Goal: Transaction & Acquisition: Purchase product/service

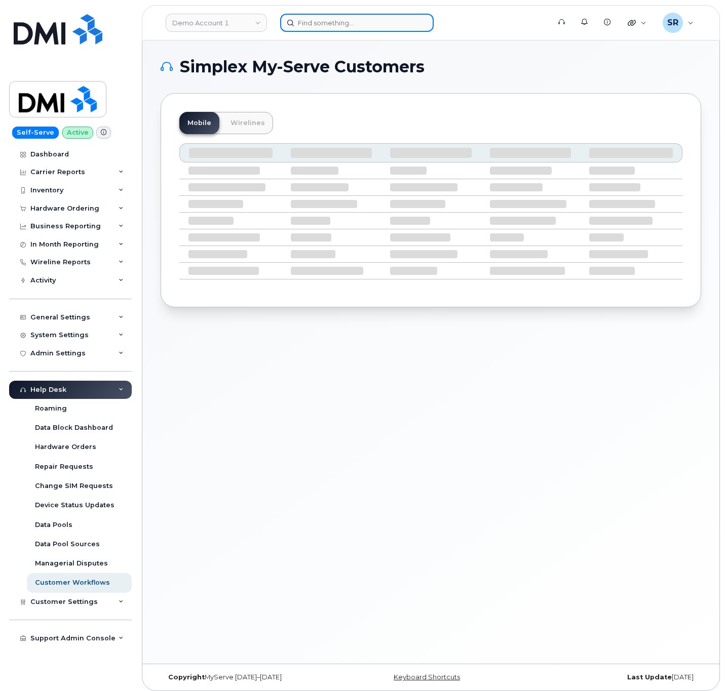
click at [407, 18] on input at bounding box center [356, 23] width 153 height 18
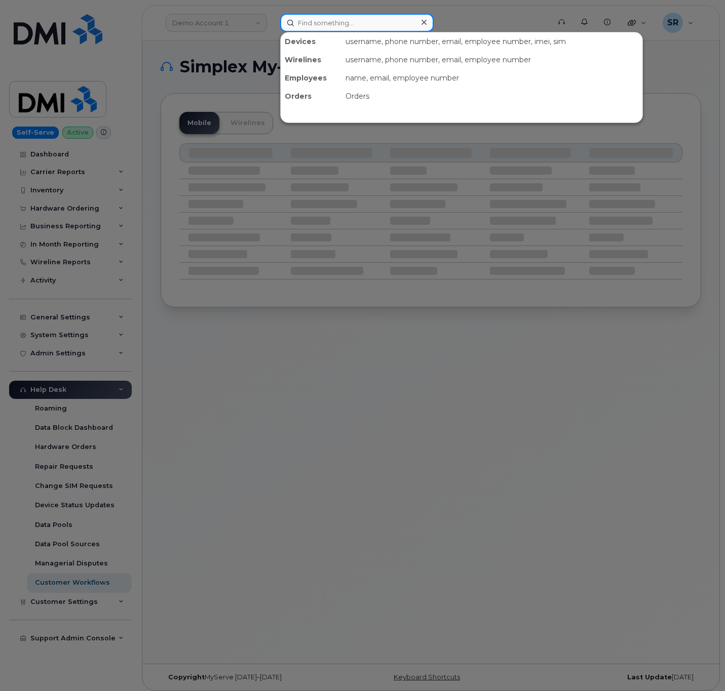
paste input "18062155162"
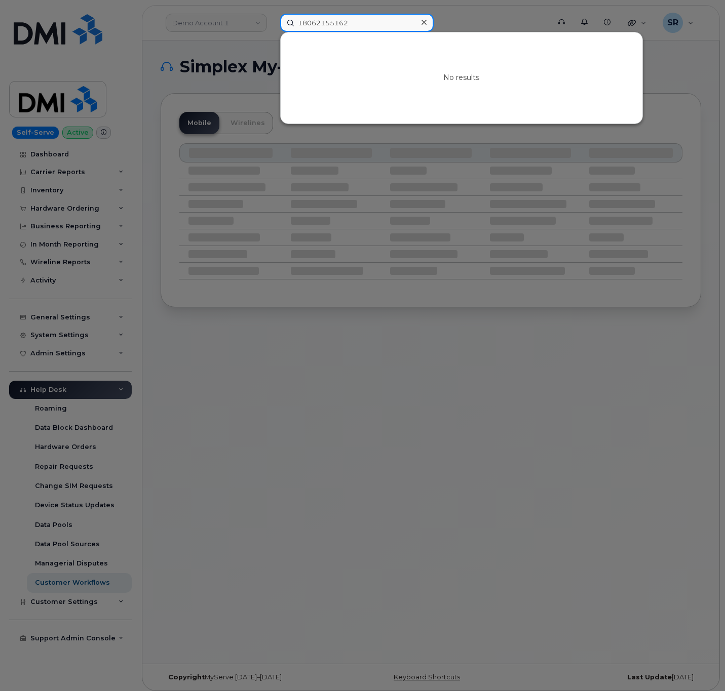
click at [397, 27] on input "18062155162" at bounding box center [356, 23] width 153 height 18
click at [301, 21] on input "18062155162" at bounding box center [356, 23] width 153 height 18
type input "8062155162"
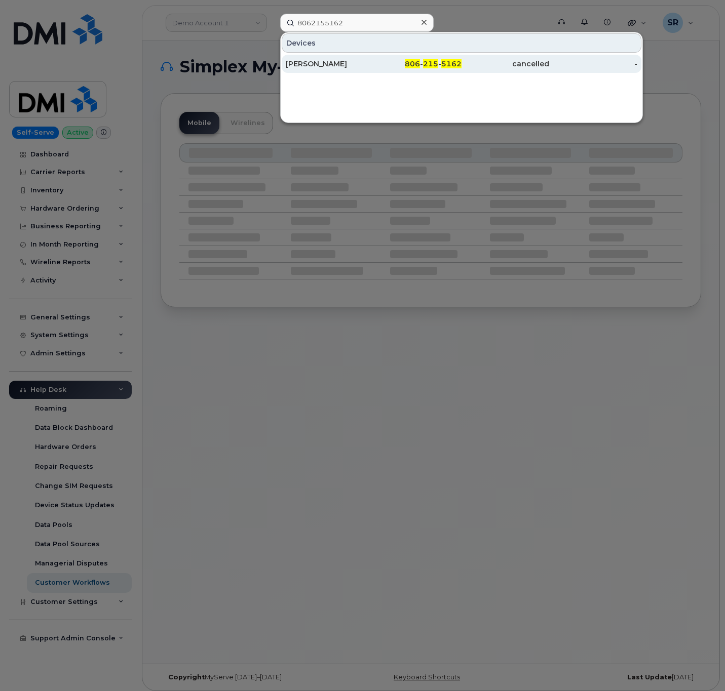
click at [360, 61] on div "[PERSON_NAME]" at bounding box center [330, 64] width 88 height 10
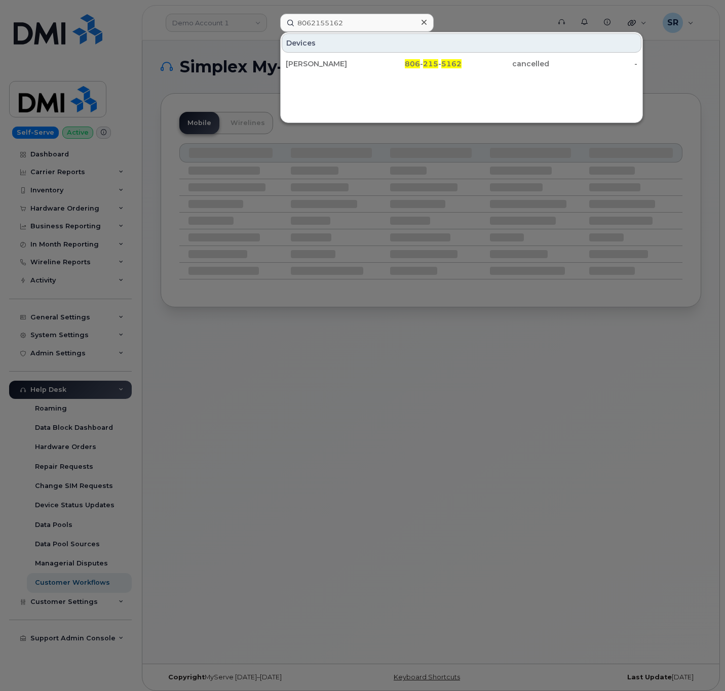
click at [401, 52] on div "Devices" at bounding box center [462, 42] width 360 height 19
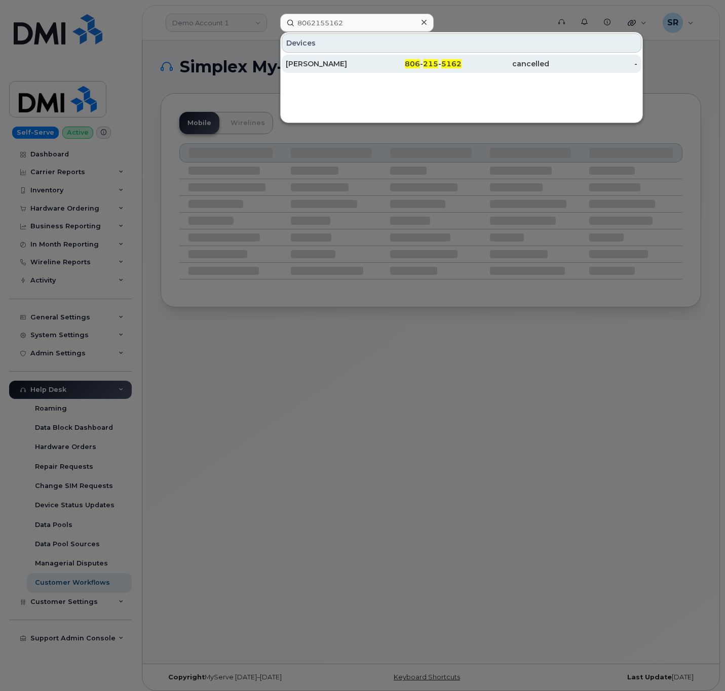
click at [398, 65] on div "806 - 215 - 5162" at bounding box center [417, 64] width 88 height 10
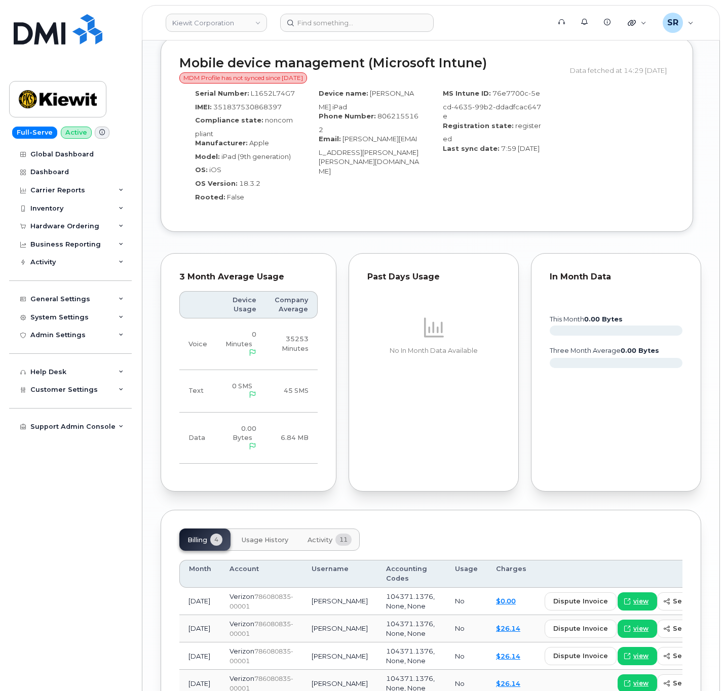
scroll to position [998, 0]
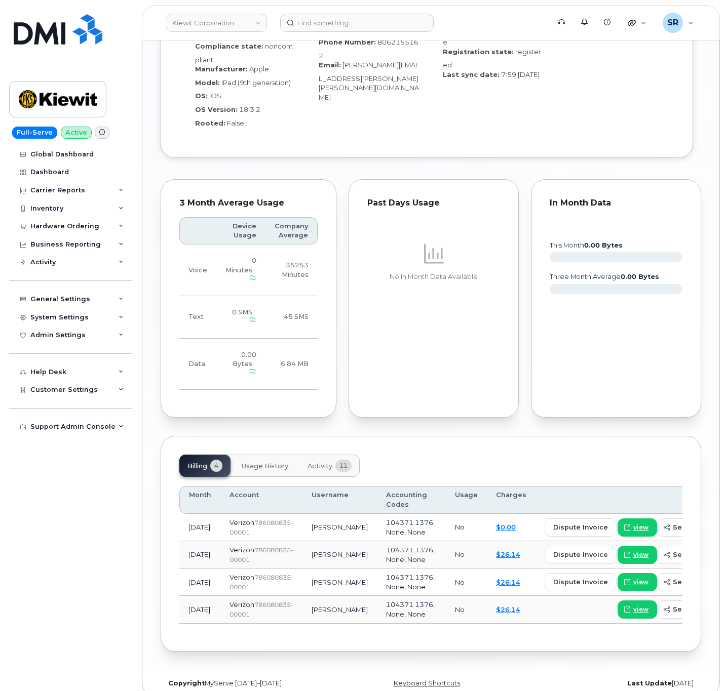
click at [348, 463] on button "Activity 11" at bounding box center [329, 466] width 60 height 22
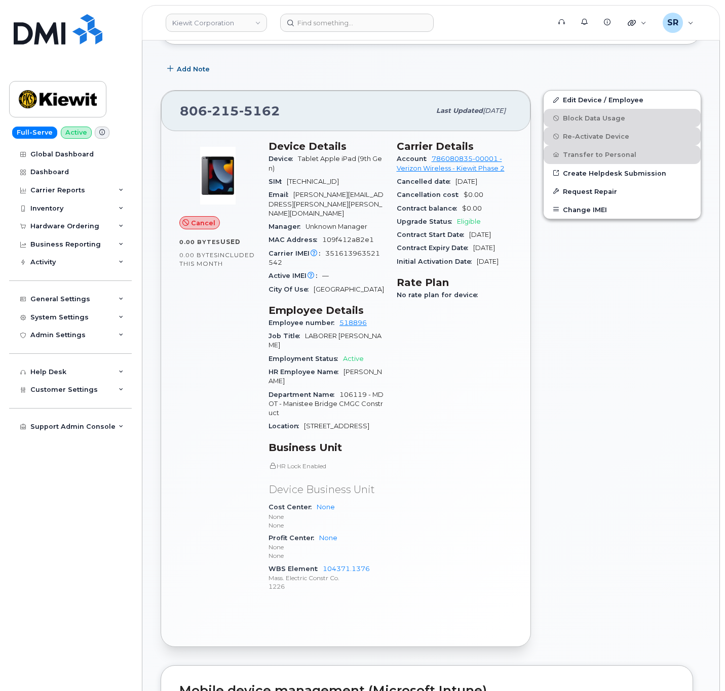
scroll to position [189, 0]
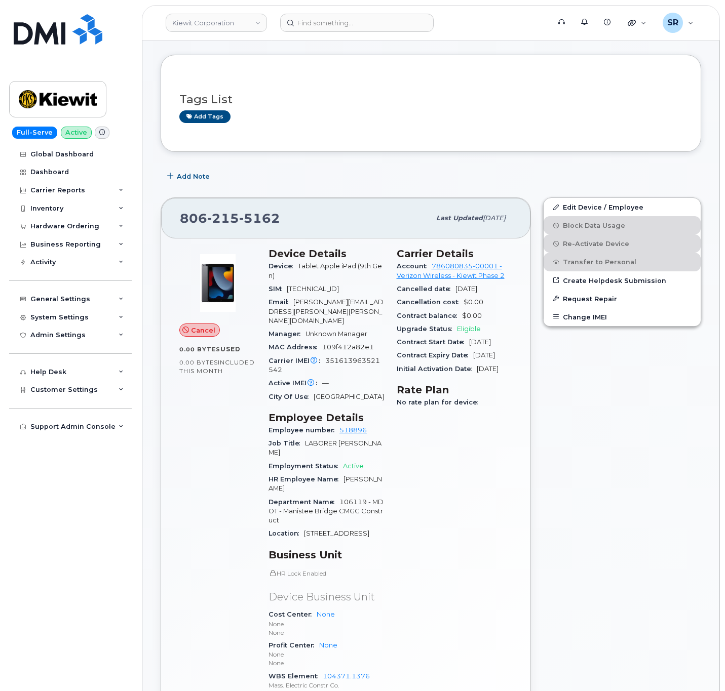
click at [521, 462] on div "Cancel 0.00 Bytes  used 0.00 Bytes  included this month Device Details Device T…" at bounding box center [345, 497] width 369 height 516
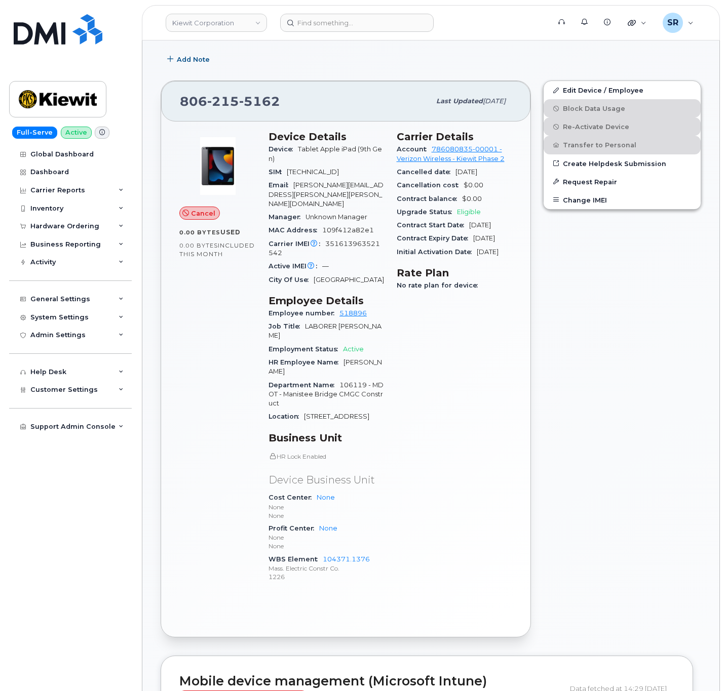
scroll to position [341, 0]
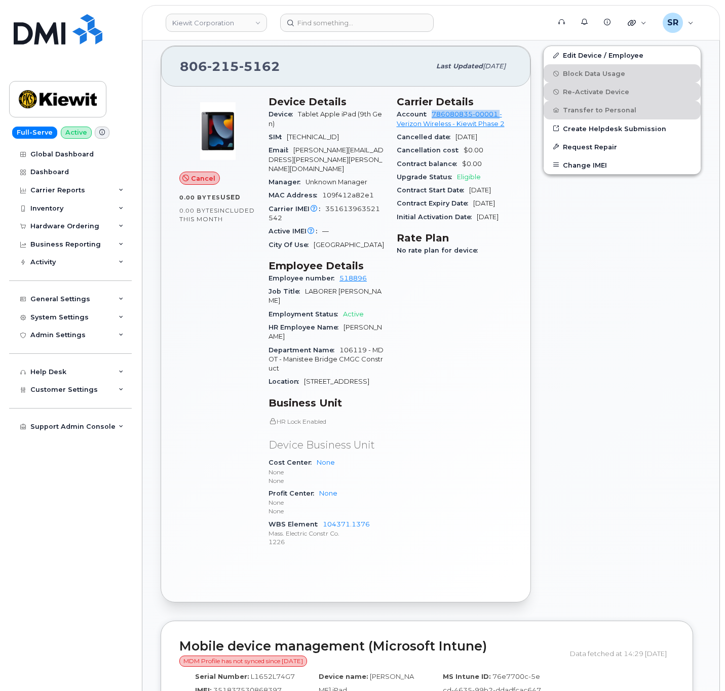
drag, startPoint x: 428, startPoint y: 115, endPoint x: 499, endPoint y: 115, distance: 70.4
click at [499, 115] on div "Account 786080835-00001 - Verizon Wireless - Kiewit Phase 2" at bounding box center [455, 119] width 116 height 23
copy link "786080835-00001"
drag, startPoint x: 298, startPoint y: 65, endPoint x: 155, endPoint y: 72, distance: 143.0
click at [155, 72] on div "806 215 5162 Last updated Jun 05, 2025 Cancel 0.00 Bytes  used 0.00 Bytes  incl…" at bounding box center [345, 323] width 382 height 569
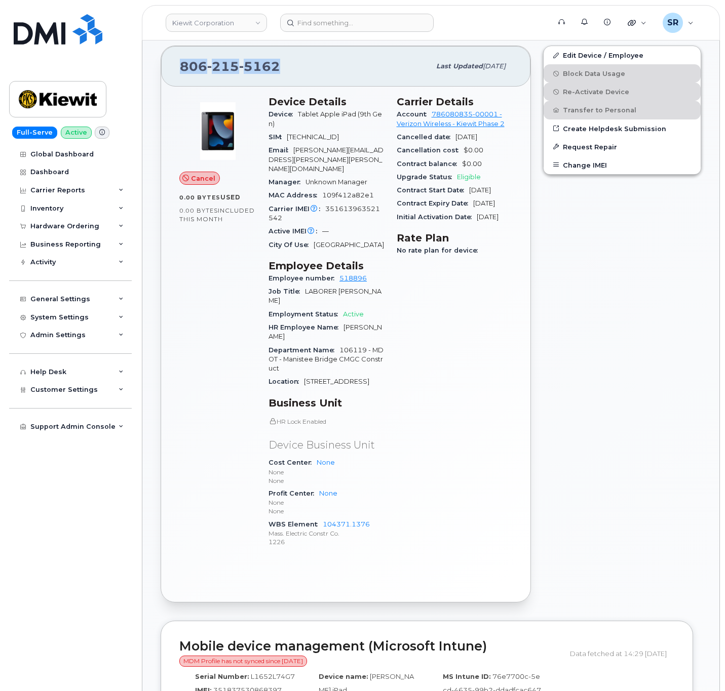
copy span "806 215 5162"
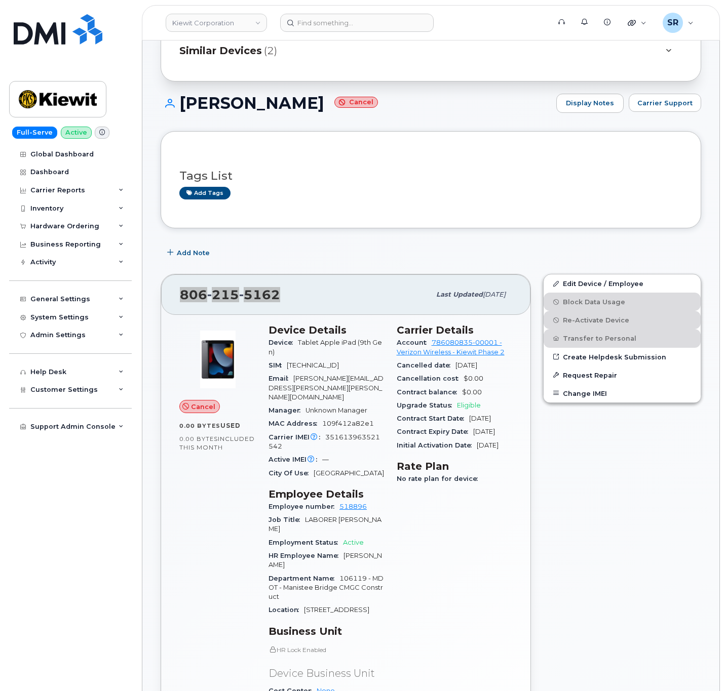
scroll to position [0, 0]
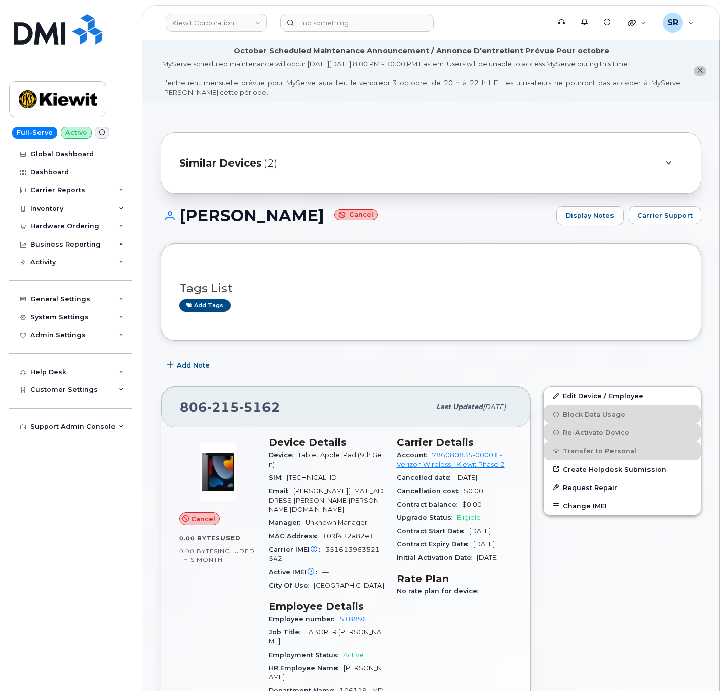
click at [305, 433] on div "Device Details Device Tablet Apple iPad (9th Gen) SIM 89148000010538521998 Emai…" at bounding box center [326, 666] width 128 height 473
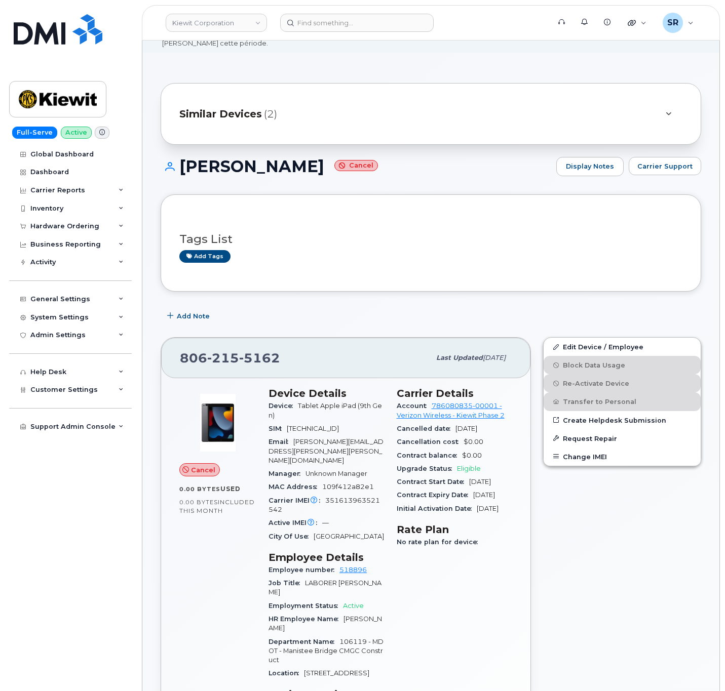
scroll to position [76, 0]
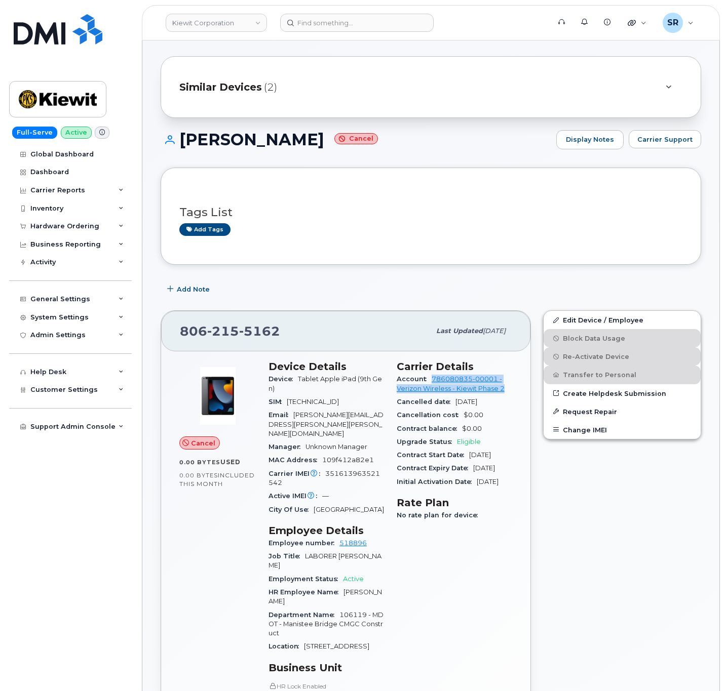
drag, startPoint x: 430, startPoint y: 380, endPoint x: 505, endPoint y: 390, distance: 75.2
click at [505, 390] on div "Account 786080835-00001 - Verizon Wireless - Kiewit Phase 2" at bounding box center [455, 384] width 116 height 23
copy link "786080835-00001 - Verizon Wireless - Kiewit Phase 2"
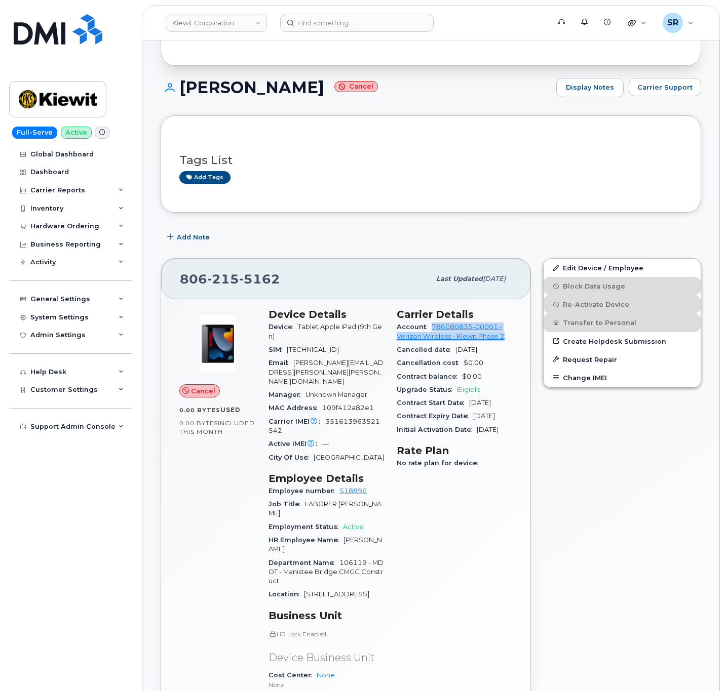
scroll to position [152, 0]
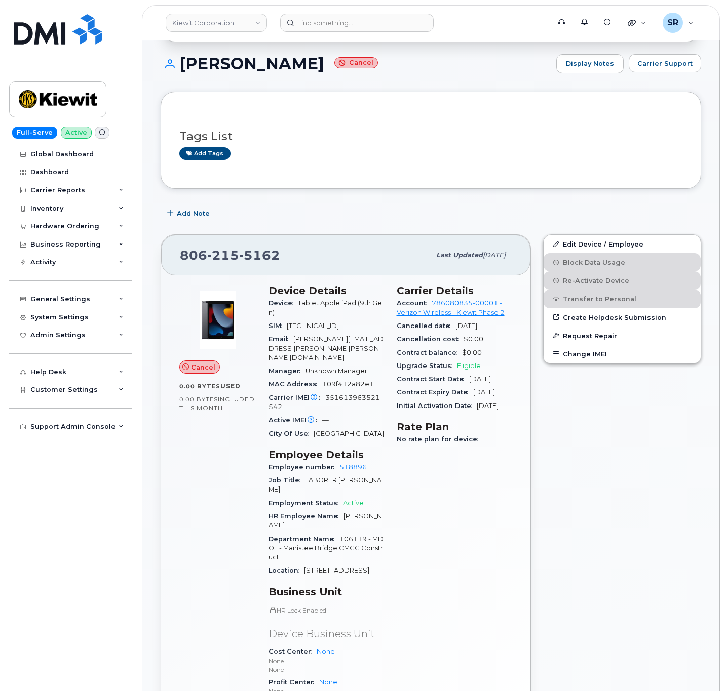
click at [471, 515] on div "Carrier Details Account 786080835-00001 - Verizon Wireless - Kiewit Phase 2 Can…" at bounding box center [454, 515] width 128 height 473
drag, startPoint x: 309, startPoint y: 64, endPoint x: 180, endPoint y: 67, distance: 129.2
click at [180, 67] on h1 "THOMAS KAAT Cancel" at bounding box center [356, 64] width 390 height 18
copy h1 "THOMAS KAAT"
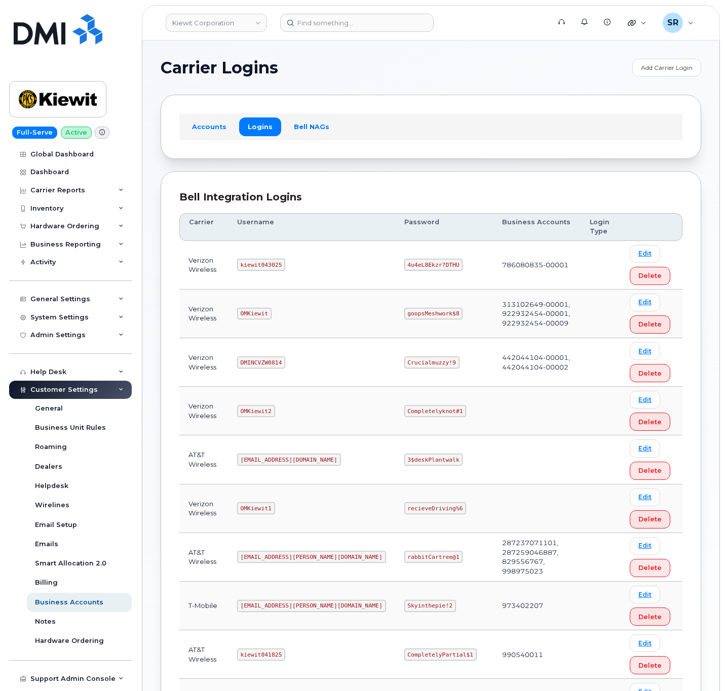
click at [270, 266] on code "kiewit043025" at bounding box center [261, 265] width 48 height 12
click at [270, 267] on code "kiewit043025" at bounding box center [261, 265] width 48 height 12
copy code "kiewit043025"
click at [404, 266] on code "4u4eL8Ekzr?DTHU" at bounding box center [433, 265] width 59 height 12
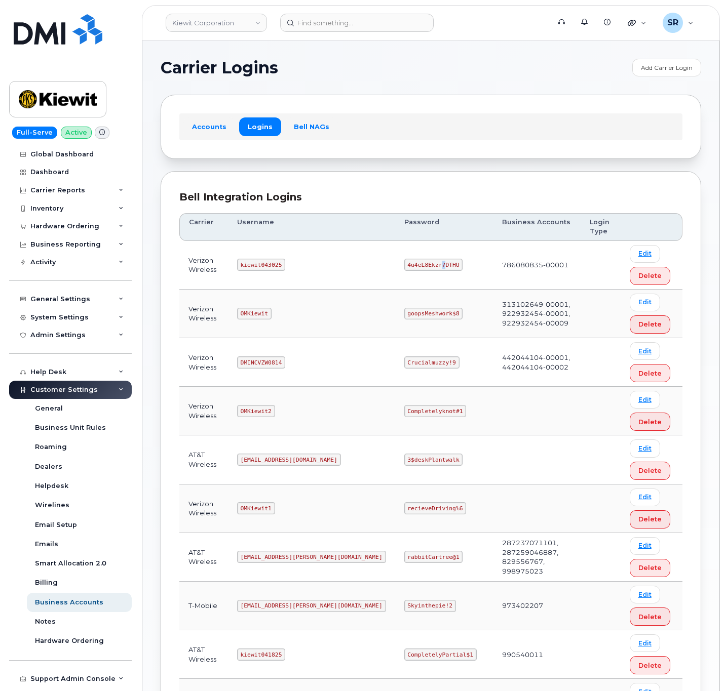
click at [404, 266] on code "4u4eL8Ekzr?DTHU" at bounding box center [433, 265] width 59 height 12
copy code "4u4eL8Ekzr?DTHU"
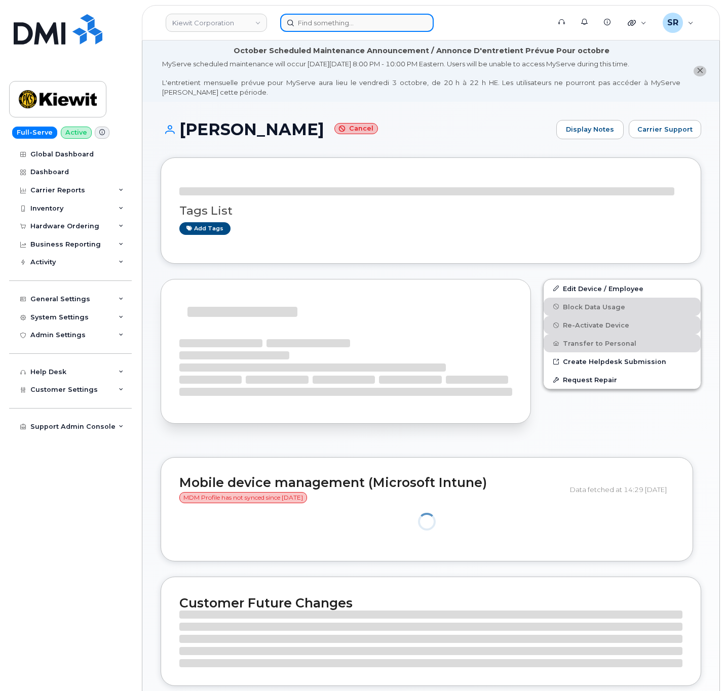
click at [344, 24] on input at bounding box center [356, 23] width 153 height 18
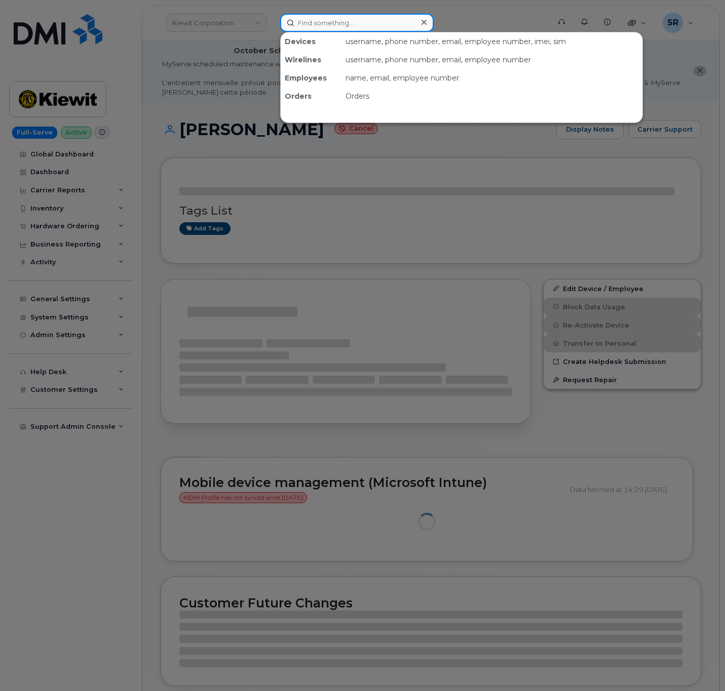
paste input "178429"
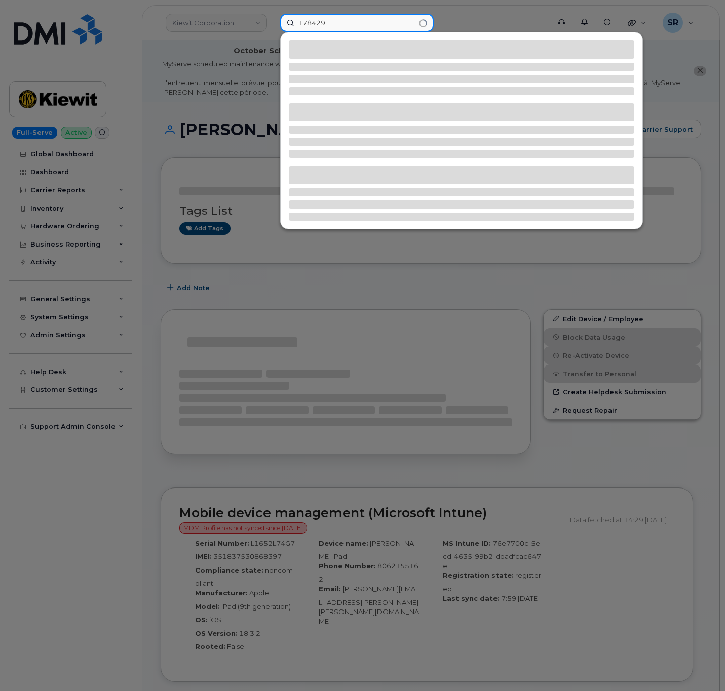
type input "178429"
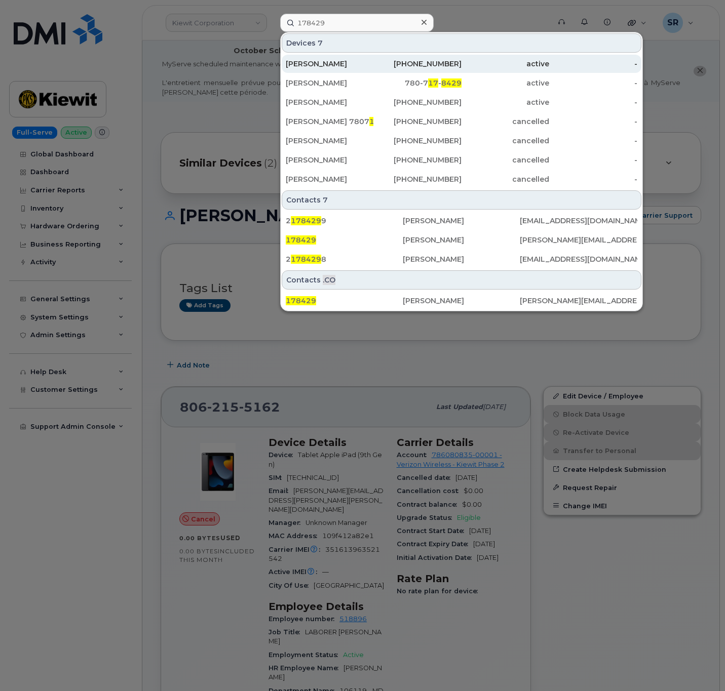
click at [337, 66] on div "Jaime Andrade" at bounding box center [330, 64] width 88 height 10
click at [345, 59] on div "Jaime Andrade" at bounding box center [330, 64] width 88 height 18
click at [341, 57] on div "[PERSON_NAME]" at bounding box center [330, 64] width 88 height 18
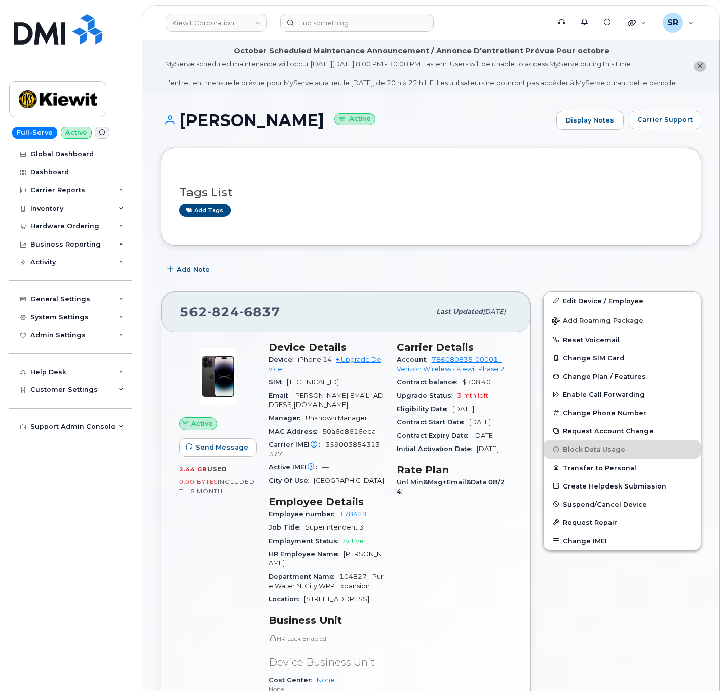
drag, startPoint x: 307, startPoint y: 128, endPoint x: 172, endPoint y: 141, distance: 135.9
click at [172, 141] on div "[PERSON_NAME] Active Display Notes Carrier Support" at bounding box center [431, 129] width 540 height 37
copy h1 "[PERSON_NAME]"
click at [460, 128] on h1 "[PERSON_NAME] Active" at bounding box center [356, 120] width 390 height 18
drag, startPoint x: 304, startPoint y: 129, endPoint x: 238, endPoint y: 129, distance: 66.8
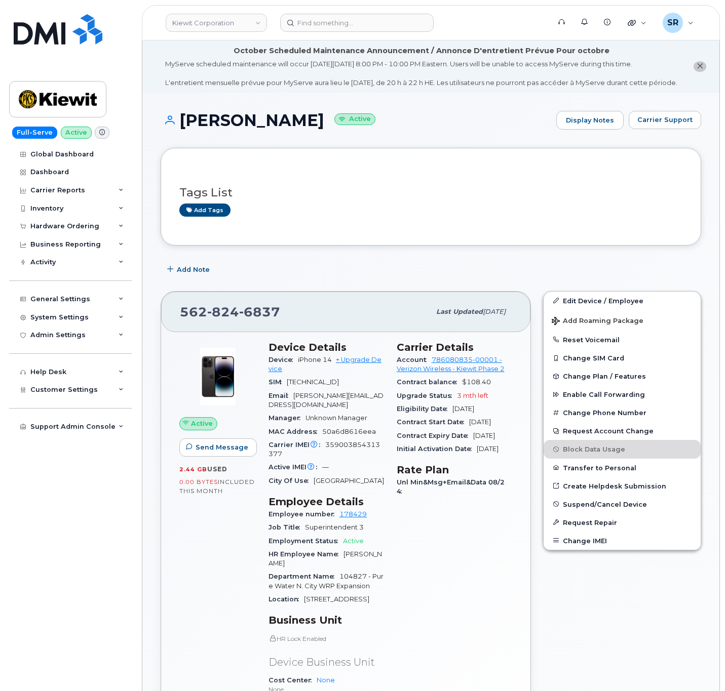
click at [238, 129] on h1 "Jaime Andrade Active" at bounding box center [356, 120] width 390 height 18
click at [263, 146] on div "Jaime Andrade Active Display Notes Carrier Support" at bounding box center [431, 129] width 540 height 37
drag, startPoint x: 228, startPoint y: 130, endPoint x: 175, endPoint y: 132, distance: 52.7
click at [175, 129] on h1 "Jaime Andrade Active" at bounding box center [356, 120] width 390 height 18
click at [337, 182] on div "Tags List Add tags" at bounding box center [430, 197] width 503 height 60
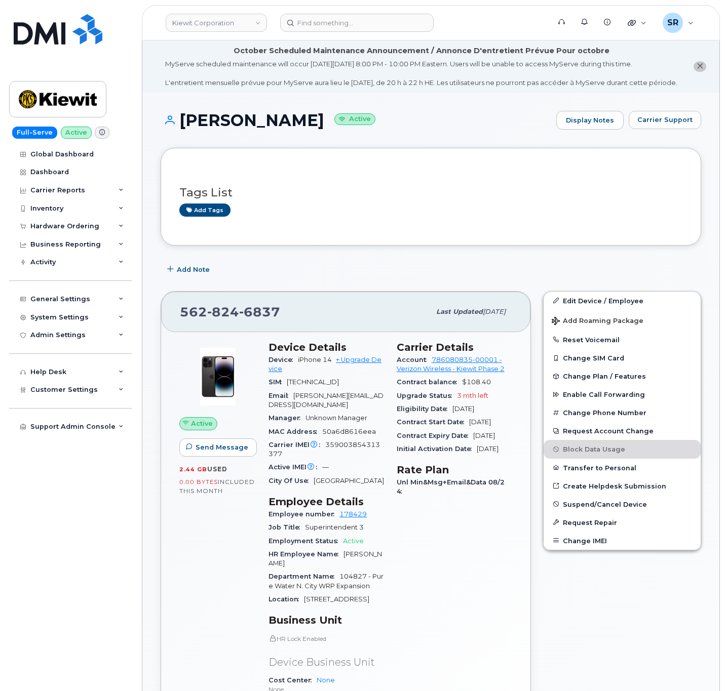
click at [430, 129] on h1 "Jaime Andrade Active" at bounding box center [356, 120] width 390 height 18
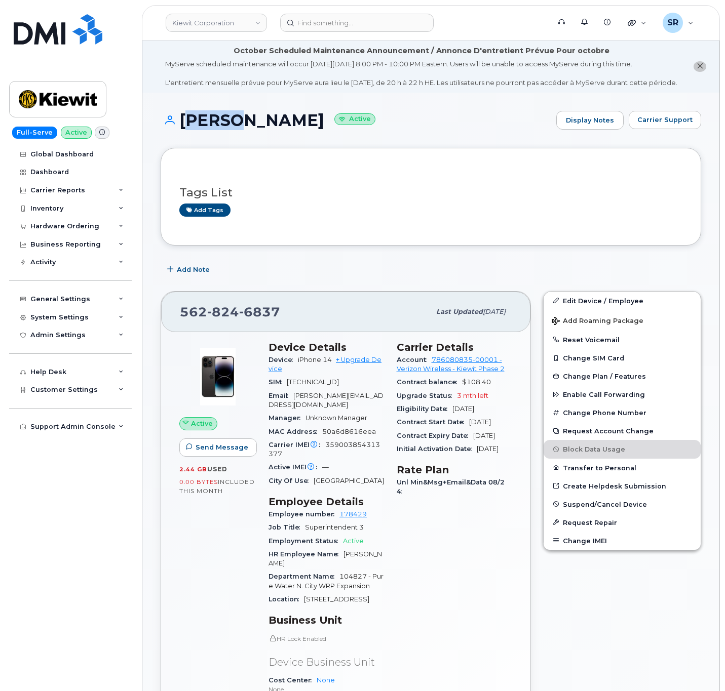
drag, startPoint x: 228, startPoint y: 131, endPoint x: 183, endPoint y: 134, distance: 45.2
click at [183, 129] on h1 "Jaime Andrade Active" at bounding box center [356, 120] width 390 height 18
click at [229, 159] on div "Tags List Add tags" at bounding box center [431, 196] width 540 height 97
drag, startPoint x: 230, startPoint y: 127, endPoint x: 181, endPoint y: 131, distance: 49.3
click at [181, 129] on h1 "Jaime Andrade Active" at bounding box center [356, 120] width 390 height 18
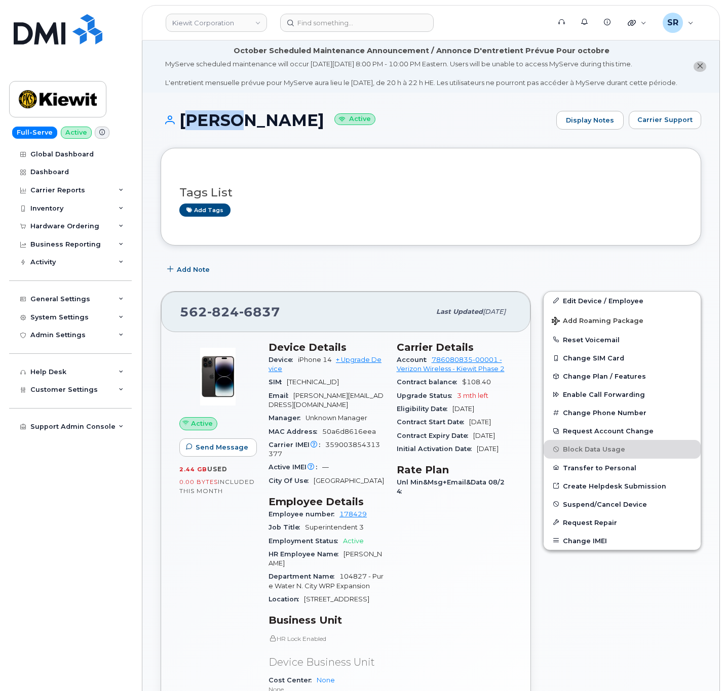
click at [193, 141] on div "Jaime Andrade Active Display Notes Carrier Support" at bounding box center [431, 129] width 540 height 37
click at [64, 222] on div "Hardware Ordering" at bounding box center [70, 226] width 123 height 18
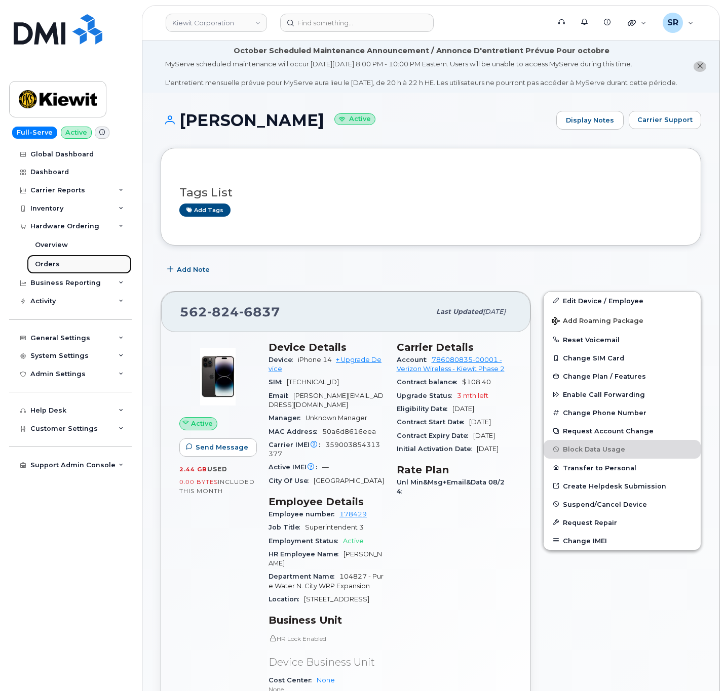
click at [58, 263] on link "Orders" at bounding box center [79, 264] width 105 height 19
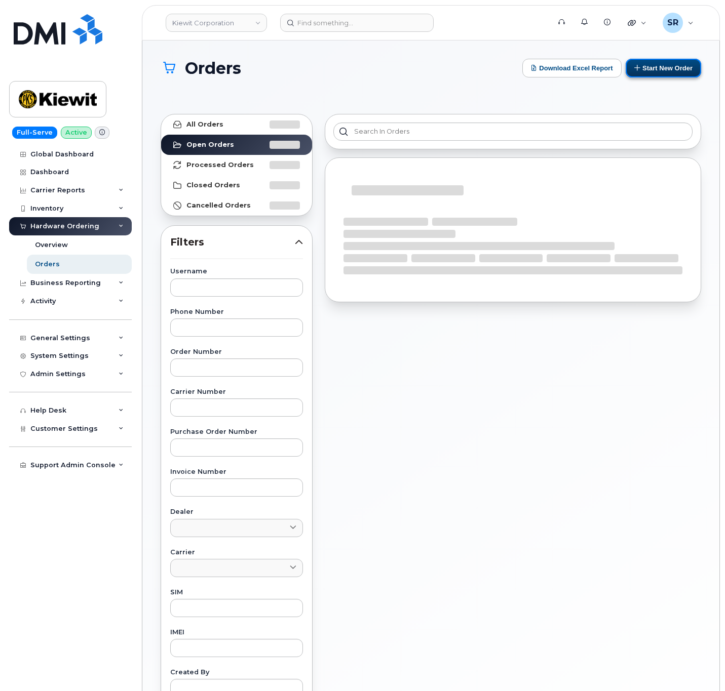
click at [677, 73] on button "Start New Order" at bounding box center [662, 68] width 75 height 19
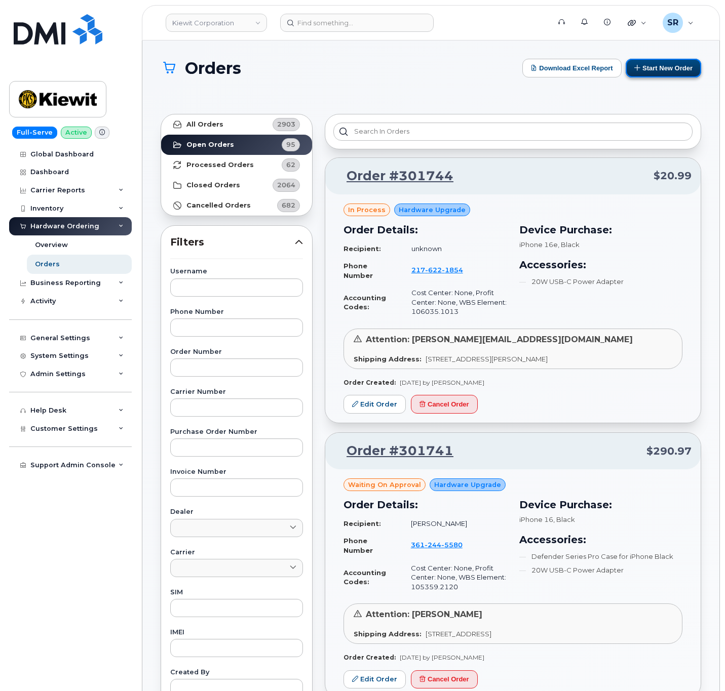
click at [664, 66] on button "Start New Order" at bounding box center [662, 68] width 75 height 19
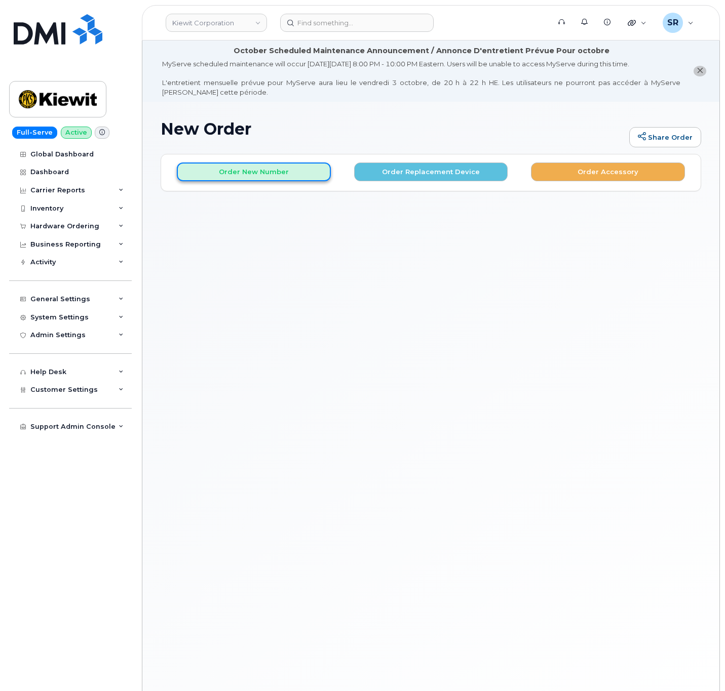
click at [224, 176] on button "Order New Number" at bounding box center [254, 172] width 154 height 19
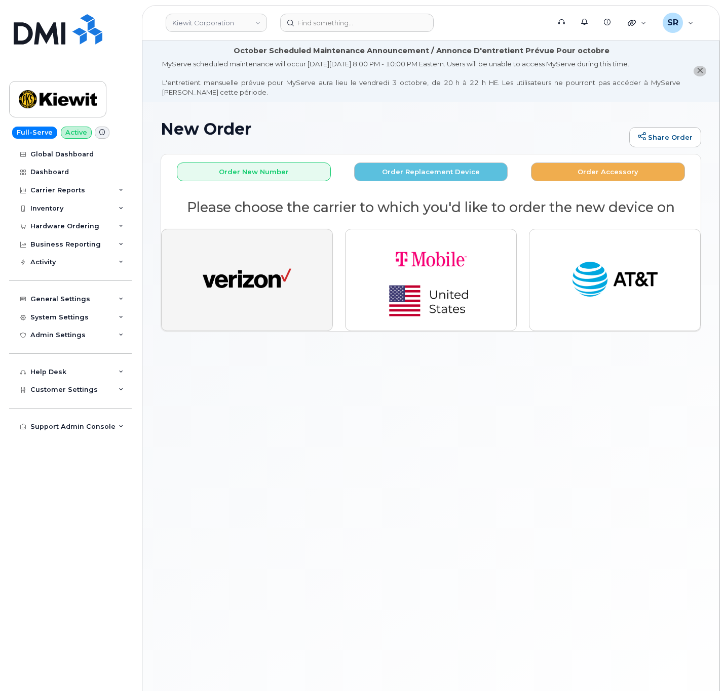
click at [237, 295] on img "button" at bounding box center [247, 280] width 89 height 46
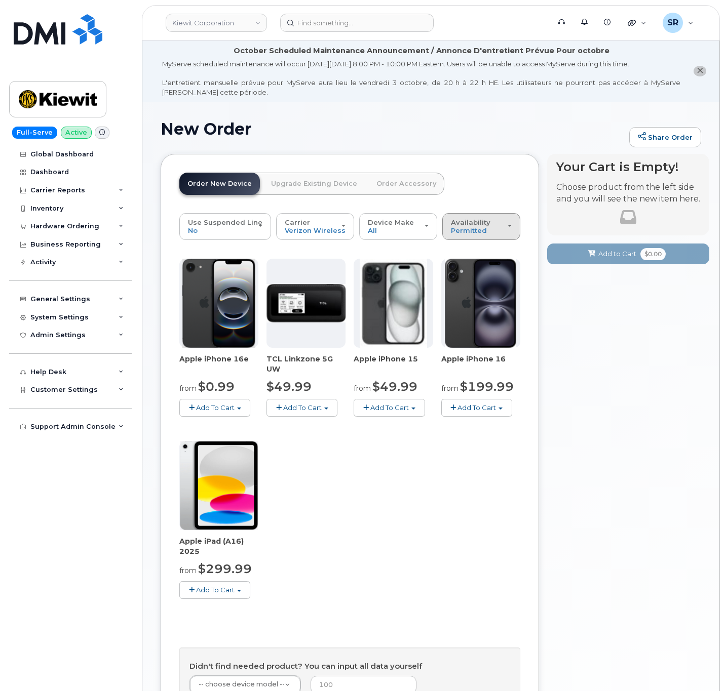
click at [483, 226] on span "Availability" at bounding box center [470, 222] width 39 height 8
click at [458, 266] on label "All" at bounding box center [455, 267] width 21 height 12
click at [0, 0] on input "All" at bounding box center [0, 0] width 0 height 0
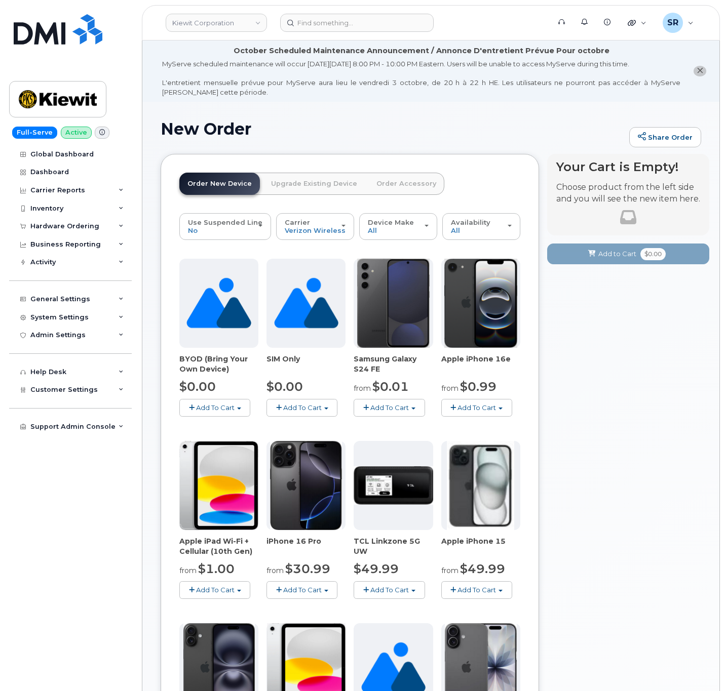
click at [216, 403] on button "Add To Cart" at bounding box center [214, 408] width 71 height 18
click at [245, 428] on link "$0.00 - Activation" at bounding box center [230, 426] width 96 height 13
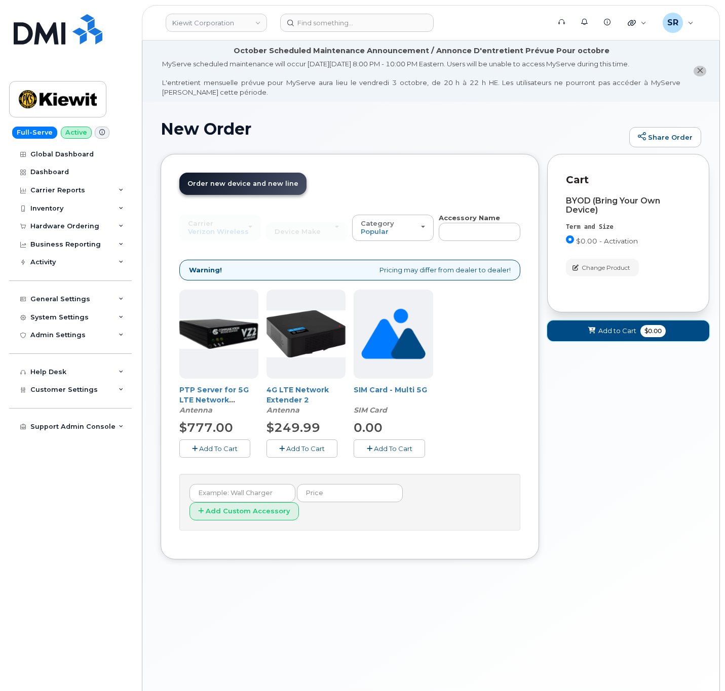
click at [609, 334] on span "Add to Cart" at bounding box center [617, 331] width 38 height 10
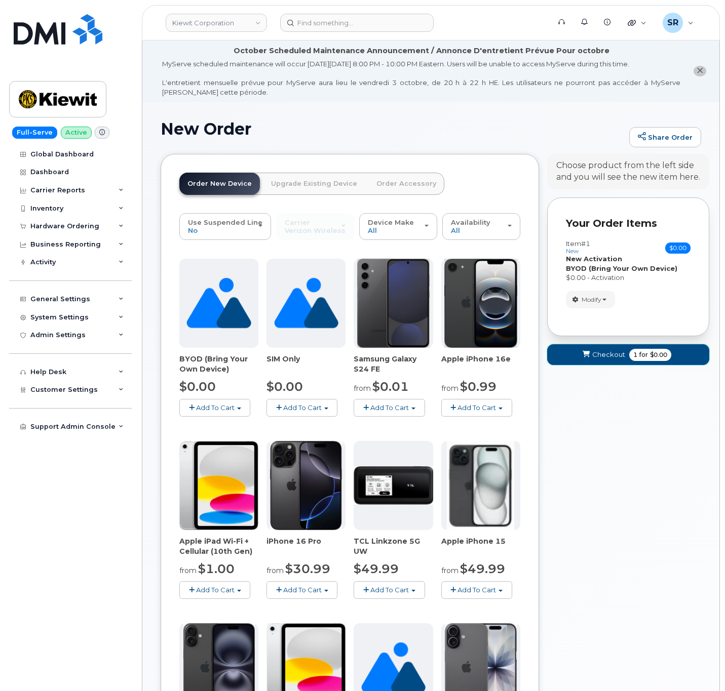
click at [620, 355] on span "Checkout" at bounding box center [608, 355] width 33 height 10
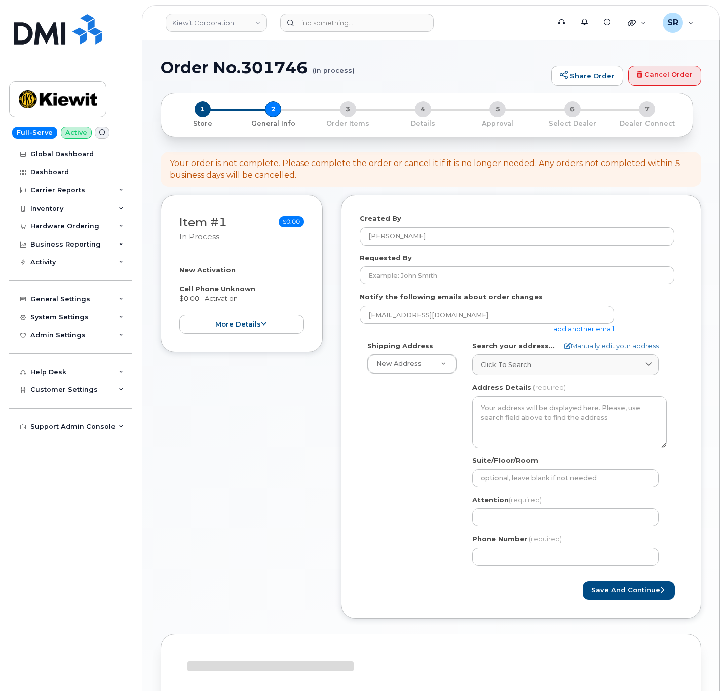
select select
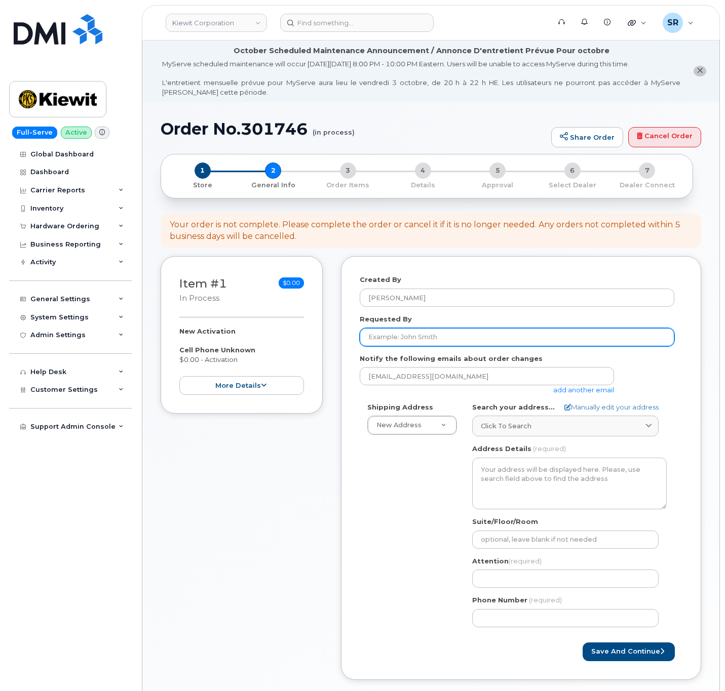
click at [432, 337] on input "Requested By" at bounding box center [517, 337] width 314 height 18
paste input "[PERSON_NAME]"
type input "[PERSON_NAME]"
click at [450, 354] on label "Notify the following emails about order changes" at bounding box center [451, 359] width 183 height 10
drag, startPoint x: 369, startPoint y: 336, endPoint x: 334, endPoint y: 336, distance: 34.9
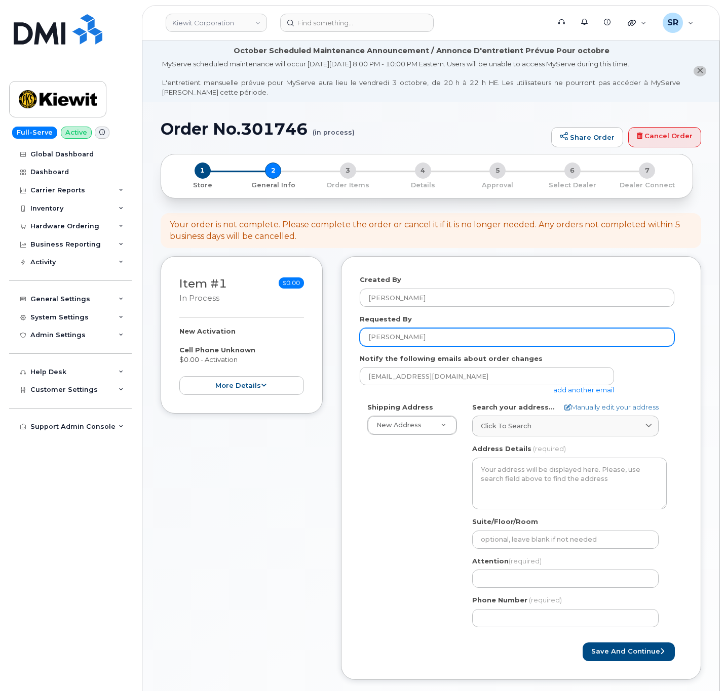
click at [334, 336] on div "Item #1 in process $0.00 New Activation Cell Phone Unknown $0.00 - Activation m…" at bounding box center [431, 475] width 540 height 439
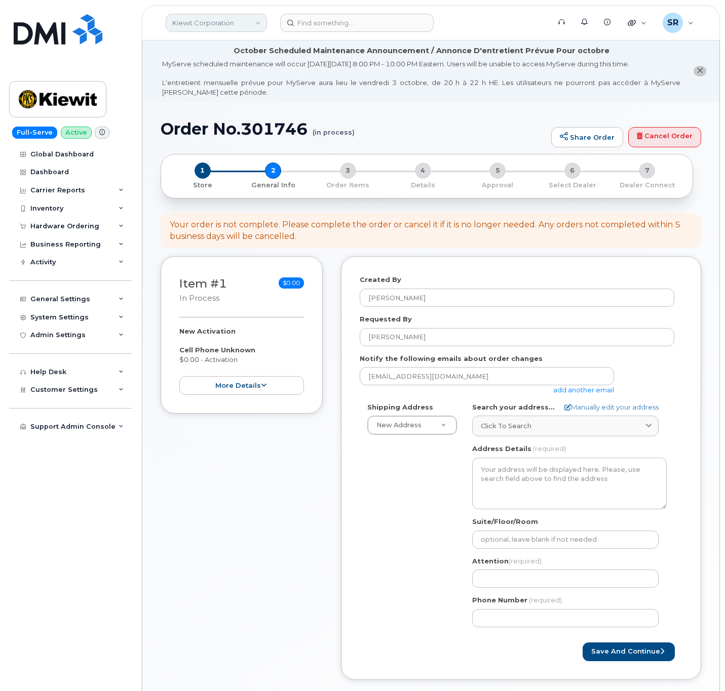
click at [235, 26] on link "Kiewit Corporation" at bounding box center [216, 23] width 101 height 18
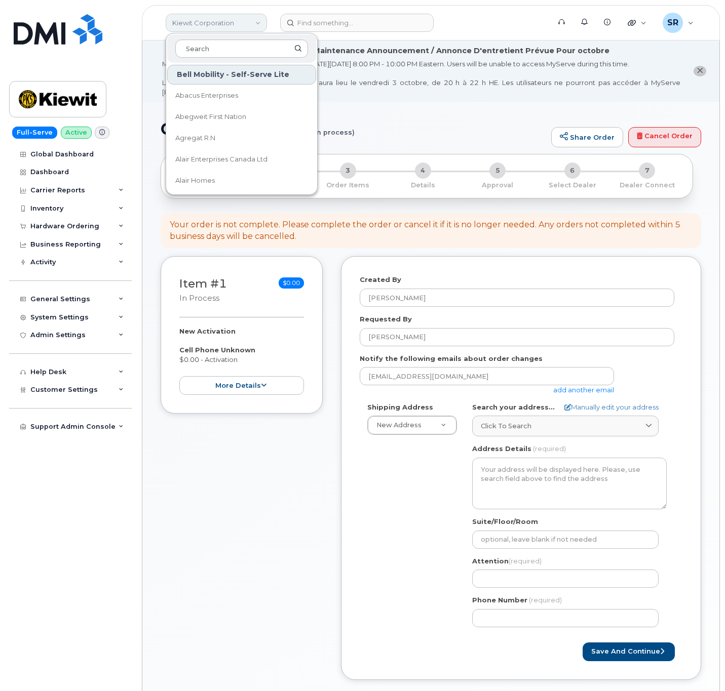
click at [239, 21] on link "Kiewit Corporation" at bounding box center [216, 23] width 101 height 18
click at [426, 85] on div "MyServe scheduled maintenance will occur [DATE][DATE] 8:00 PM - 10:00 PM Easter…" at bounding box center [421, 77] width 518 height 37
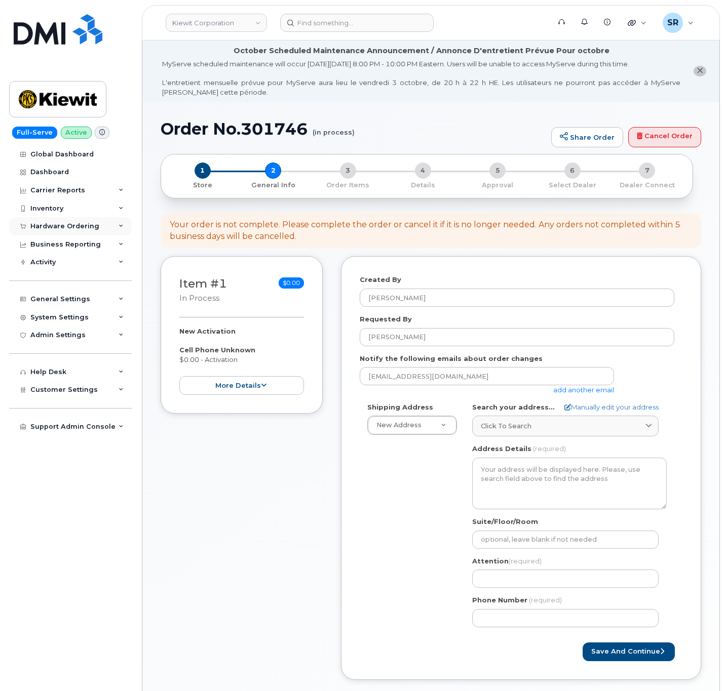
click at [64, 223] on div "Hardware Ordering" at bounding box center [64, 226] width 69 height 8
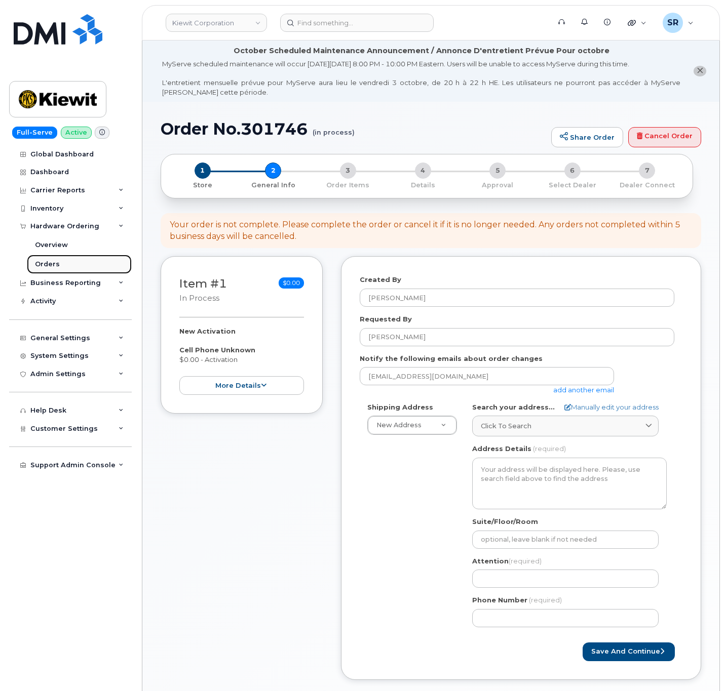
click at [55, 260] on div "Orders" at bounding box center [47, 264] width 25 height 9
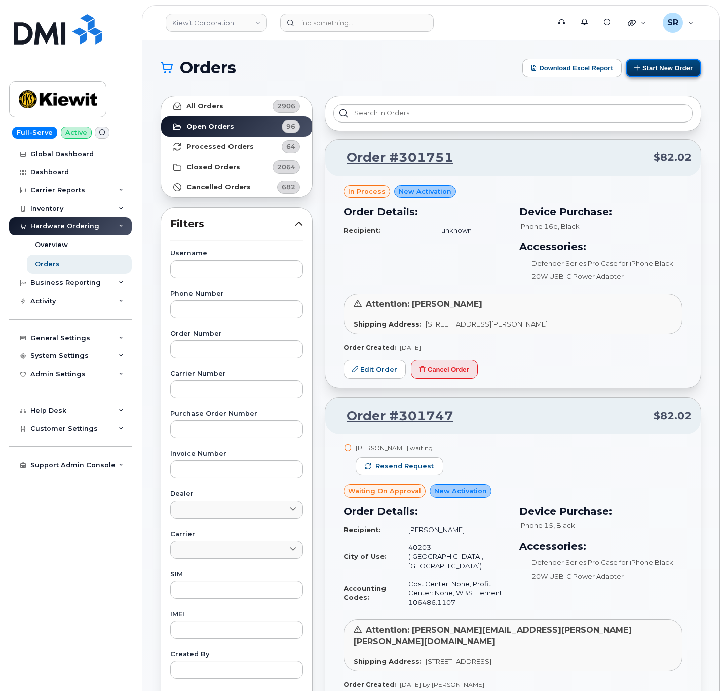
click at [659, 73] on button "Start New Order" at bounding box center [662, 68] width 75 height 19
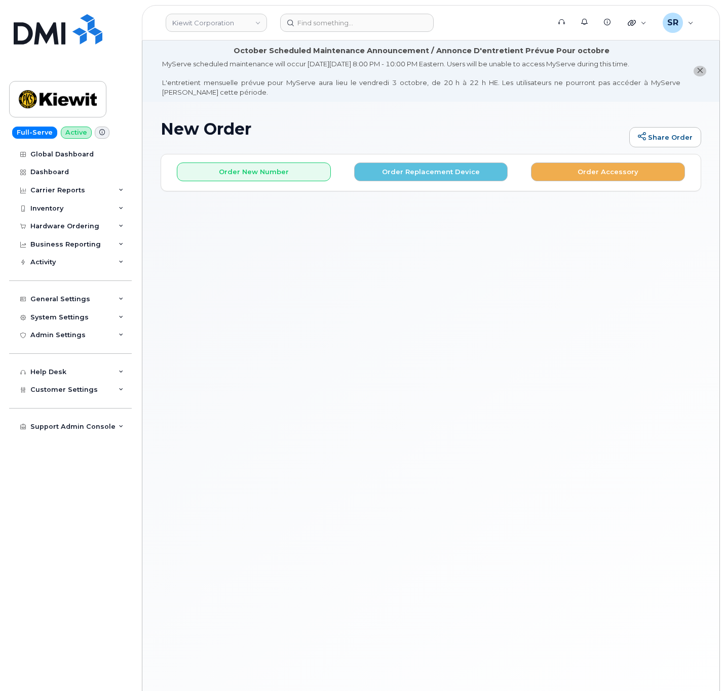
click at [470, 266] on div "New Order Share Order × Share This Order If you want to allow others to create …" at bounding box center [430, 413] width 577 height 623
click at [378, 20] on input at bounding box center [356, 23] width 153 height 18
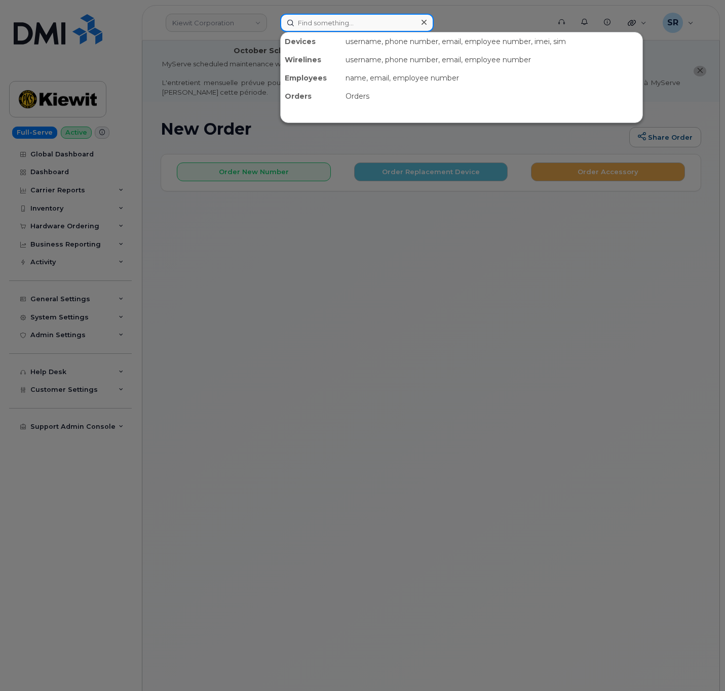
paste input "385308"
type input "385308"
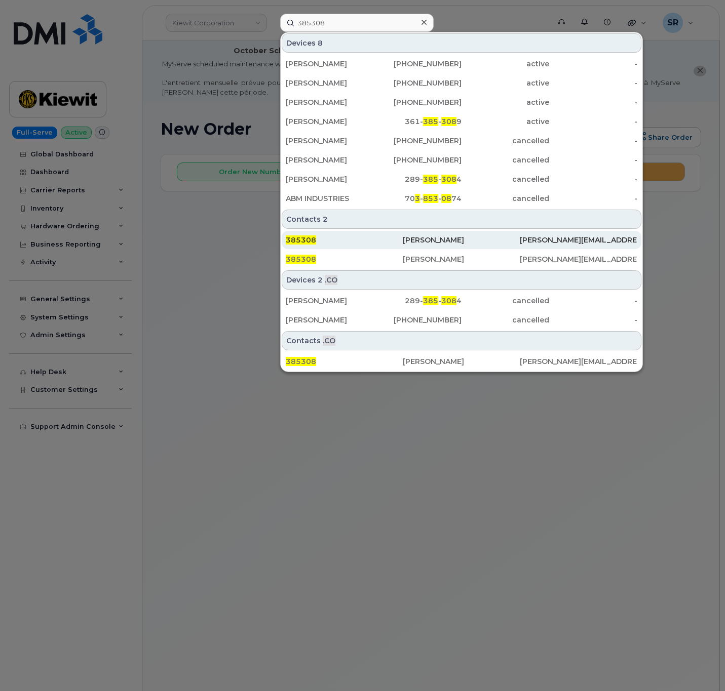
click at [372, 236] on div "385308" at bounding box center [344, 240] width 117 height 10
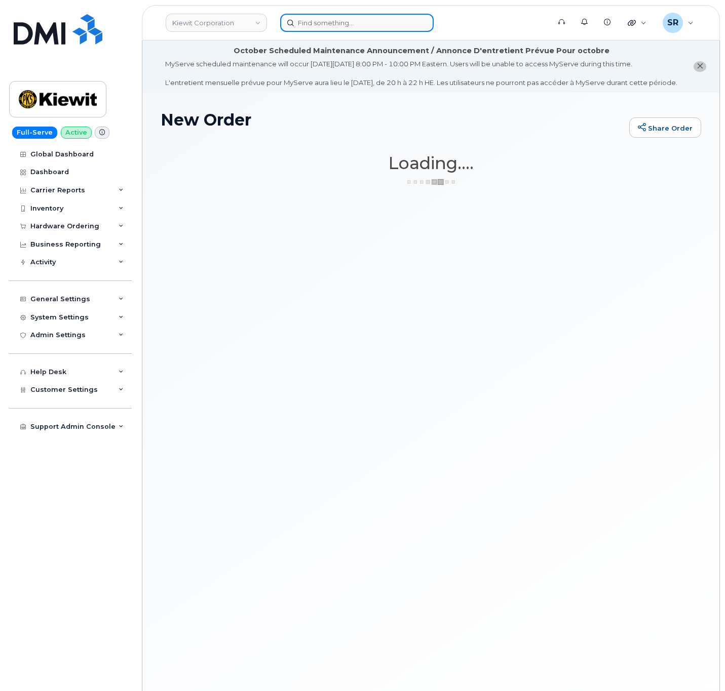
click at [374, 29] on input at bounding box center [356, 23] width 153 height 18
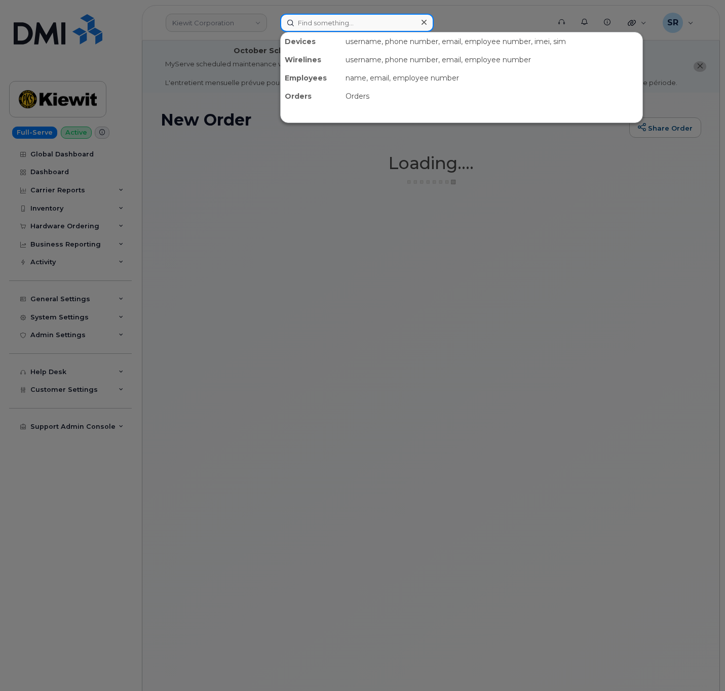
paste input "7074166682"
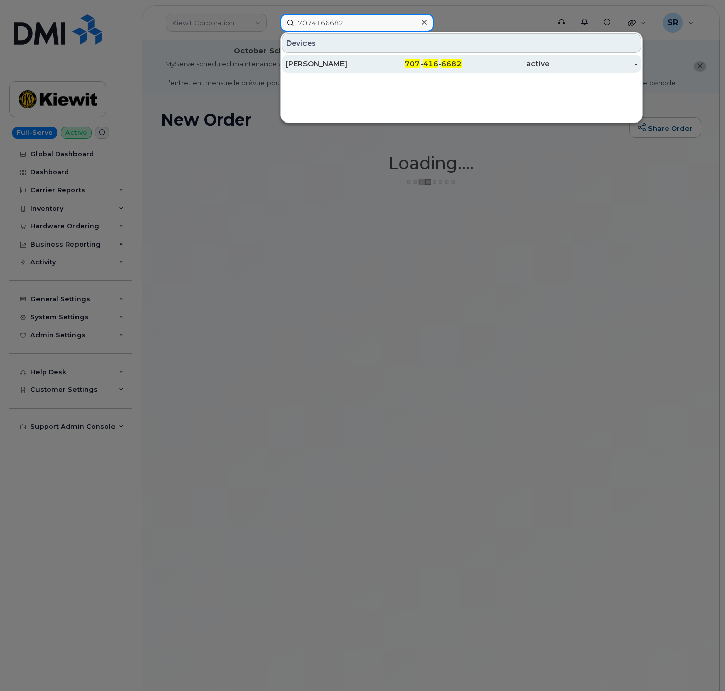
type input "7074166682"
click at [373, 61] on div "[PERSON_NAME]" at bounding box center [330, 64] width 88 height 10
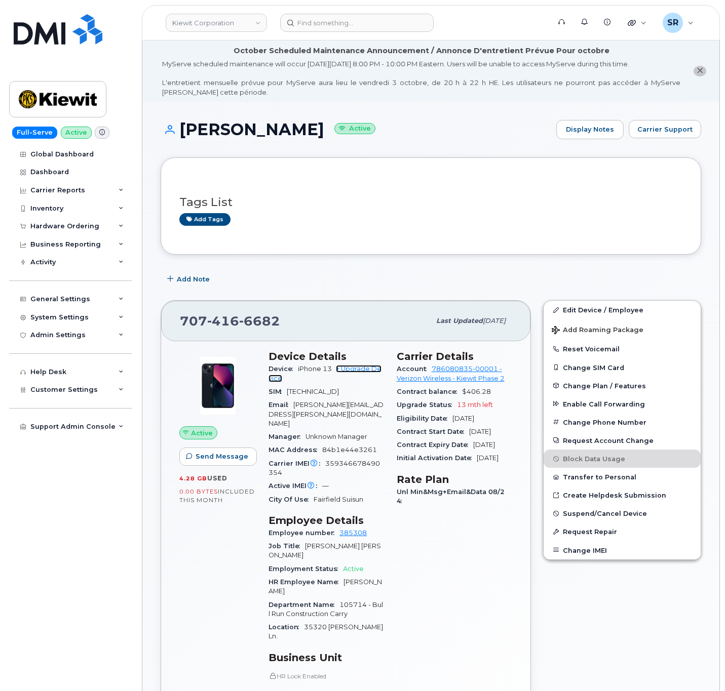
click at [359, 371] on link "+ Upgrade Device" at bounding box center [324, 373] width 113 height 17
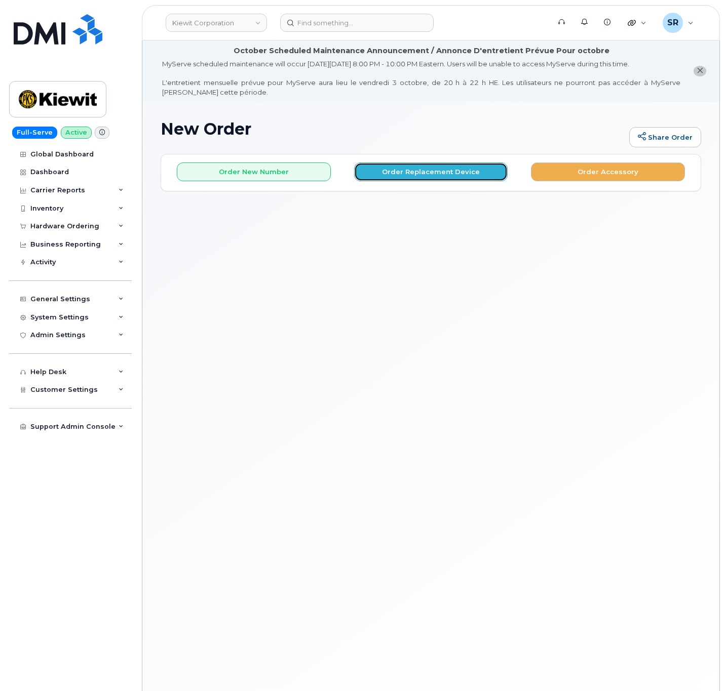
click at [407, 177] on button "Order Replacement Device" at bounding box center [431, 172] width 154 height 19
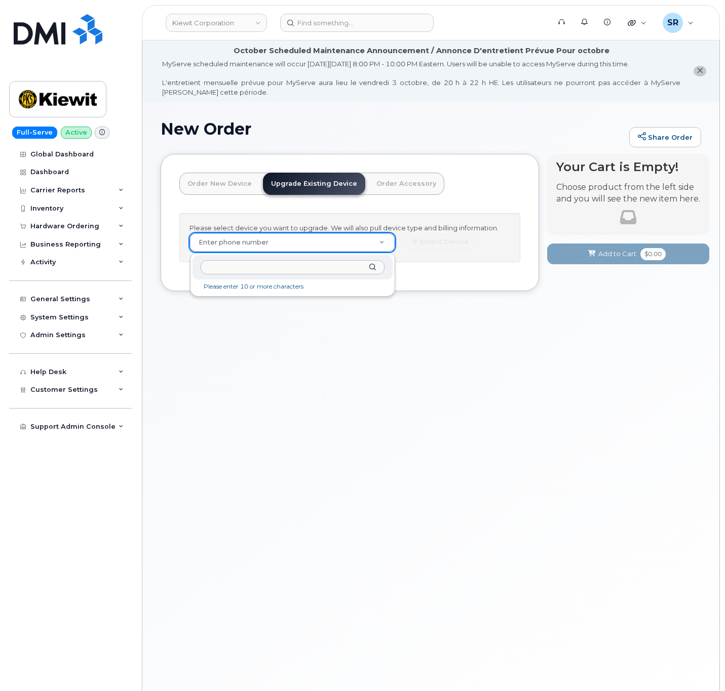
type input "7074166682"
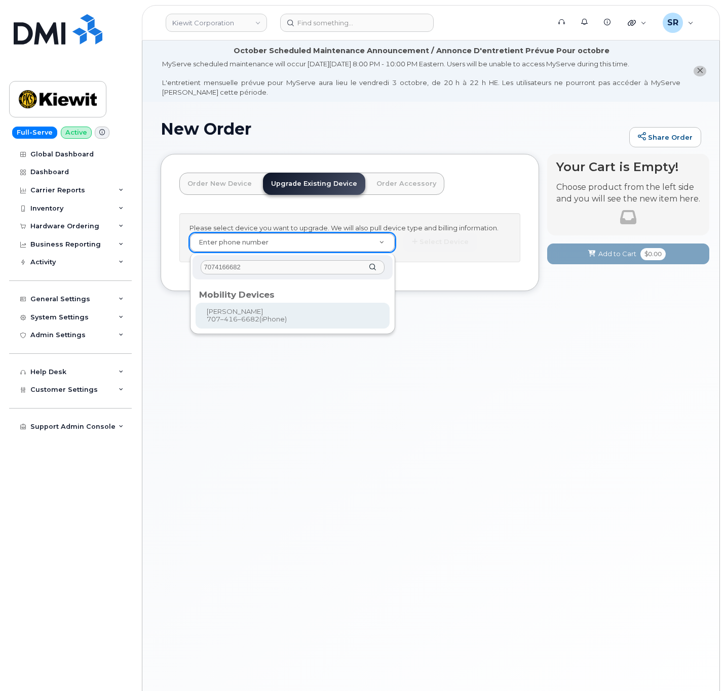
type input "1171258"
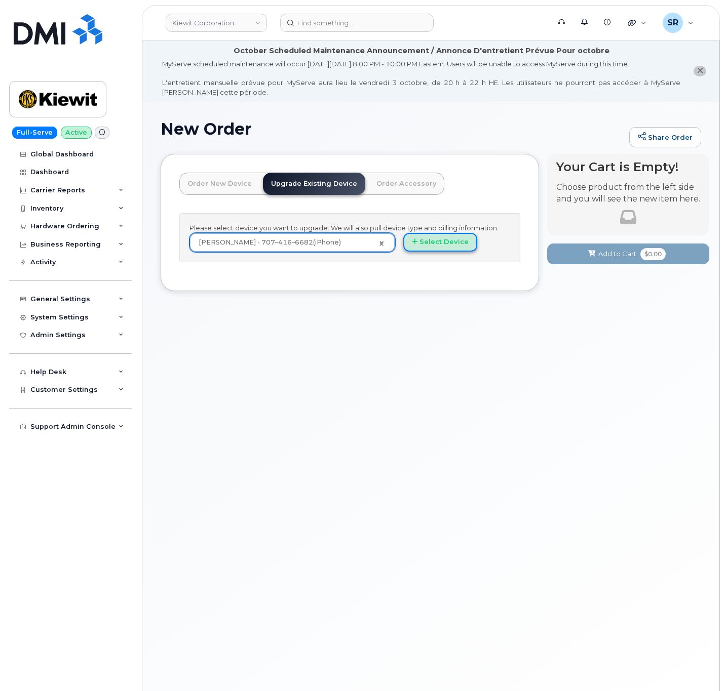
click at [437, 246] on button "Select Device" at bounding box center [440, 242] width 74 height 19
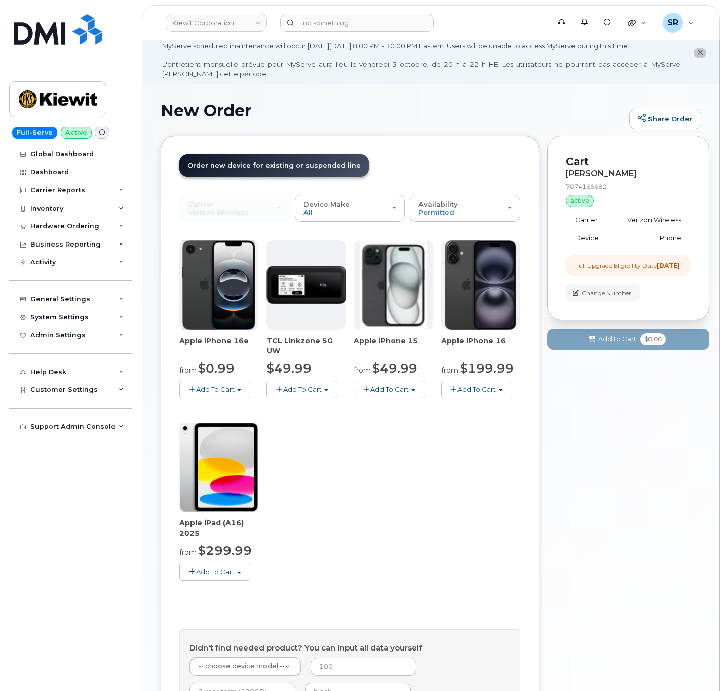
scroll to position [76, 0]
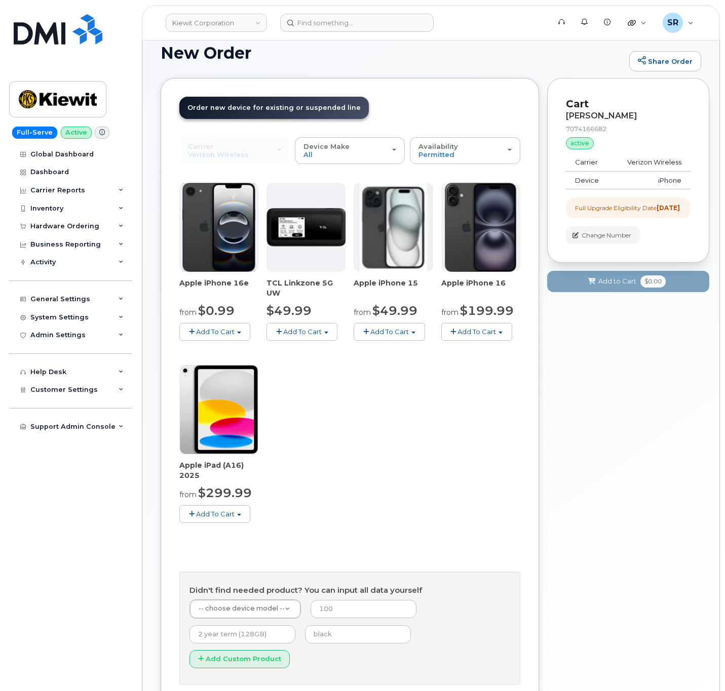
click at [398, 439] on div "Apple iPhone 16e from $0.99 Add To Cart $0.99 - 2 Year Upgrade (128GB) $599.99 …" at bounding box center [349, 361] width 341 height 357
click at [239, 333] on span "button" at bounding box center [239, 333] width 4 height 2
click at [389, 371] on div "Apple iPhone 16e from $0.99 Add To Cart $0.99 - 2 Year Upgrade (128GB) $599.99 …" at bounding box center [349, 361] width 341 height 357
click at [232, 334] on span "Add To Cart" at bounding box center [215, 332] width 38 height 8
click at [244, 369] on link "$599.99 - Full Price (128GB)" at bounding box center [245, 363] width 127 height 13
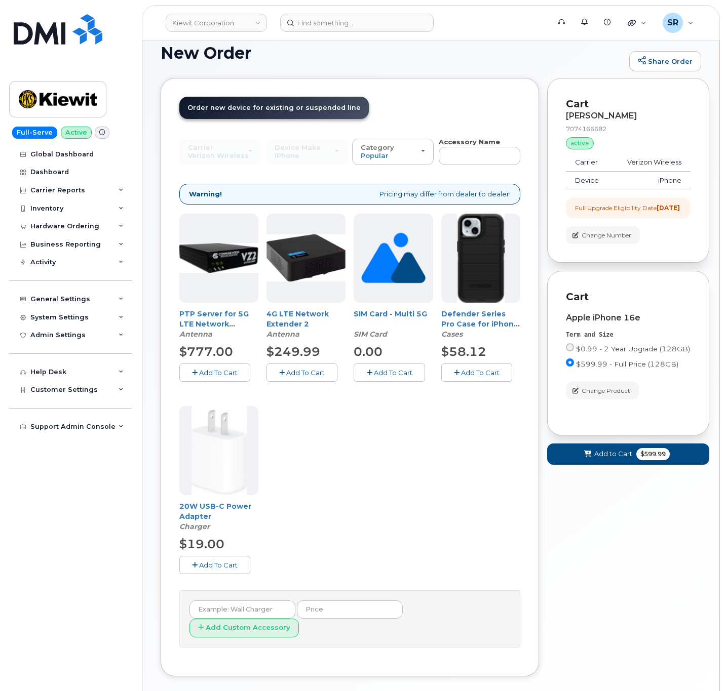
click at [623, 547] on div "Your Cart is Empty! Choose product from the left side and you will see the new …" at bounding box center [628, 384] width 162 height 613
click at [384, 485] on div "PTP Server for 5G LTE Network Extender 4/4G LTE Network Extender 3 Antenna $777…" at bounding box center [349, 402] width 341 height 377
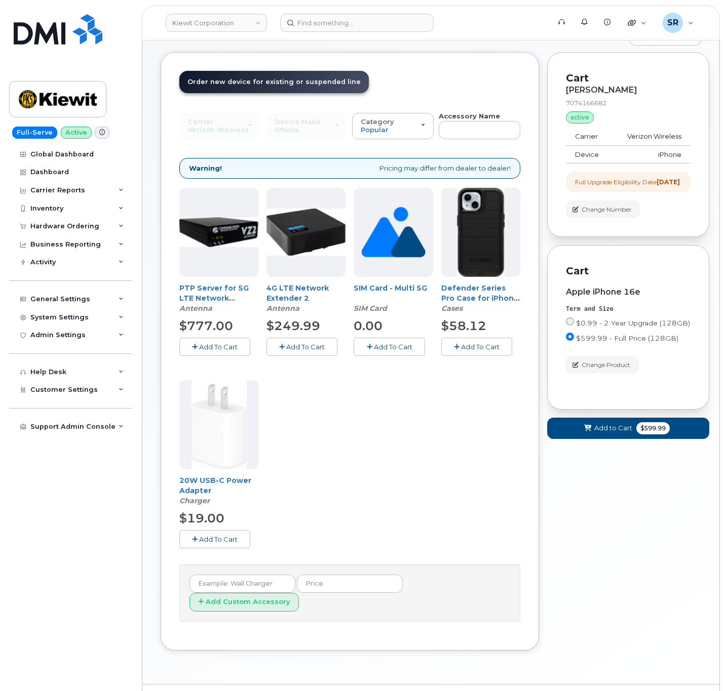
scroll to position [112, 0]
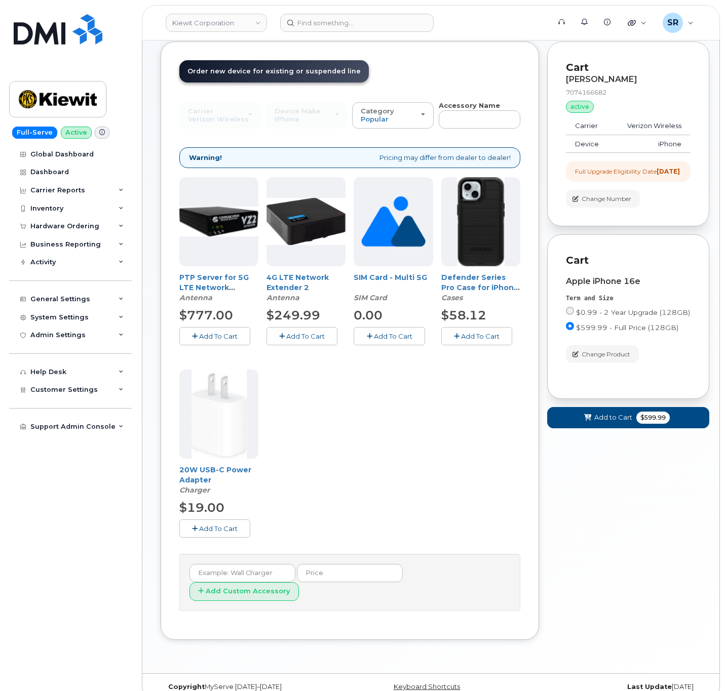
click at [493, 336] on span "Add To Cart" at bounding box center [480, 336] width 38 height 8
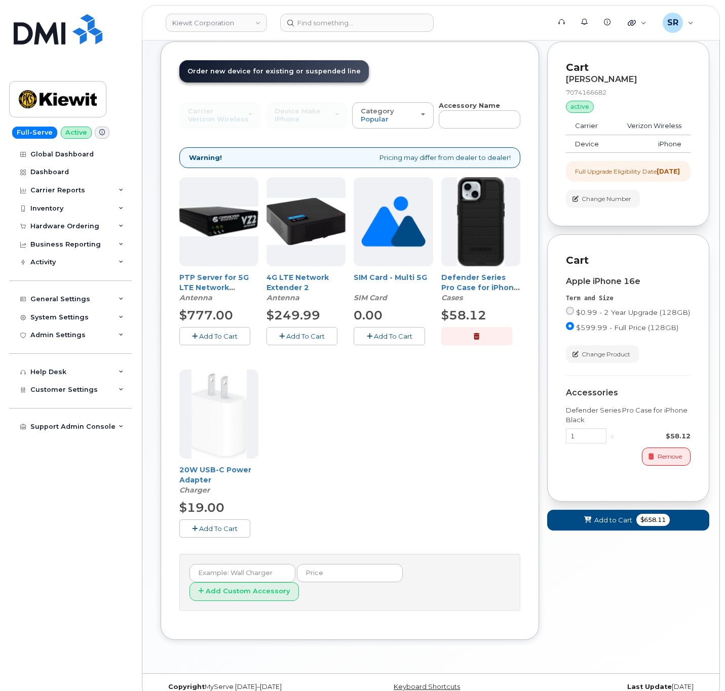
click at [215, 531] on span "Add To Cart" at bounding box center [218, 529] width 38 height 8
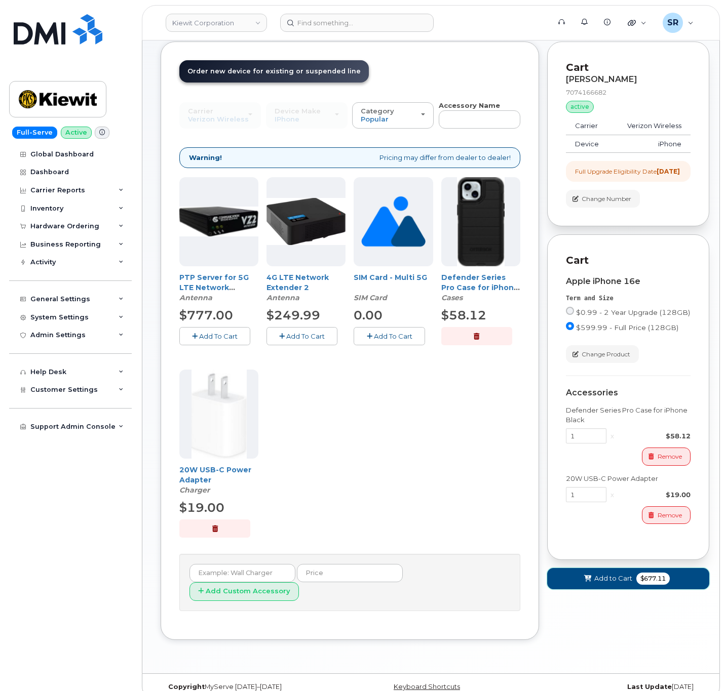
click at [605, 584] on button "Add to Cart $677.11" at bounding box center [628, 578] width 162 height 21
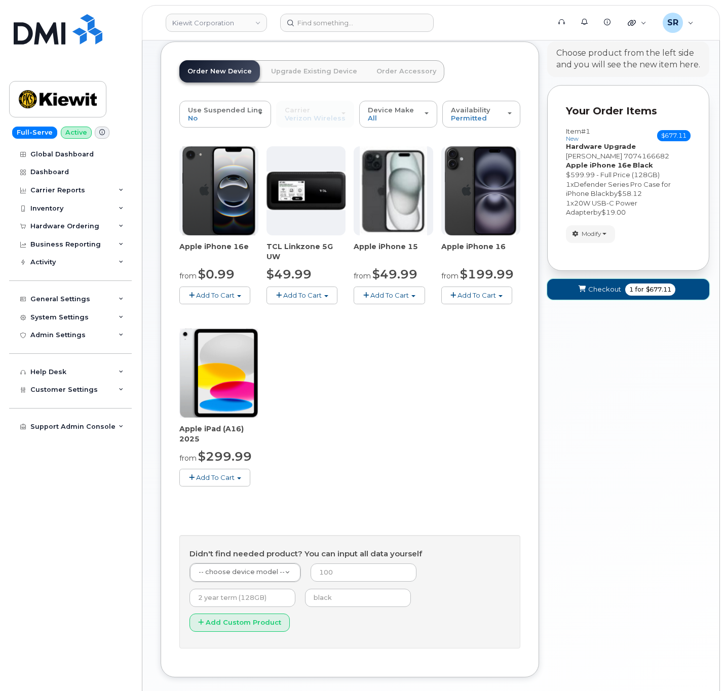
click at [611, 297] on button "Checkout 1 for $677.11" at bounding box center [628, 289] width 162 height 21
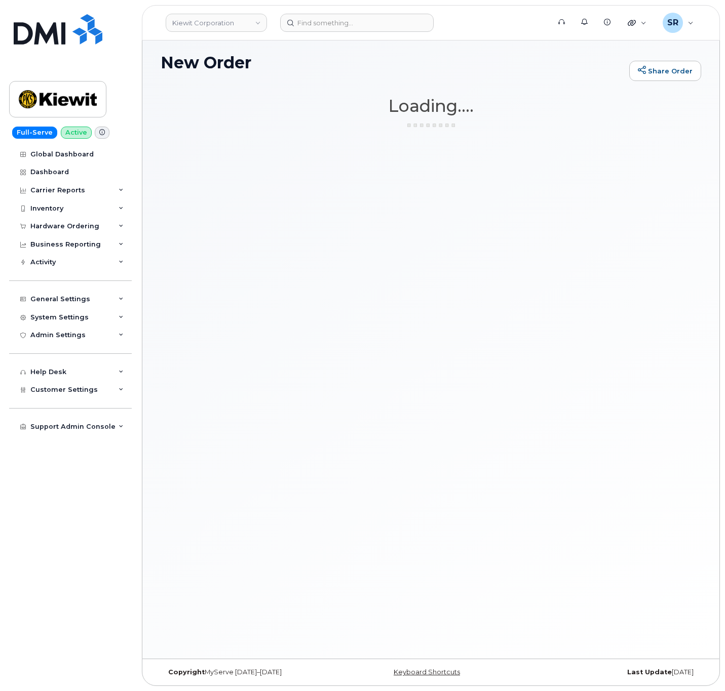
scroll to position [67, 0]
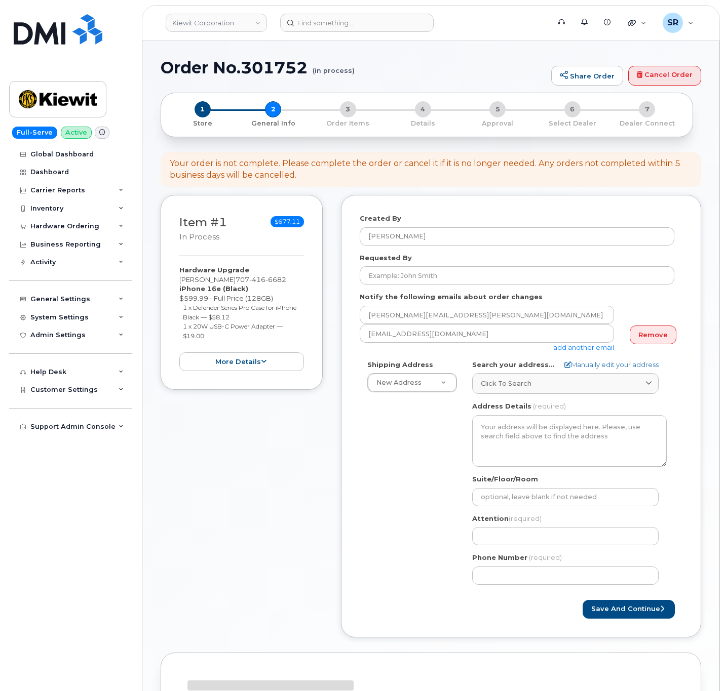
select select
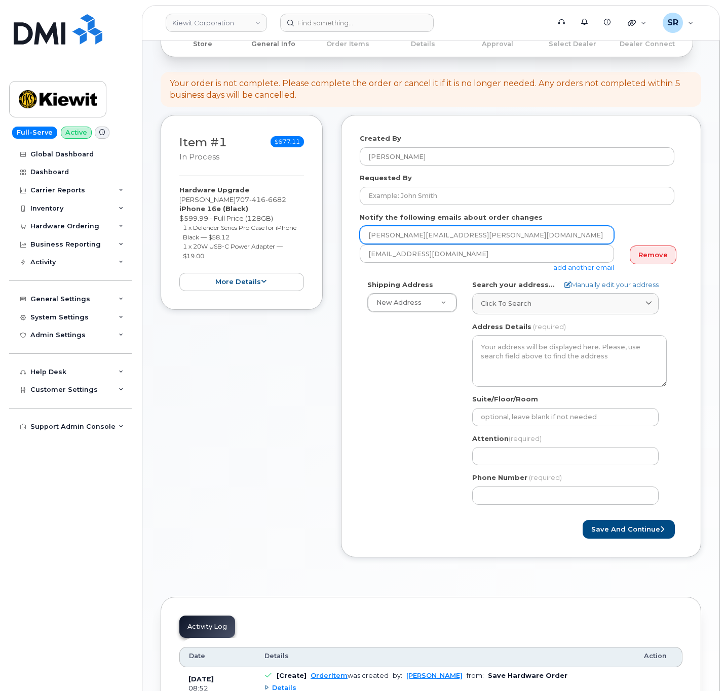
scroll to position [152, 0]
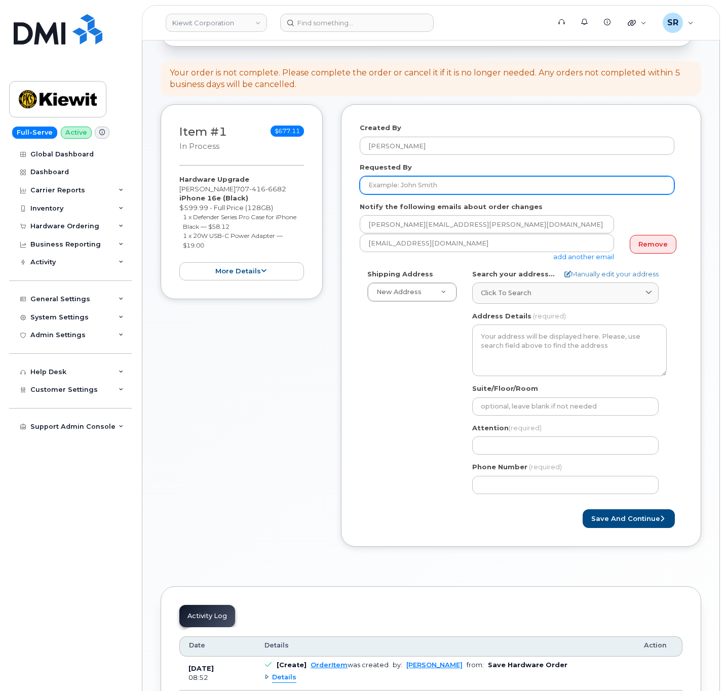
drag, startPoint x: 491, startPoint y: 190, endPoint x: 708, endPoint y: 181, distance: 217.9
click at [491, 190] on input "Requested By" at bounding box center [517, 185] width 314 height 18
drag, startPoint x: 394, startPoint y: 187, endPoint x: 413, endPoint y: 190, distance: 19.5
click at [394, 187] on input "Requested By" at bounding box center [517, 185] width 314 height 18
paste input "[PERSON_NAME]"
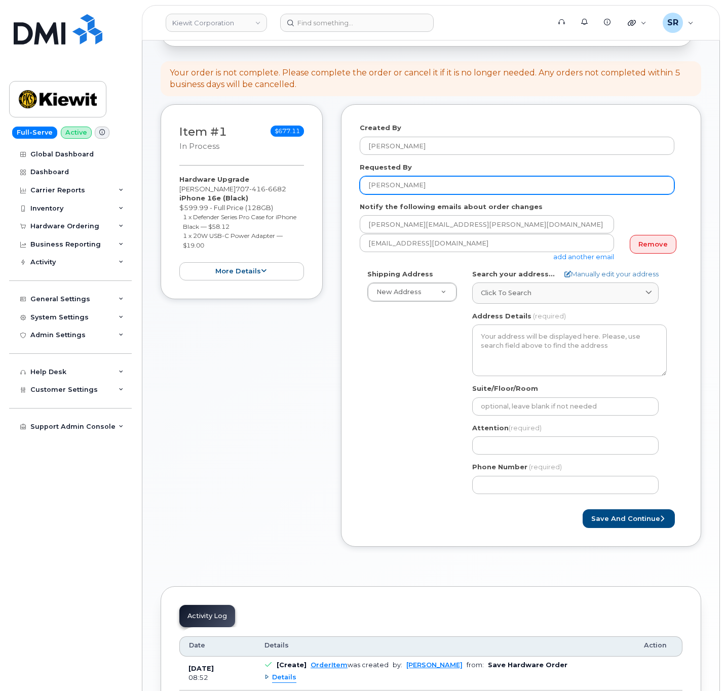
type input "[PERSON_NAME]"
click at [504, 166] on div "Requested By [PERSON_NAME]" at bounding box center [521, 179] width 323 height 32
click at [386, 372] on div "Shipping Address New Address New Address 2306 foreman rd 6747 Old Us highway 27…" at bounding box center [517, 385] width 314 height 232
click at [609, 275] on link "Manually edit your address" at bounding box center [611, 274] width 94 height 10
select select
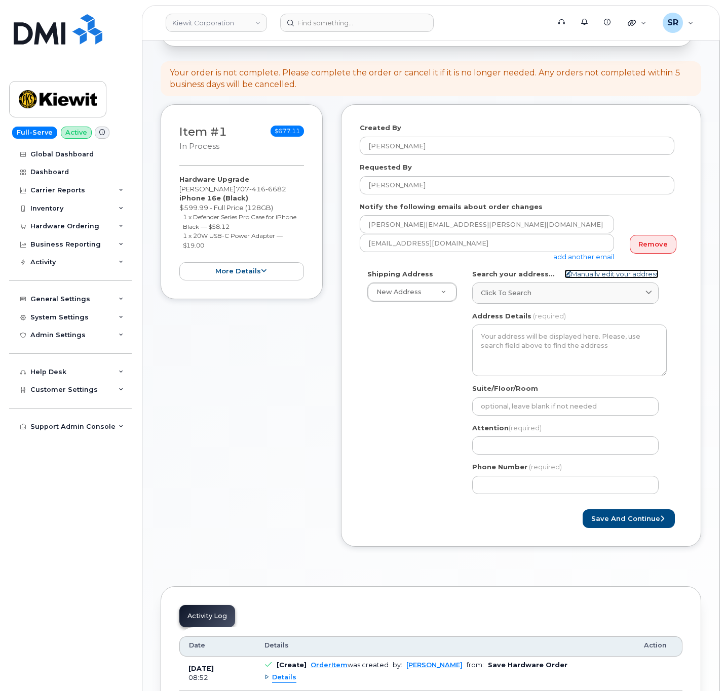
select select
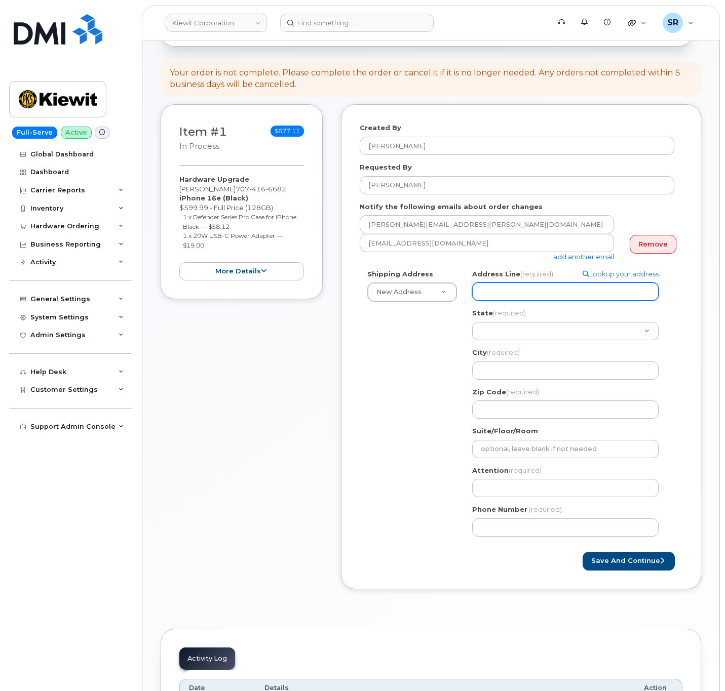
click at [532, 292] on input "Address Line (required)" at bounding box center [565, 292] width 186 height 18
paste input "21869 ne skidmore st"
select select
type input "21869 ne skidmore st"
click at [431, 321] on div "Shipping Address New Address New Address 2306 foreman rd 6747 Old Us highway 27…" at bounding box center [517, 406] width 314 height 275
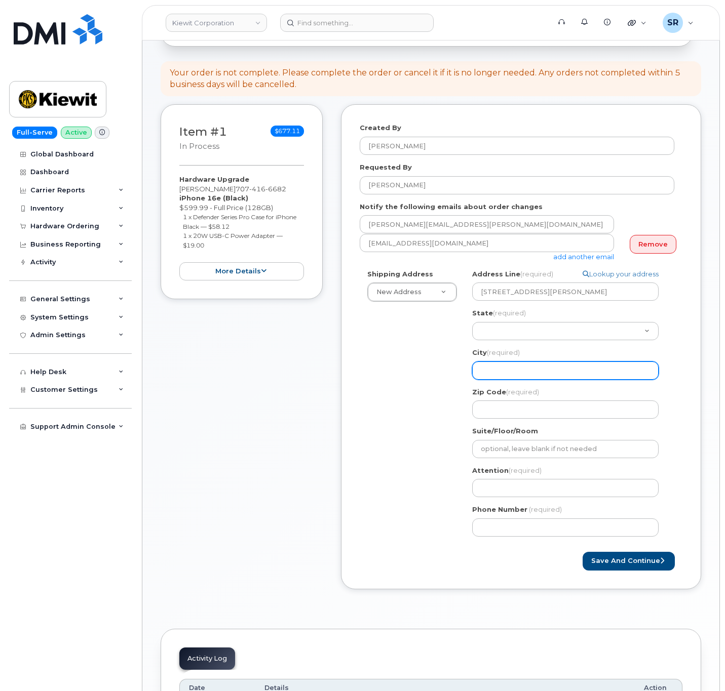
click at [529, 364] on input "City (required)" at bounding box center [565, 371] width 186 height 18
paste input "Fairview"
select select
type input "Fairview"
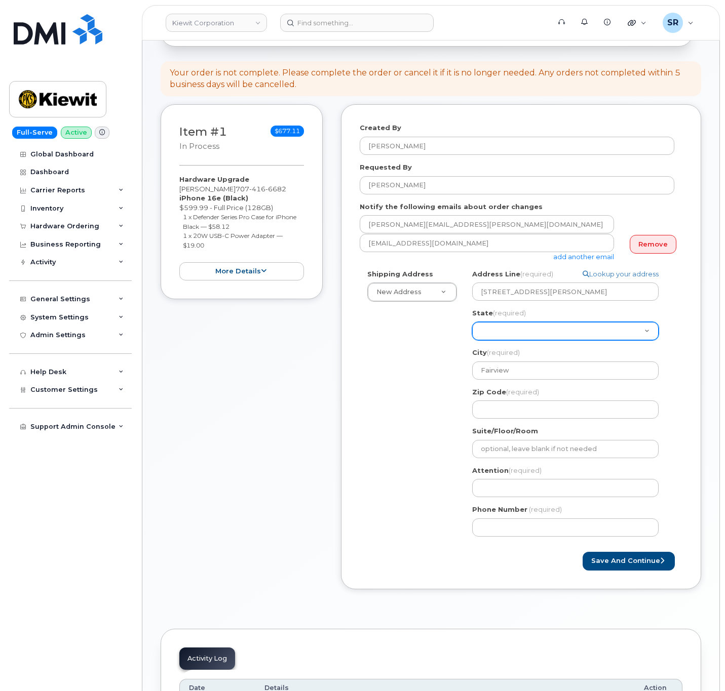
click at [548, 336] on select "Alabama Alaska American Samoa Arizona Arkansas California Colorado Connecticut …" at bounding box center [565, 331] width 186 height 18
select select "OR"
click at [472, 323] on select "Alabama Alaska American Samoa Arizona Arkansas California Colorado Connecticut …" at bounding box center [565, 331] width 186 height 18
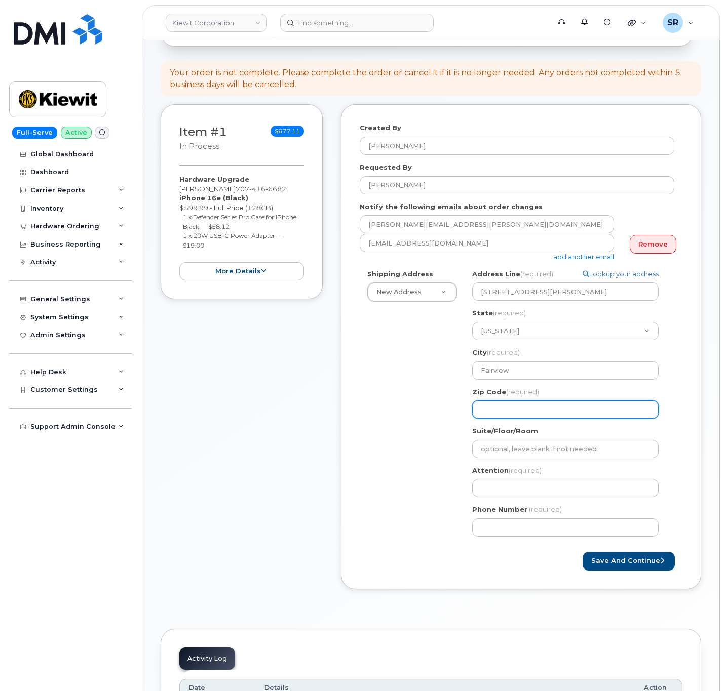
click at [500, 412] on input "Zip Code (required)" at bounding box center [565, 410] width 186 height 18
paste input "97024"
select select
type input "97024"
click at [670, 406] on div "OR Fairview Search your address... Manually edit your address Click to search N…" at bounding box center [569, 406] width 210 height 275
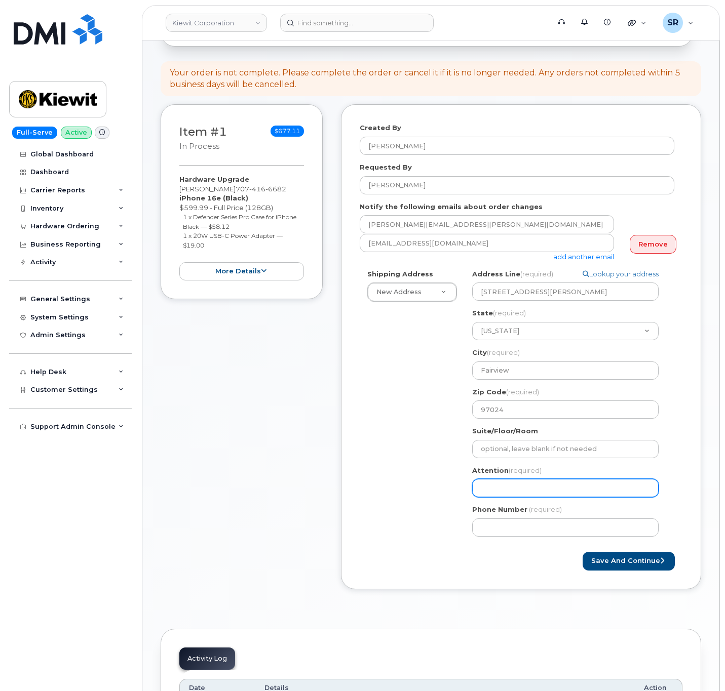
click at [530, 480] on input "Attention (required)" at bounding box center [565, 488] width 186 height 18
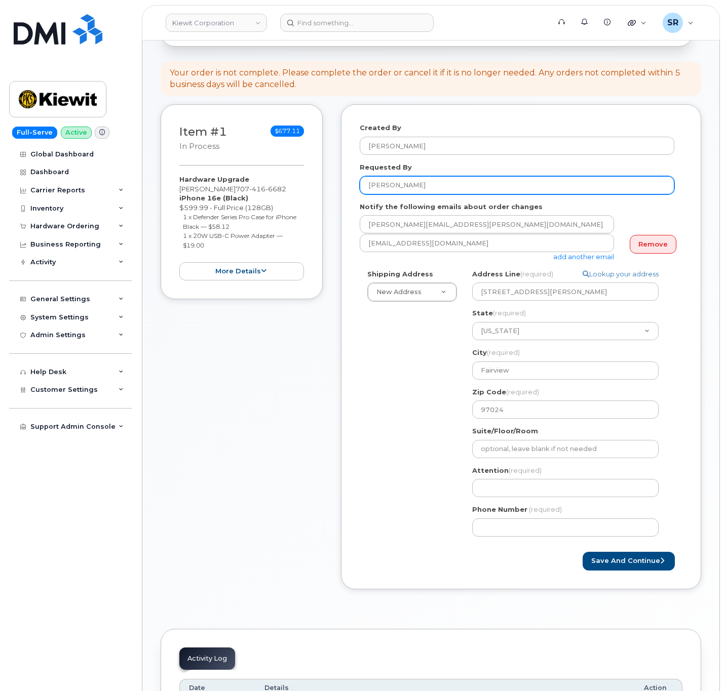
drag, startPoint x: 418, startPoint y: 184, endPoint x: 329, endPoint y: 181, distance: 89.2
click at [329, 181] on div "Item #1 in process $677.11 Hardware Upgrade JEFFREY HEFNER 707 416 6682 iPhone …" at bounding box center [431, 354] width 540 height 500
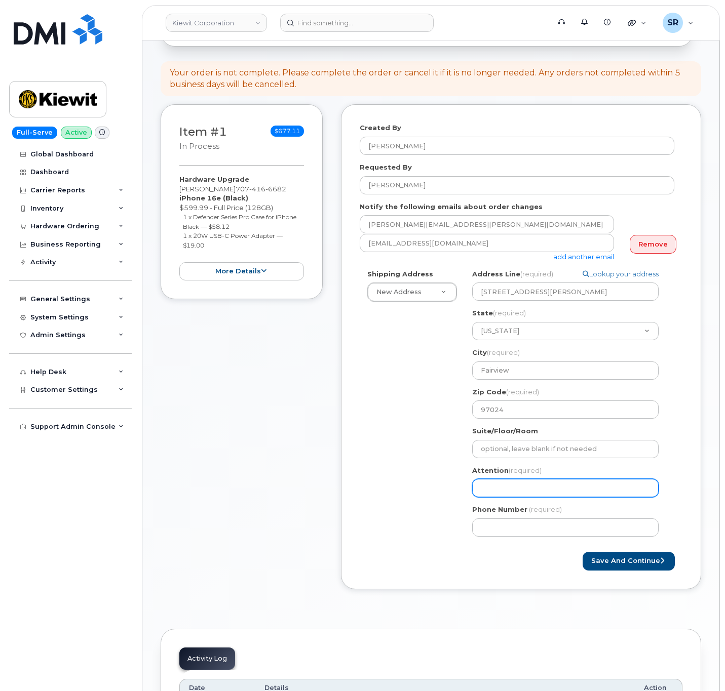
click at [526, 490] on input "Attention (required)" at bounding box center [565, 488] width 186 height 18
paste input "William Lewis"
select select
type input "William Lewis"
click at [395, 474] on div "Shipping Address New Address New Address 2306 foreman rd 6747 Old Us highway 27…" at bounding box center [517, 406] width 314 height 275
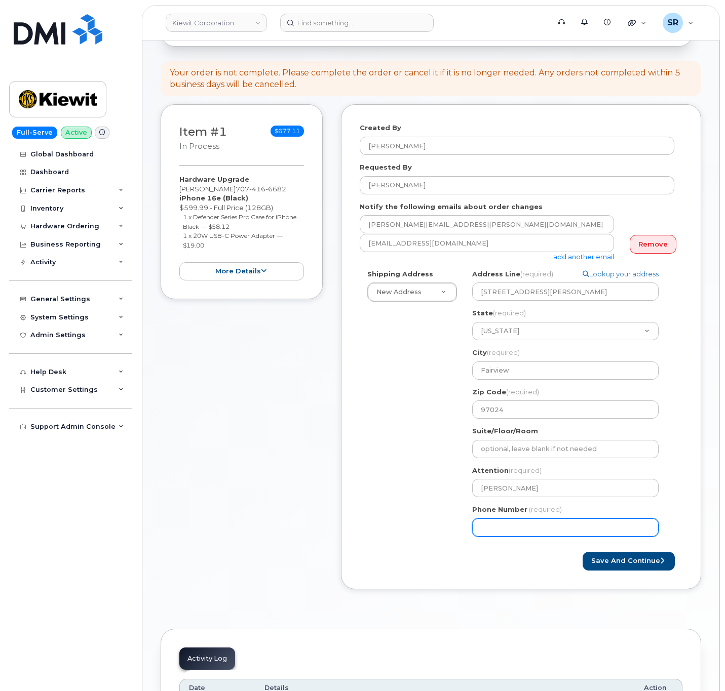
click at [526, 529] on input "Phone Number" at bounding box center [565, 528] width 186 height 18
click at [509, 527] on input "Phone Number" at bounding box center [565, 528] width 186 height 18
paste input "5033411153"
select select
type input "5033411153"
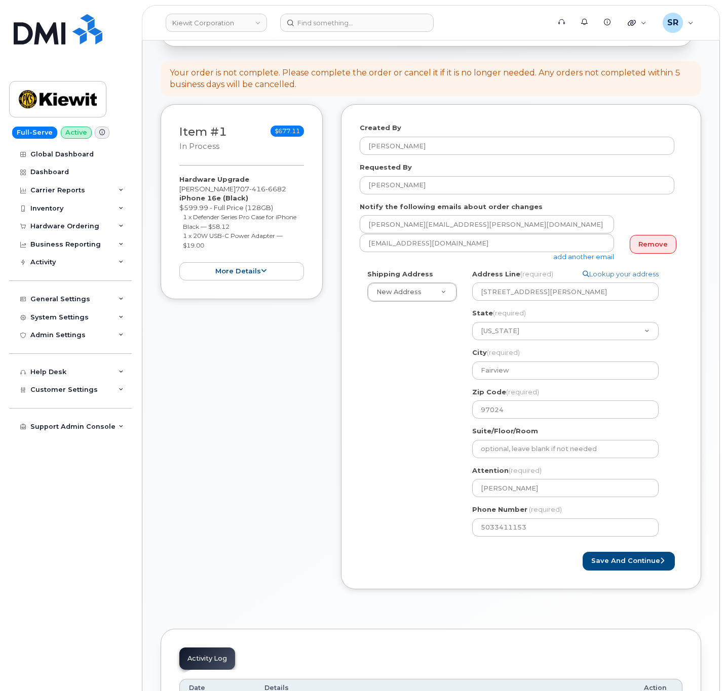
click at [392, 516] on div "Shipping Address New Address New Address 2306 foreman rd 6747 Old Us highway 27…" at bounding box center [517, 406] width 314 height 275
click at [620, 558] on button "Save and Continue" at bounding box center [628, 561] width 92 height 19
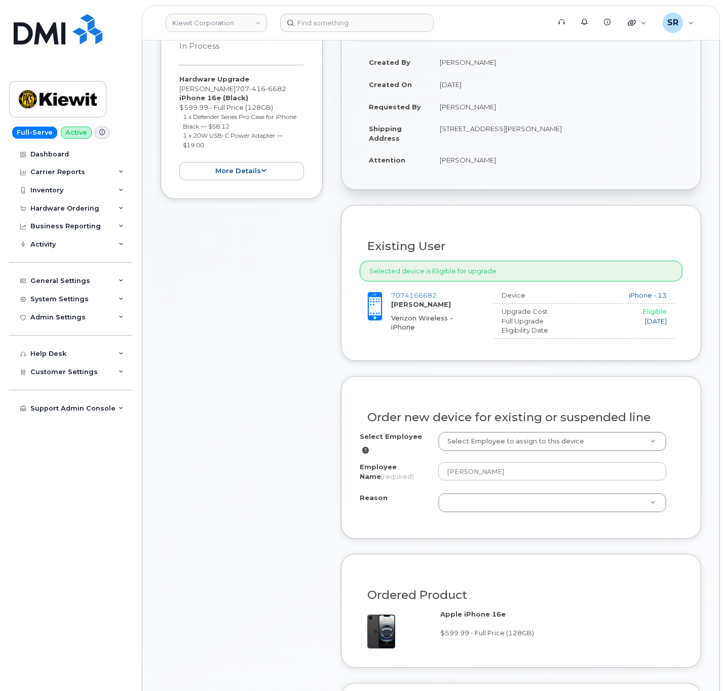
scroll to position [289, 0]
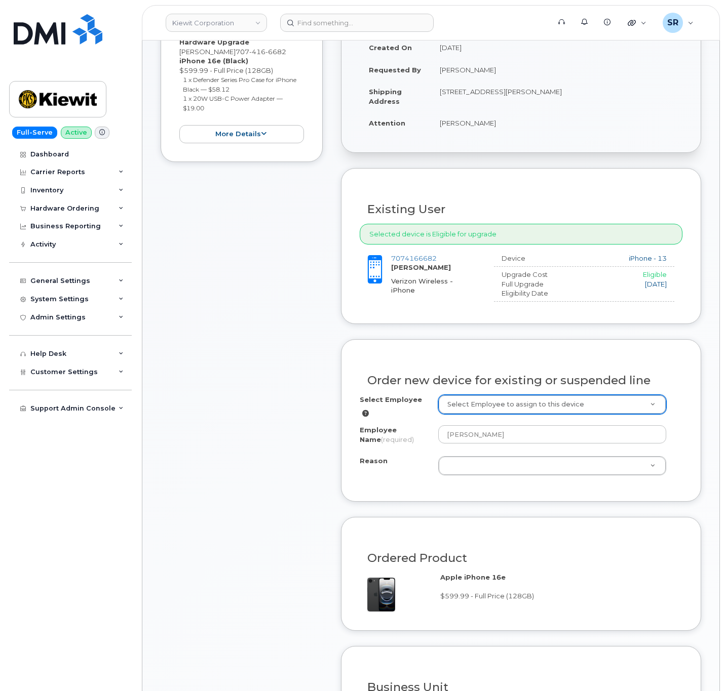
drag, startPoint x: 580, startPoint y: 404, endPoint x: 720, endPoint y: 352, distance: 149.0
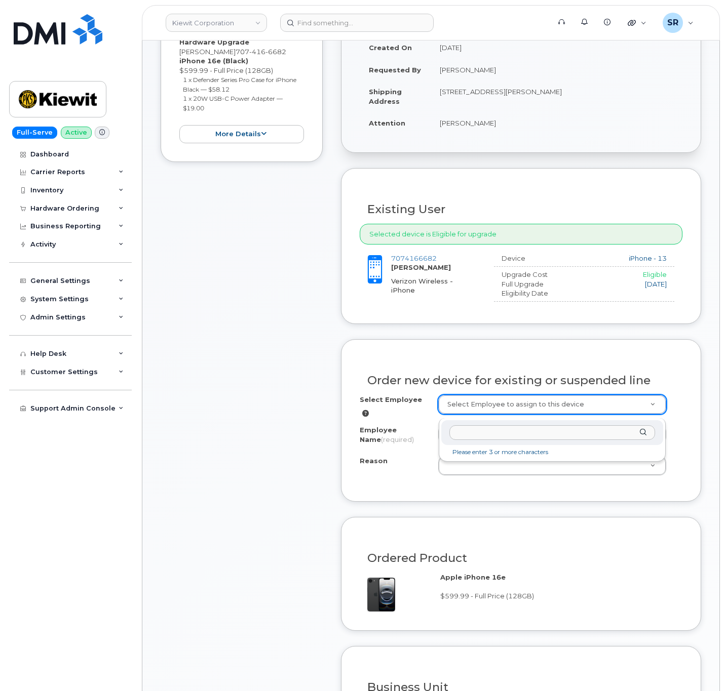
drag, startPoint x: 503, startPoint y: 412, endPoint x: 503, endPoint y: 420, distance: 7.6
click at [502, 429] on input "text" at bounding box center [552, 432] width 206 height 15
paste input "[PERSON_NAME]"
type input "[PERSON_NAME]"
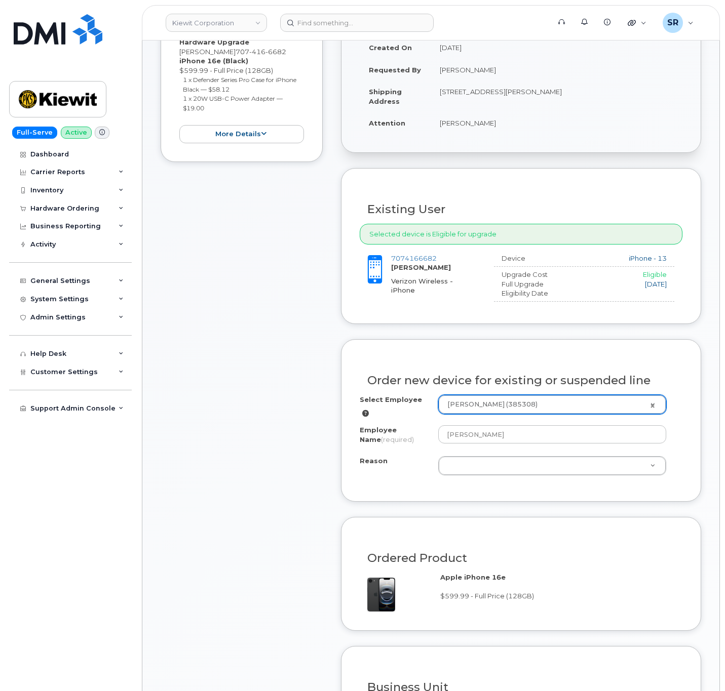
type input "2154102"
type input "[PERSON_NAME]"
select select
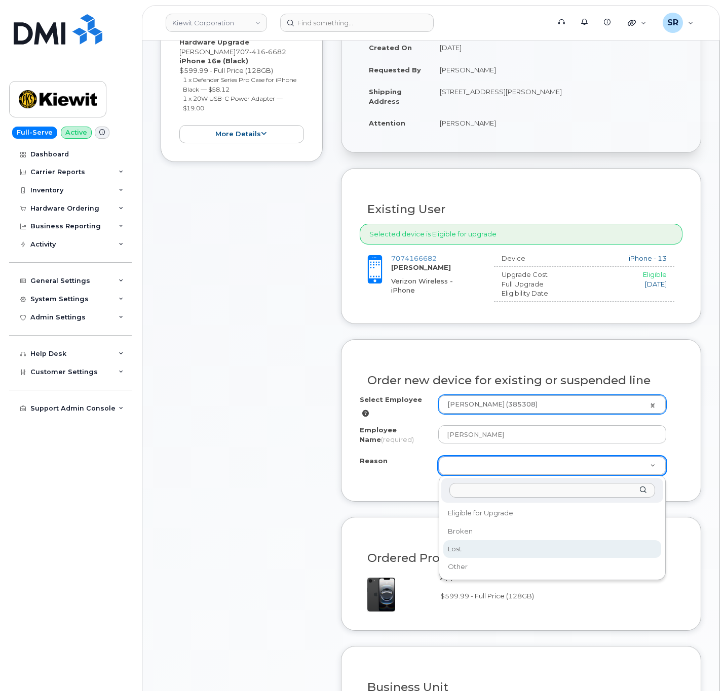
select select "lost"
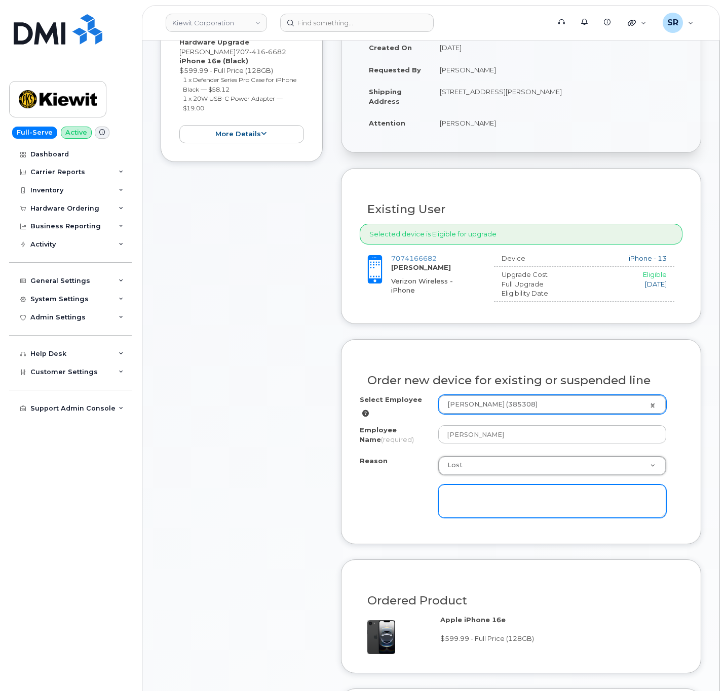
drag, startPoint x: 514, startPoint y: 494, endPoint x: 522, endPoint y: 486, distance: 11.1
click at [522, 486] on textarea at bounding box center [552, 501] width 228 height 33
type textarea "Device was lost and needs a replacement, must attempt a full cost upgrade first…"
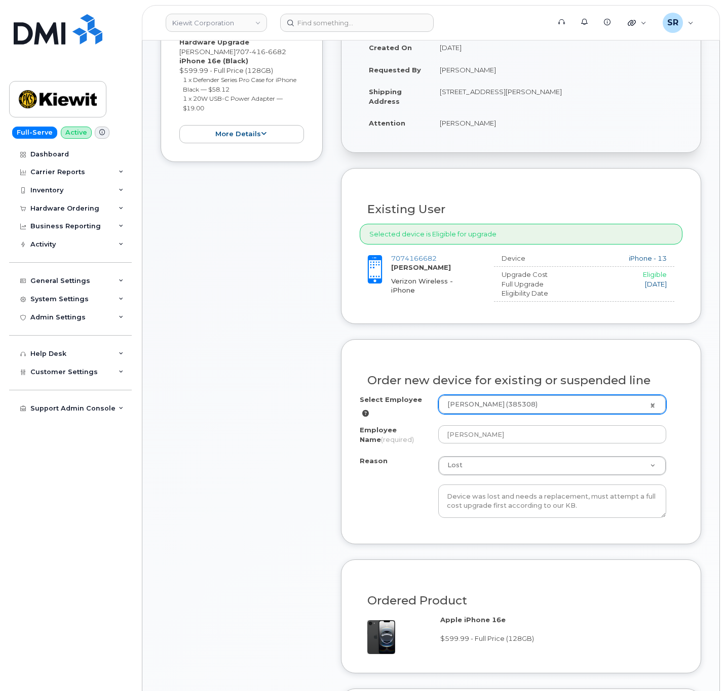
drag, startPoint x: 376, startPoint y: 532, endPoint x: 438, endPoint y: 578, distance: 77.2
click at [377, 532] on div "Order new device for existing or suspended line Select Employee William Lewis (…" at bounding box center [521, 441] width 360 height 205
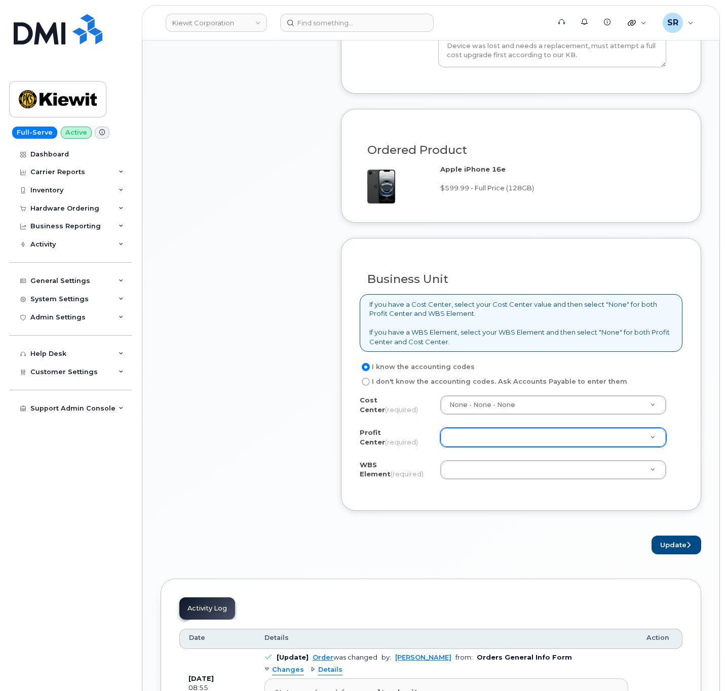
scroll to position [745, 0]
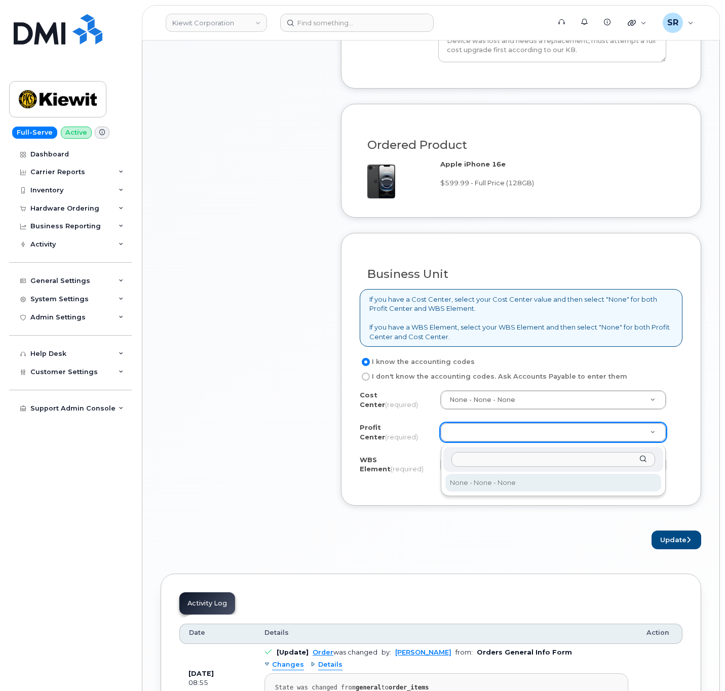
select select "None"
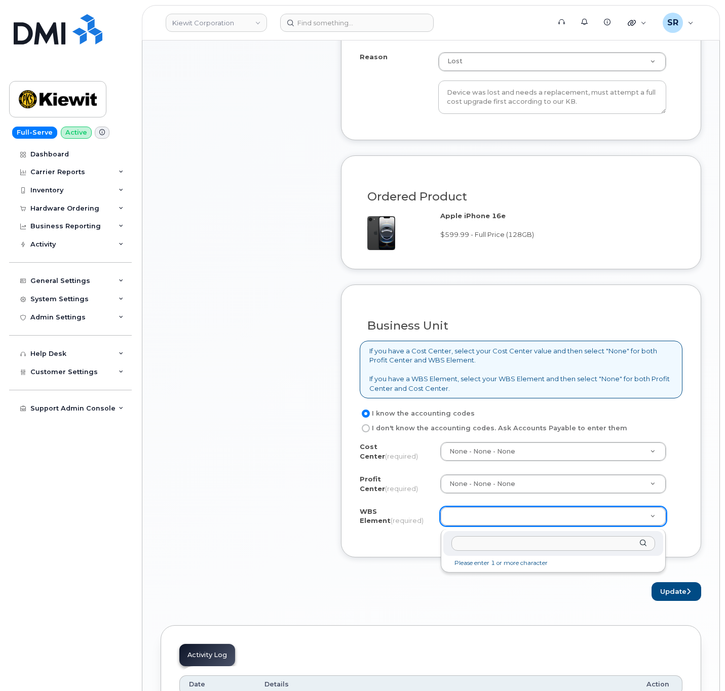
scroll to position [669, 0]
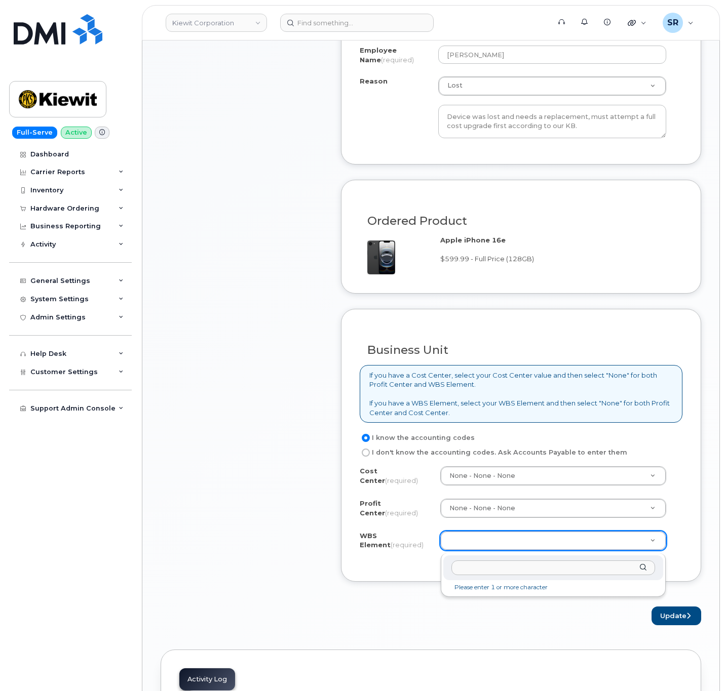
click at [480, 571] on input "text" at bounding box center [553, 568] width 204 height 15
paste input "105714"
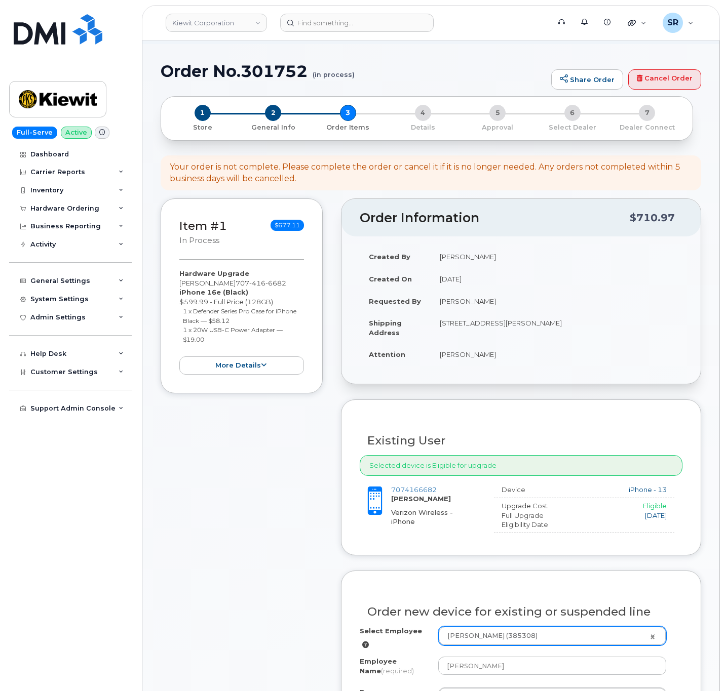
scroll to position [152, 0]
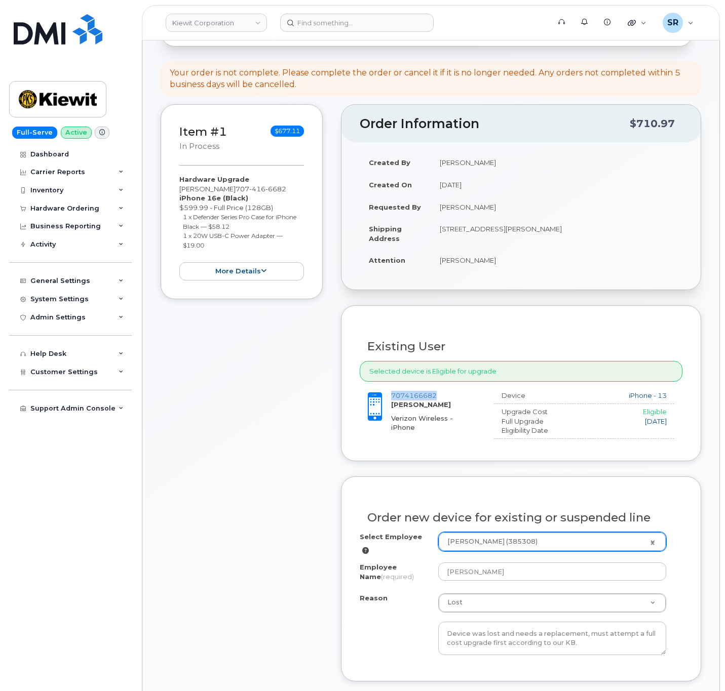
drag, startPoint x: 441, startPoint y: 395, endPoint x: 386, endPoint y: 399, distance: 54.8
click at [386, 399] on div "7074166682 JEFFREY HEFNER Verizon Wireless - iPhone" at bounding box center [423, 412] width 126 height 42
copy div "7074166682"
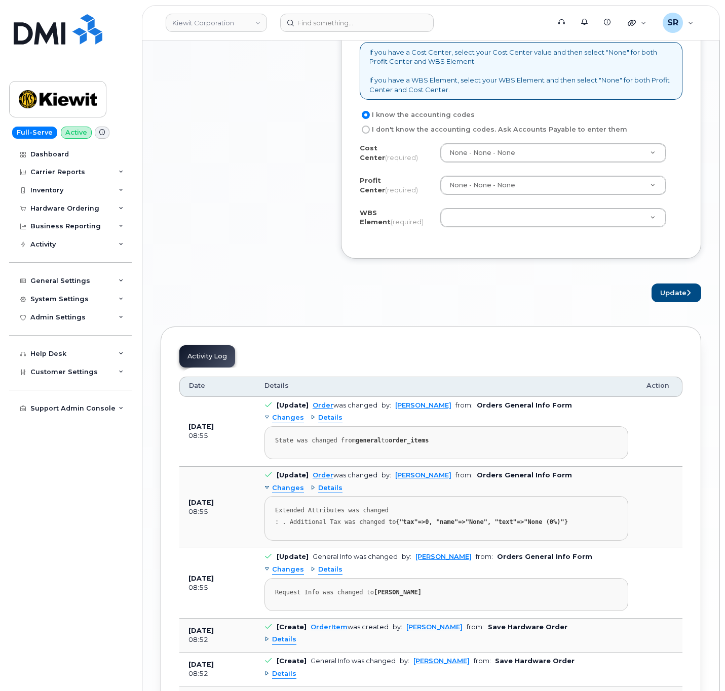
scroll to position [890, 0]
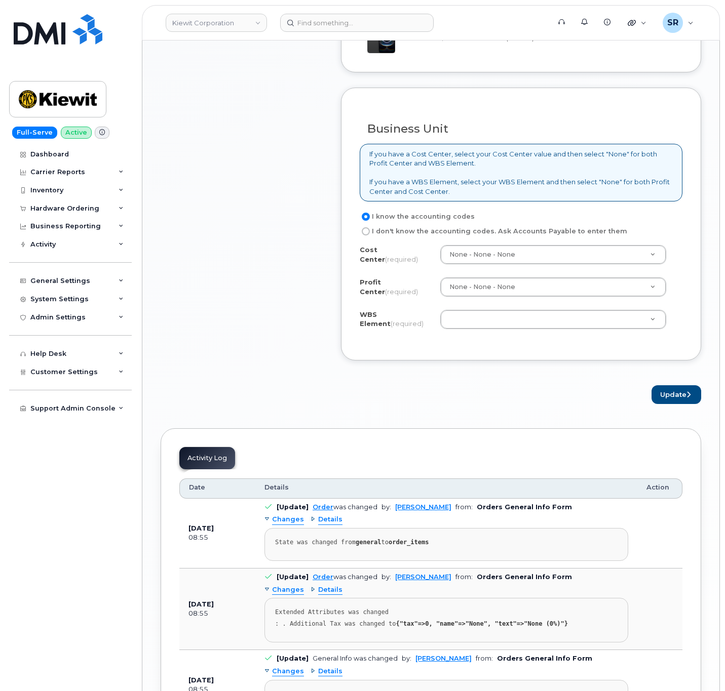
click at [500, 333] on div "WBS Element (required)" at bounding box center [521, 321] width 323 height 23
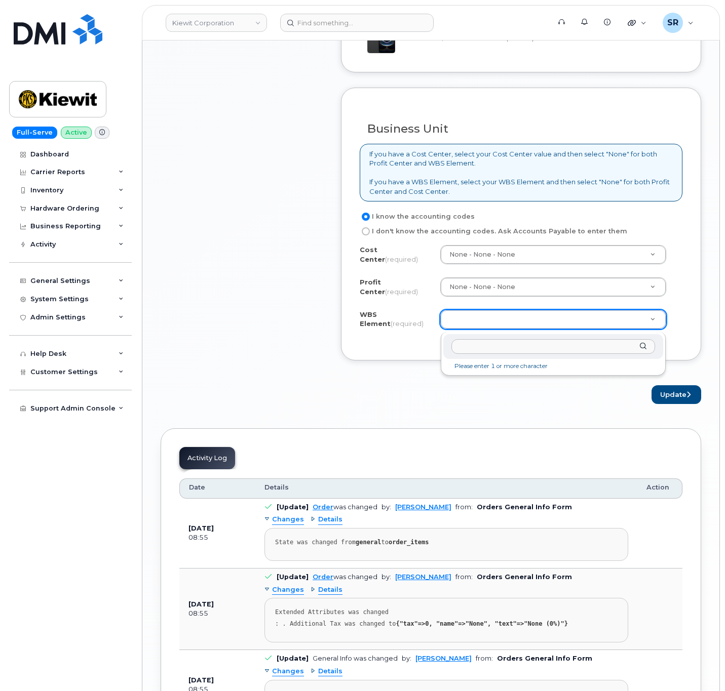
paste input "105714 - Bull Run Construction Carry"
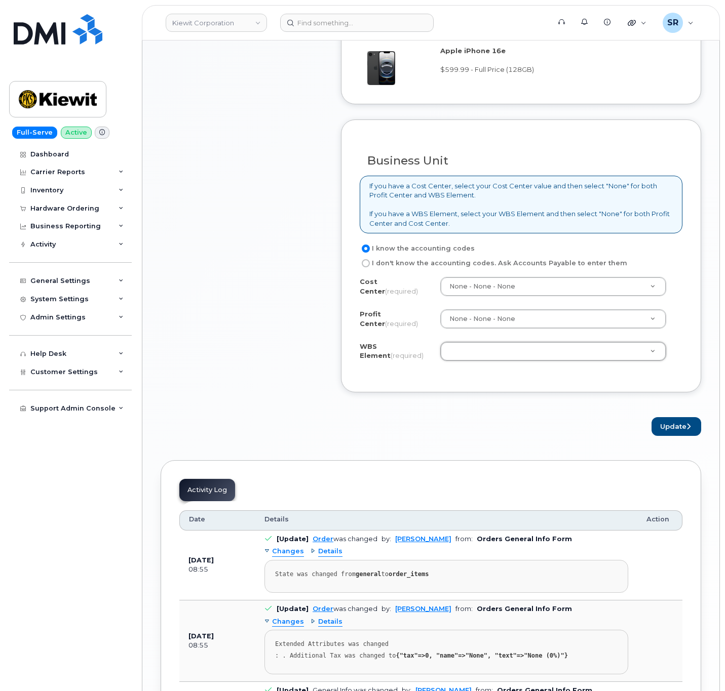
drag, startPoint x: 438, startPoint y: 419, endPoint x: 412, endPoint y: 362, distance: 63.5
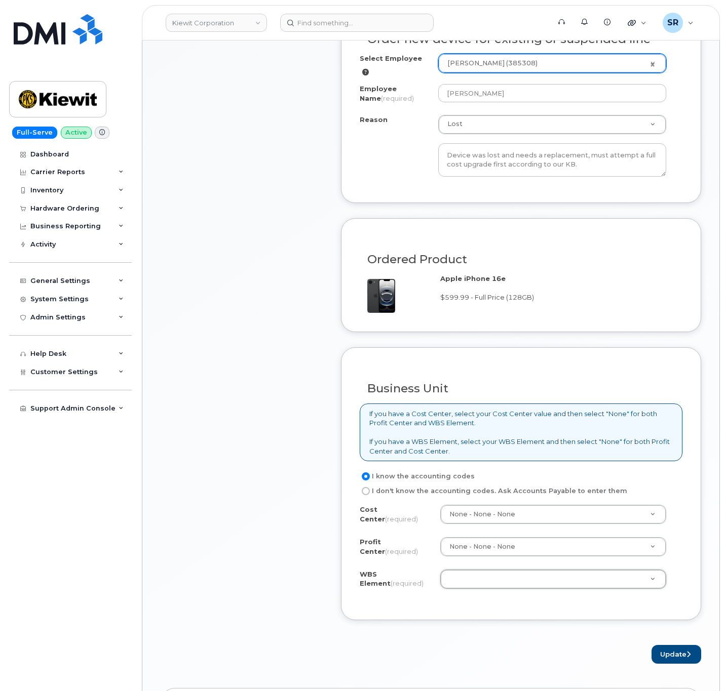
scroll to position [403, 0]
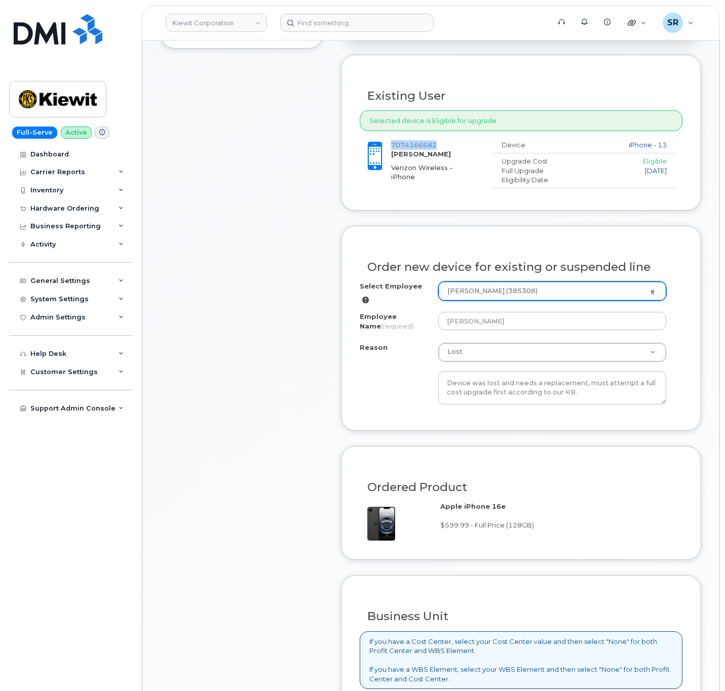
drag, startPoint x: 439, startPoint y: 149, endPoint x: 383, endPoint y: 146, distance: 56.3
click at [383, 146] on div "7074166682 JEFFREY HEFNER Verizon Wireless - iPhone" at bounding box center [423, 161] width 126 height 42
copy div "7074166682"
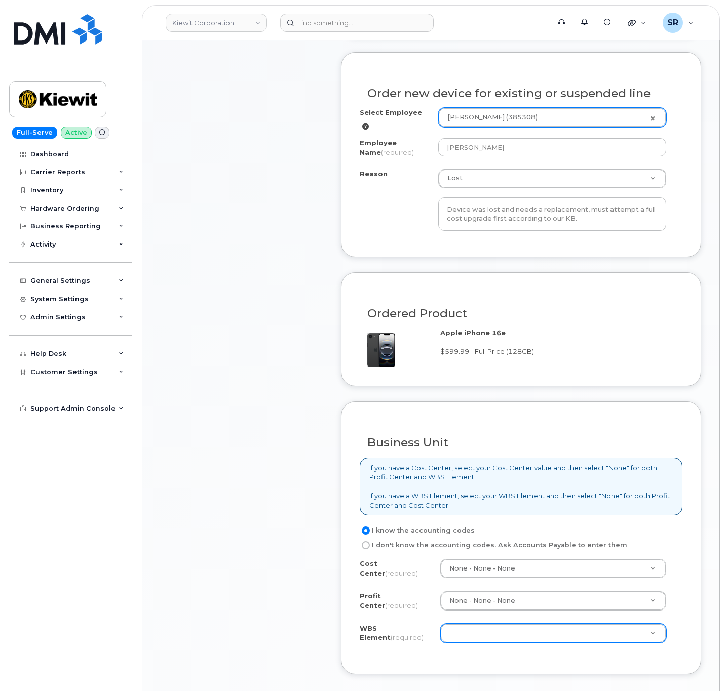
scroll to position [706, 0]
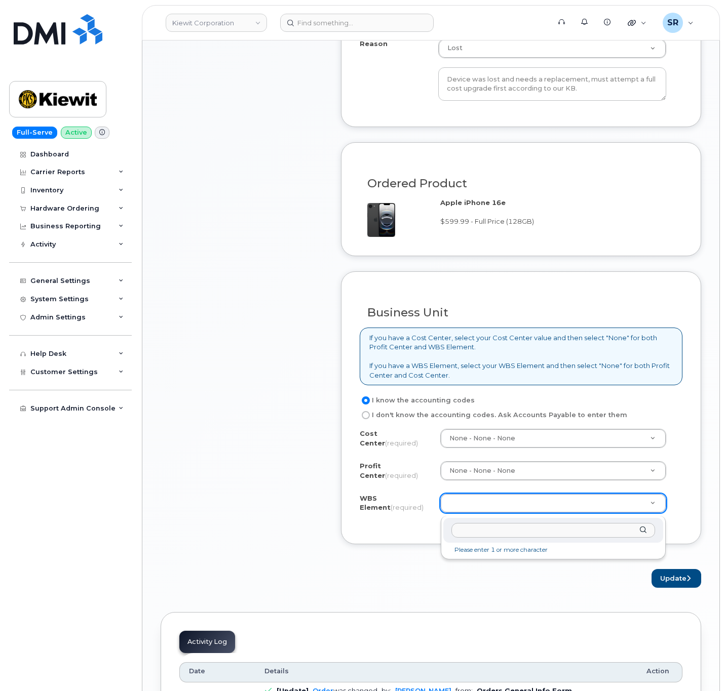
paste input "105714.1149"
type input "105714.1149"
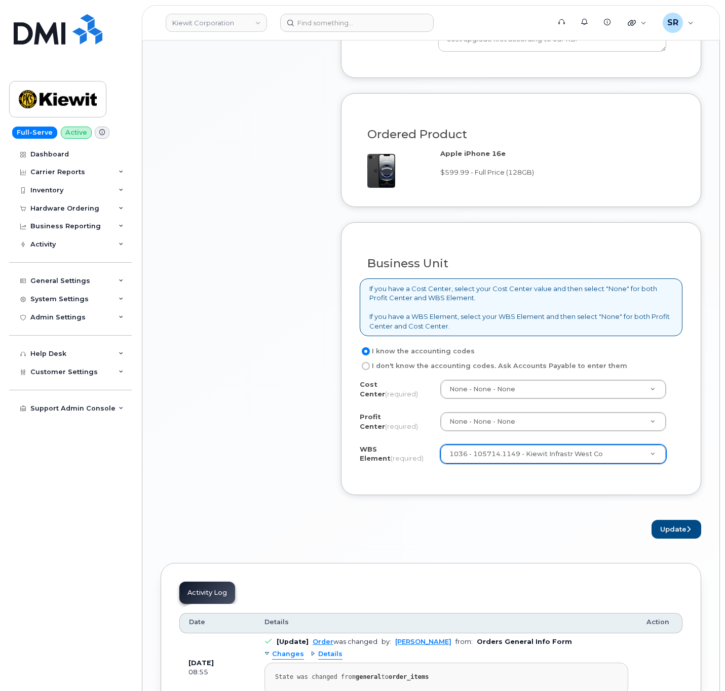
scroll to position [782, 0]
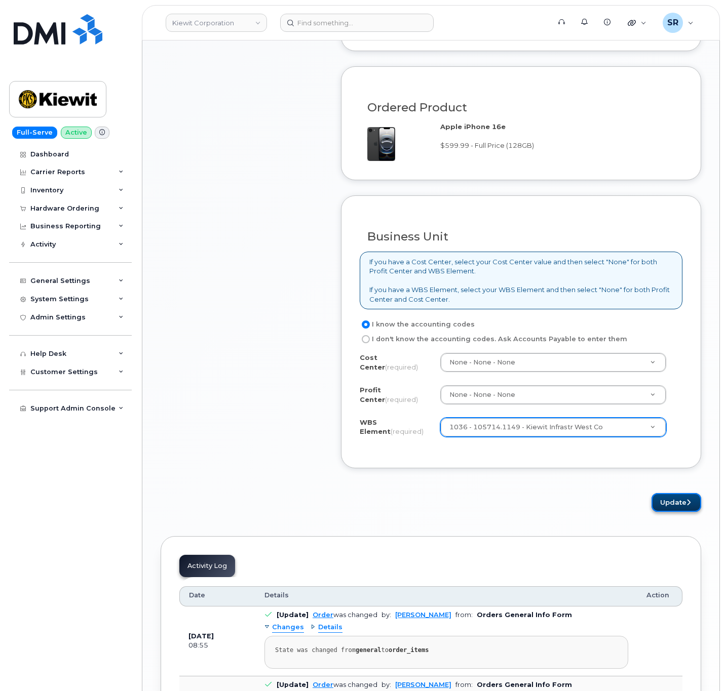
click at [661, 509] on button "Update" at bounding box center [676, 502] width 50 height 19
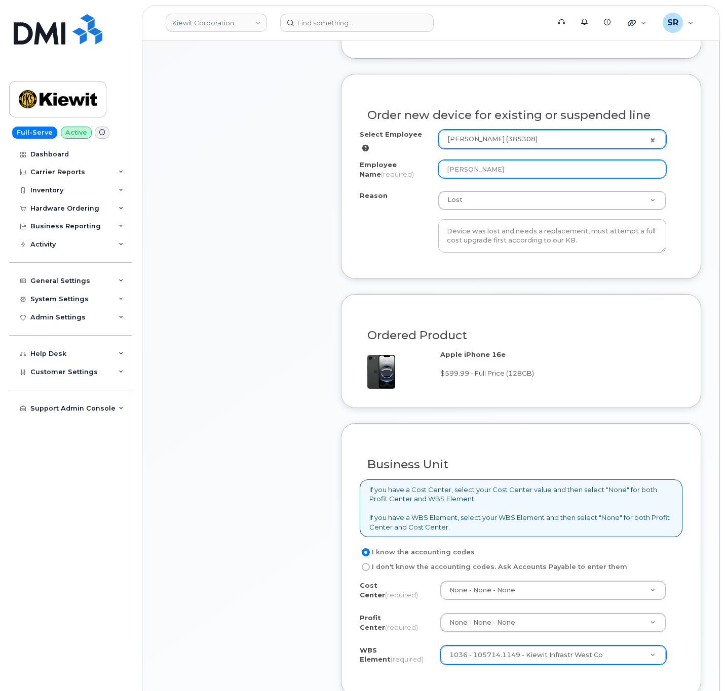
scroll to position [327, 0]
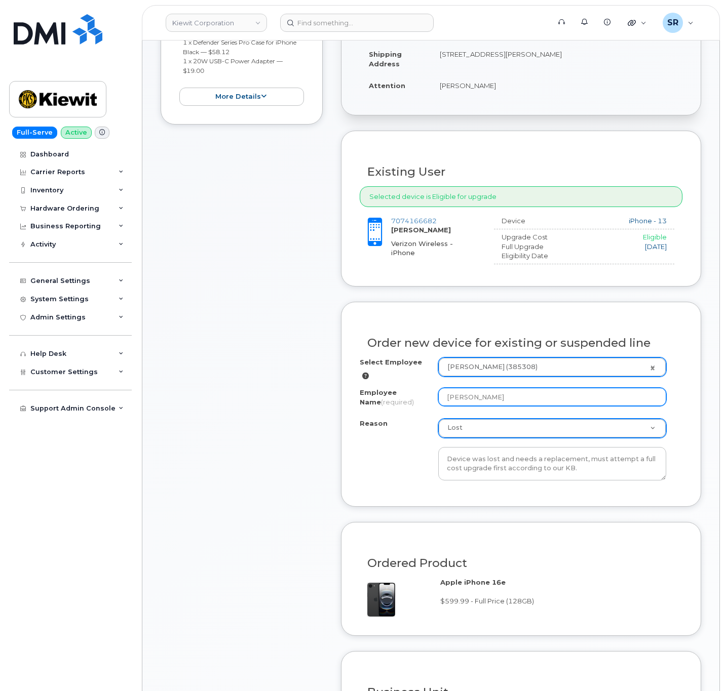
click at [518, 400] on input "[PERSON_NAME]" at bounding box center [552, 397] width 228 height 18
type input "[PERSON_NAME]"
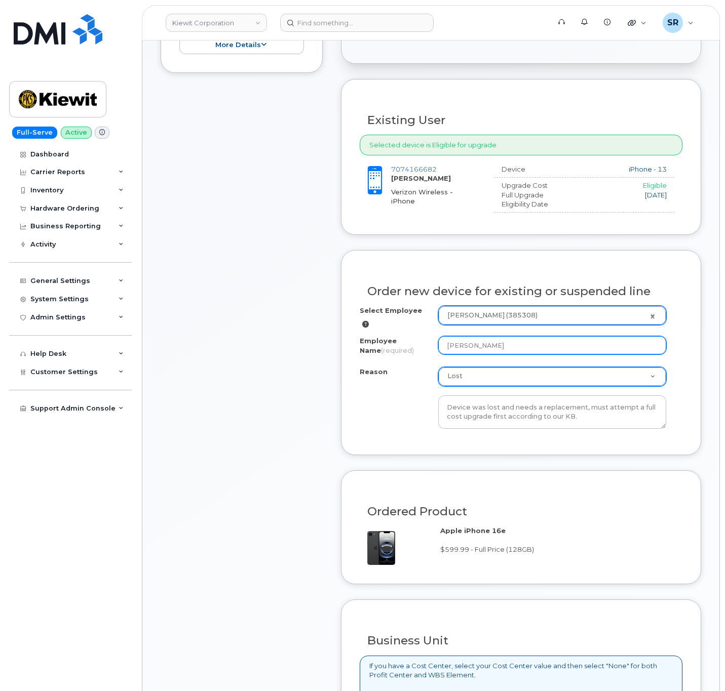
scroll to position [706, 0]
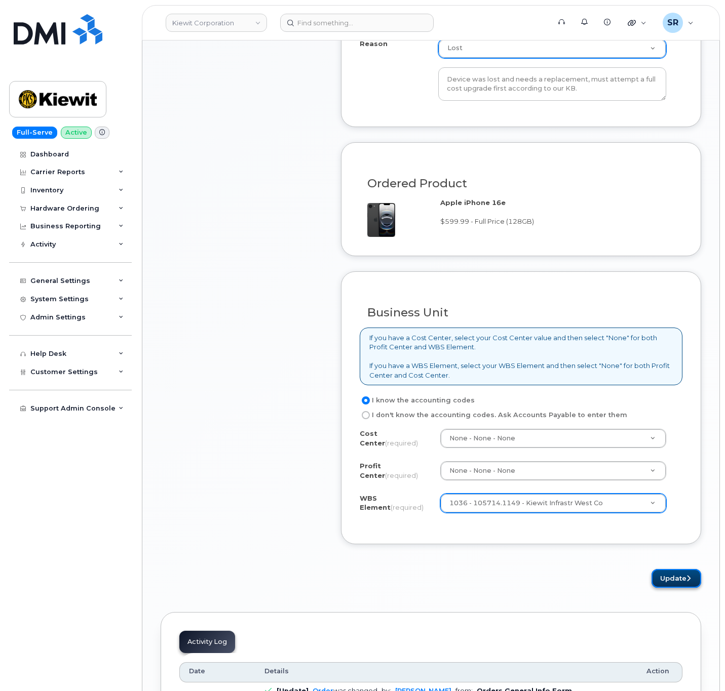
click at [675, 586] on button "Update" at bounding box center [676, 578] width 50 height 19
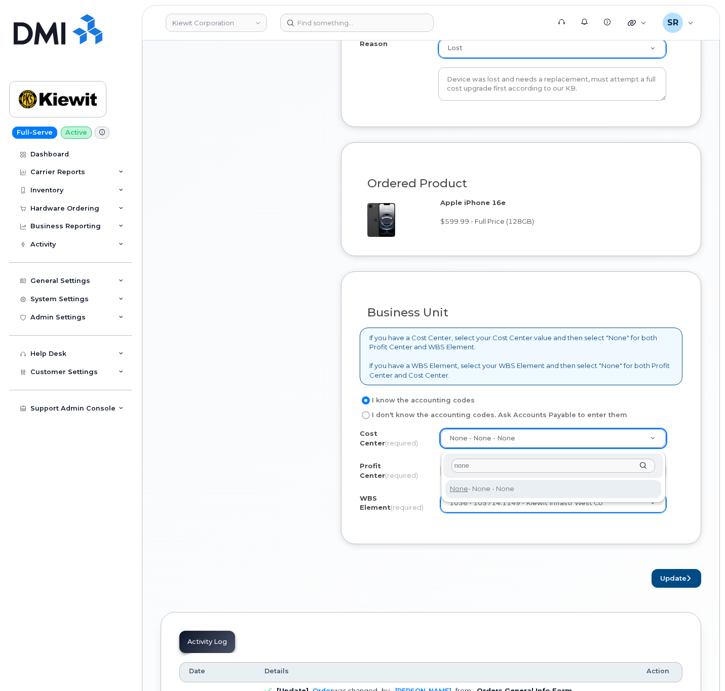
type input "none"
type input "None"
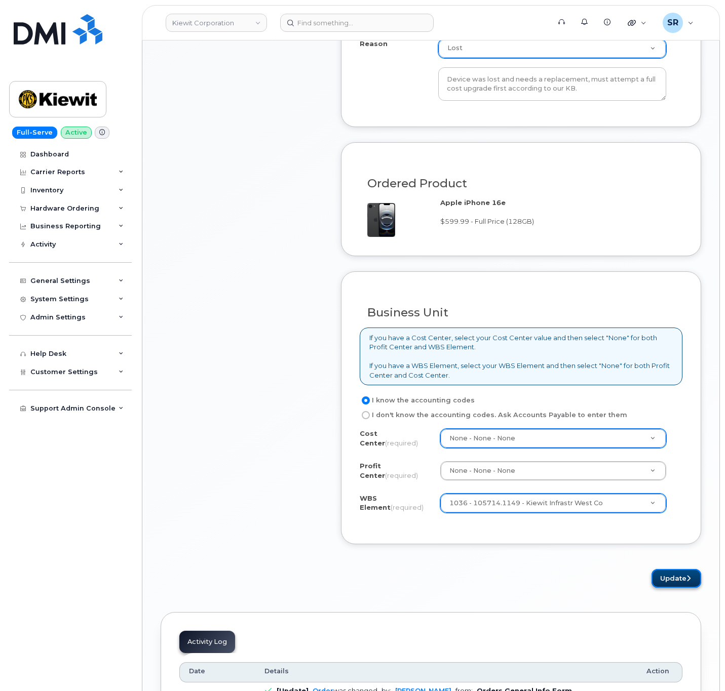
click at [672, 588] on button "Update" at bounding box center [676, 578] width 50 height 19
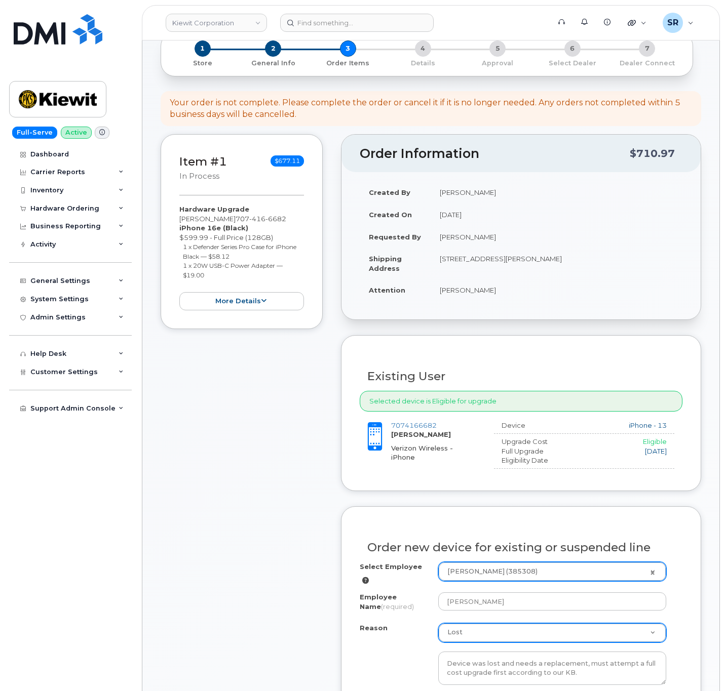
scroll to position [0, 0]
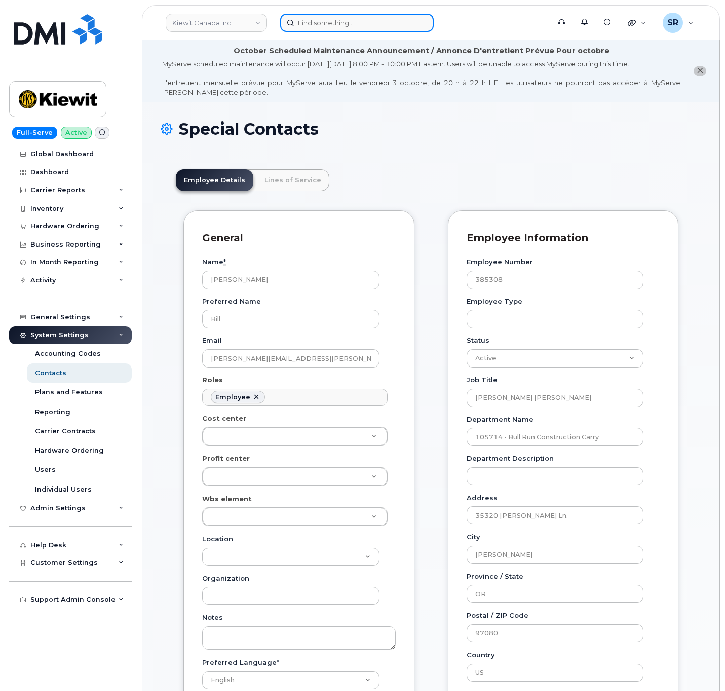
click at [369, 29] on input at bounding box center [356, 23] width 153 height 18
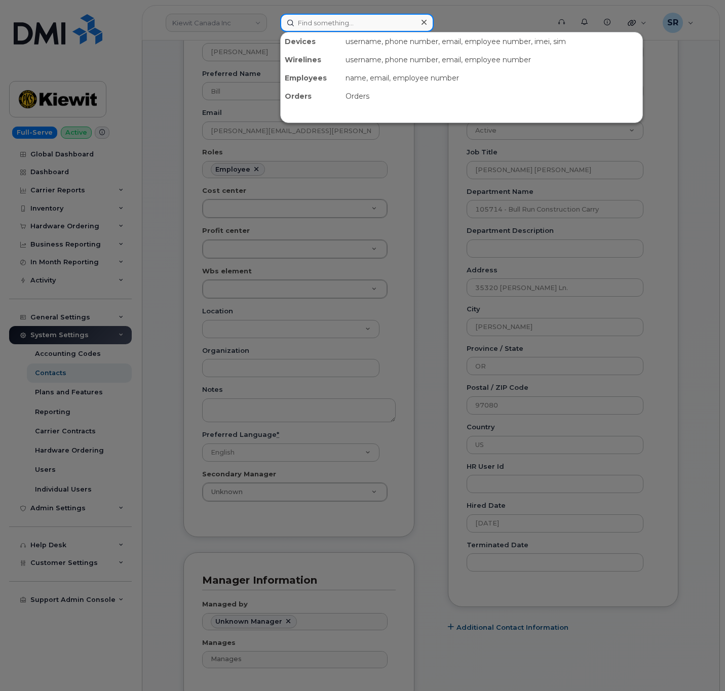
scroll to position [152, 0]
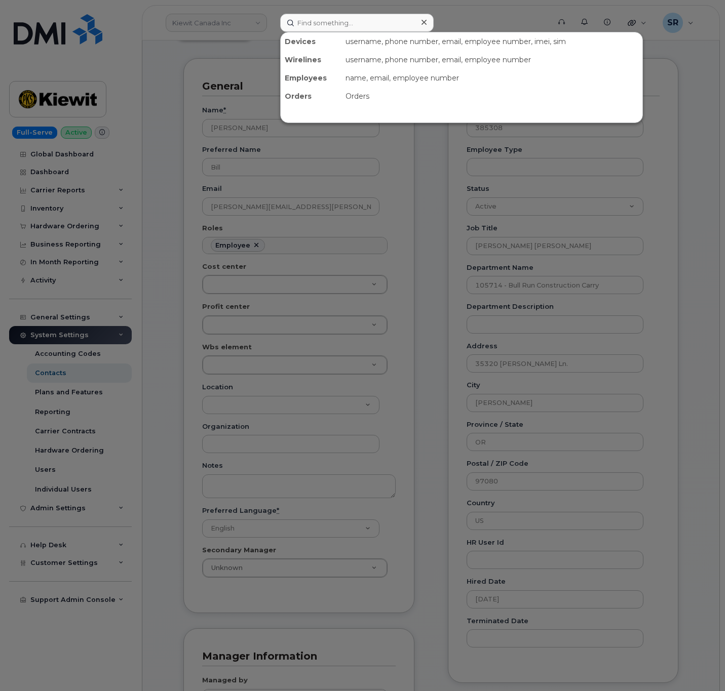
click at [416, 399] on div at bounding box center [362, 345] width 725 height 691
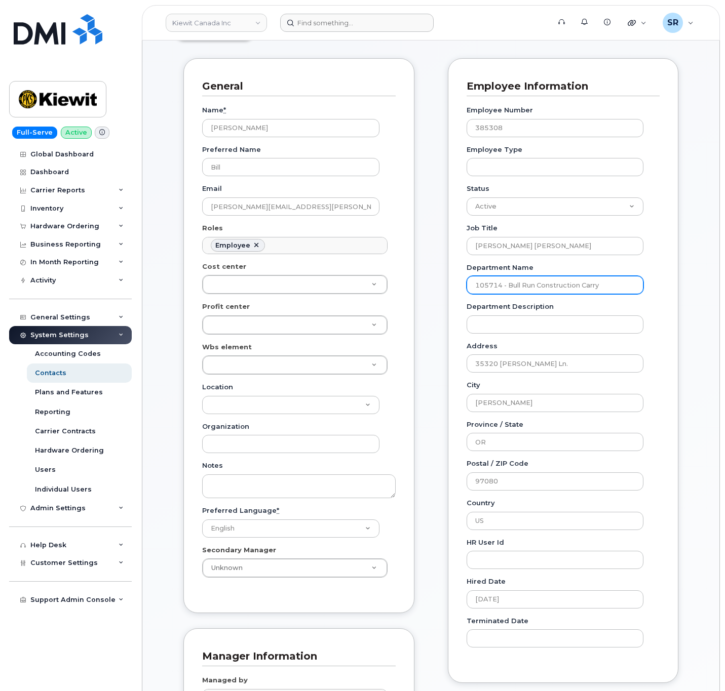
drag, startPoint x: 607, startPoint y: 286, endPoint x: 430, endPoint y: 289, distance: 176.3
click at [430, 289] on div "General Name * [PERSON_NAME] Preferred Name [PERSON_NAME] Email [PERSON_NAME][E…" at bounding box center [431, 426] width 510 height 737
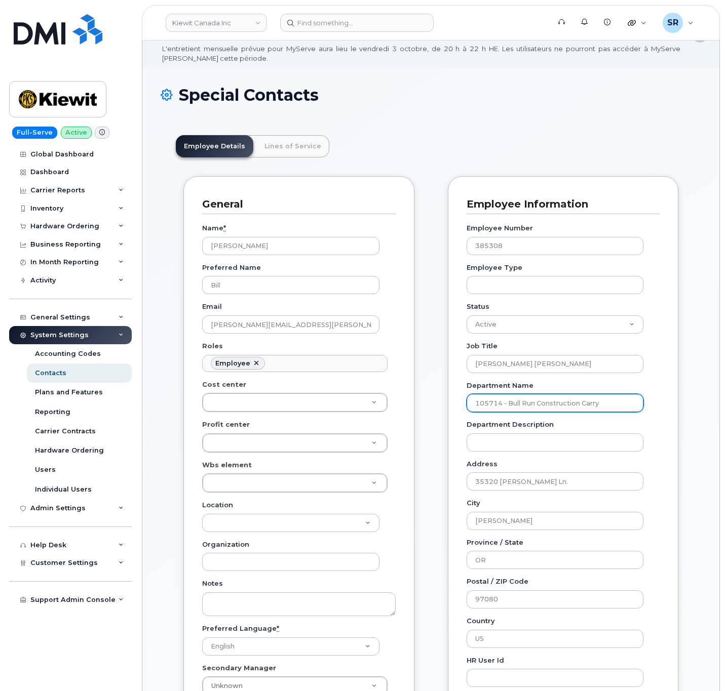
scroll to position [0, 0]
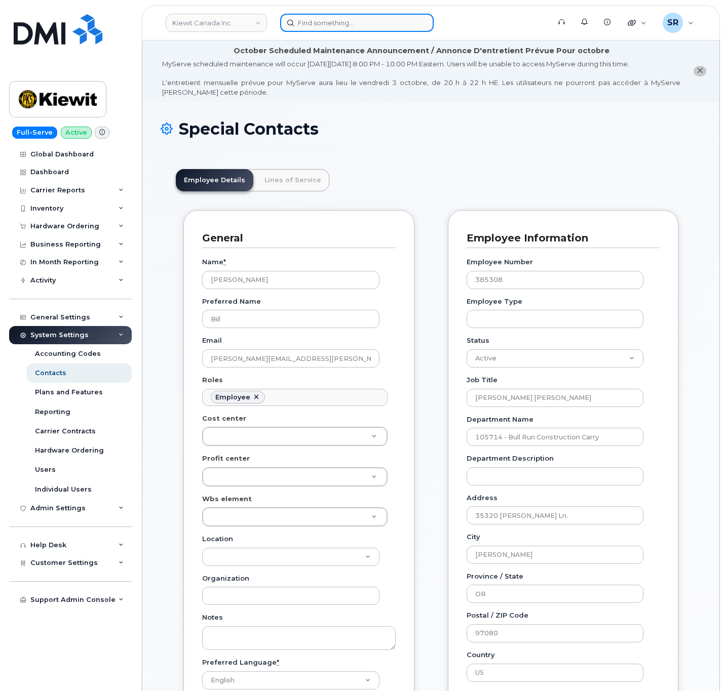
click at [375, 20] on input at bounding box center [356, 23] width 153 height 18
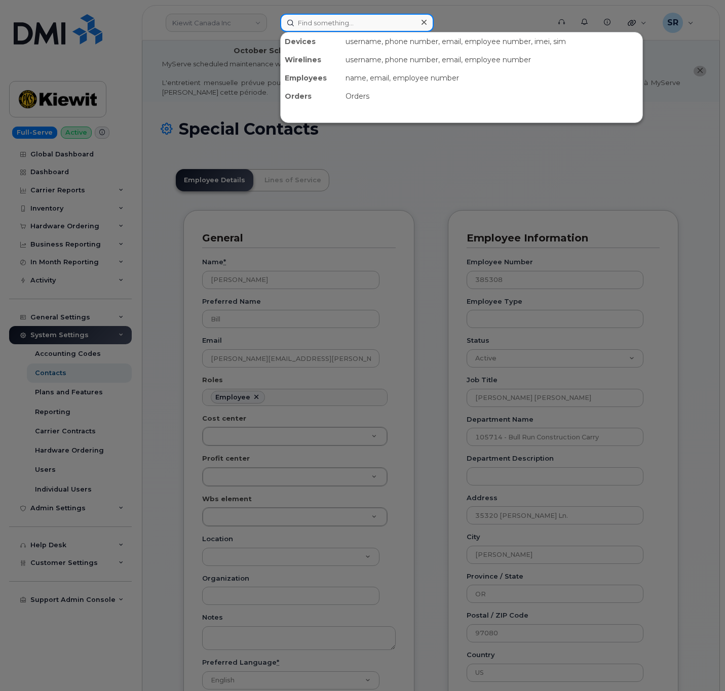
paste input "7074166682"
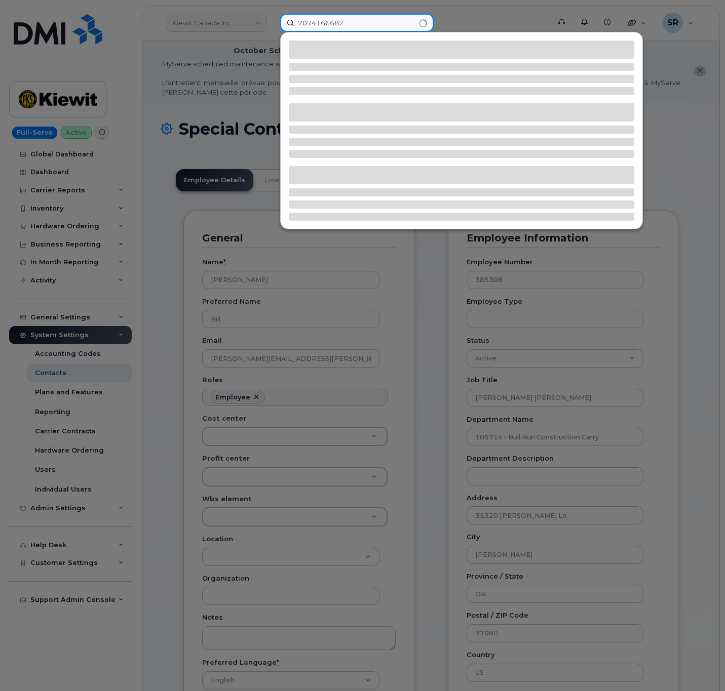
type input "7074166682"
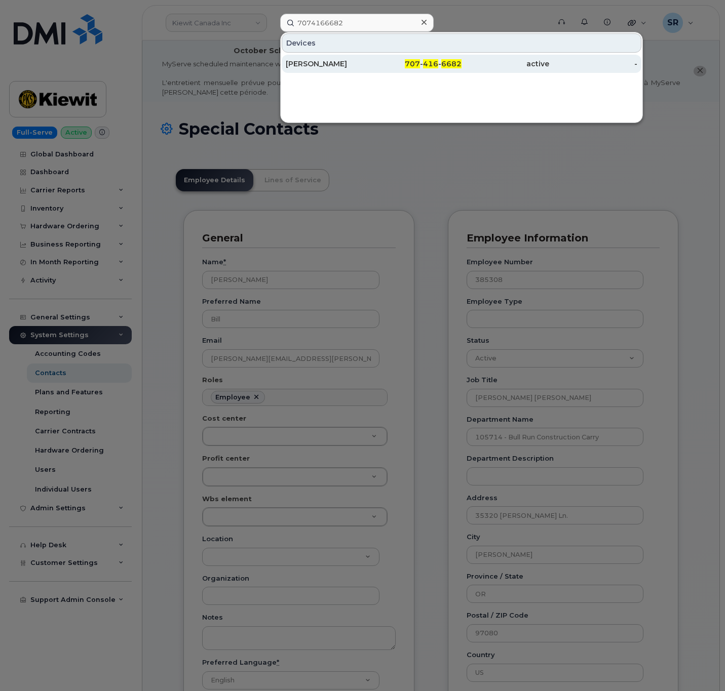
click at [339, 62] on div "[PERSON_NAME]" at bounding box center [330, 64] width 88 height 10
click at [395, 67] on div "707 - 416 - 6682" at bounding box center [417, 64] width 88 height 10
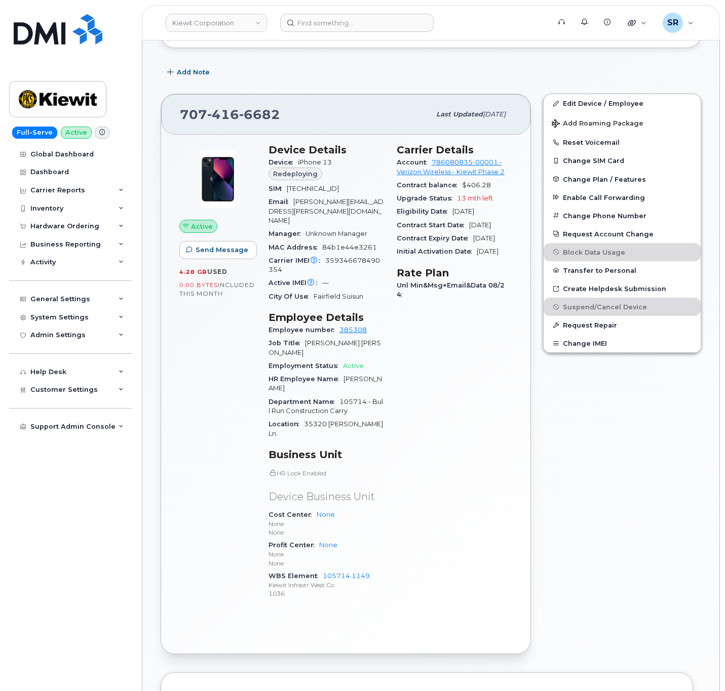
scroll to position [244, 0]
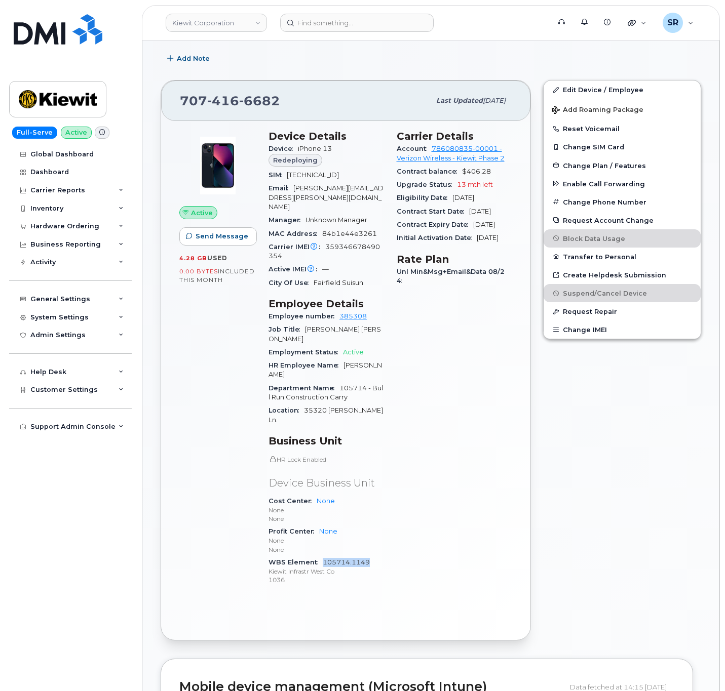
drag, startPoint x: 388, startPoint y: 534, endPoint x: 323, endPoint y: 538, distance: 65.5
click at [323, 538] on div "Device Details Device iPhone 13 Redeploying SIM [TECHNICAL_ID] Email [PERSON_NA…" at bounding box center [326, 362] width 128 height 477
copy link "105714.1149"
click at [466, 401] on div "Carrier Details Account 786080835-00001 - Verizon Wireless - [PERSON_NAME] Phas…" at bounding box center [454, 362] width 128 height 477
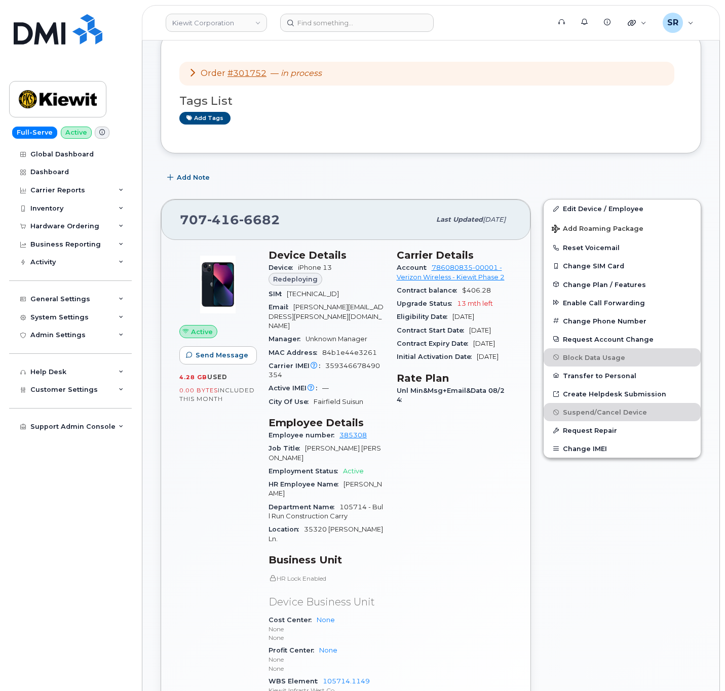
scroll to position [0, 0]
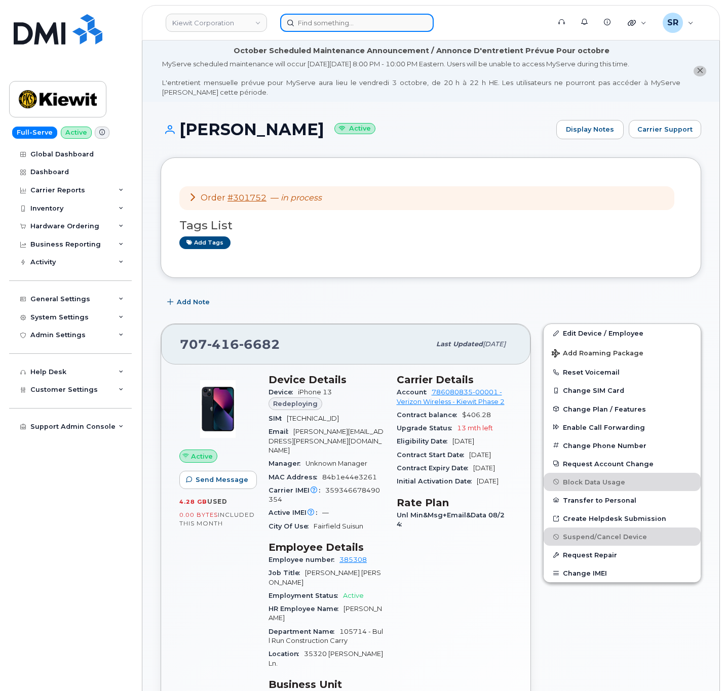
click at [382, 22] on input at bounding box center [356, 23] width 153 height 18
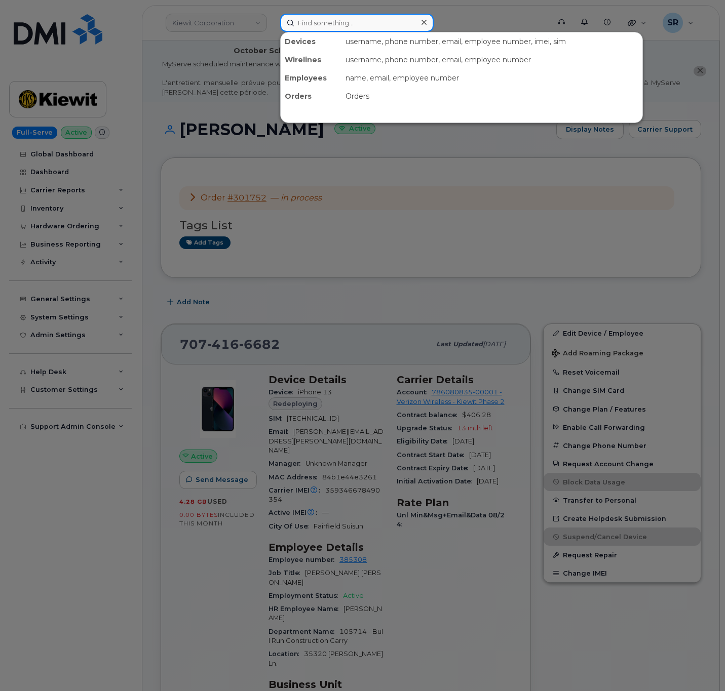
paste input "778.231.8597"
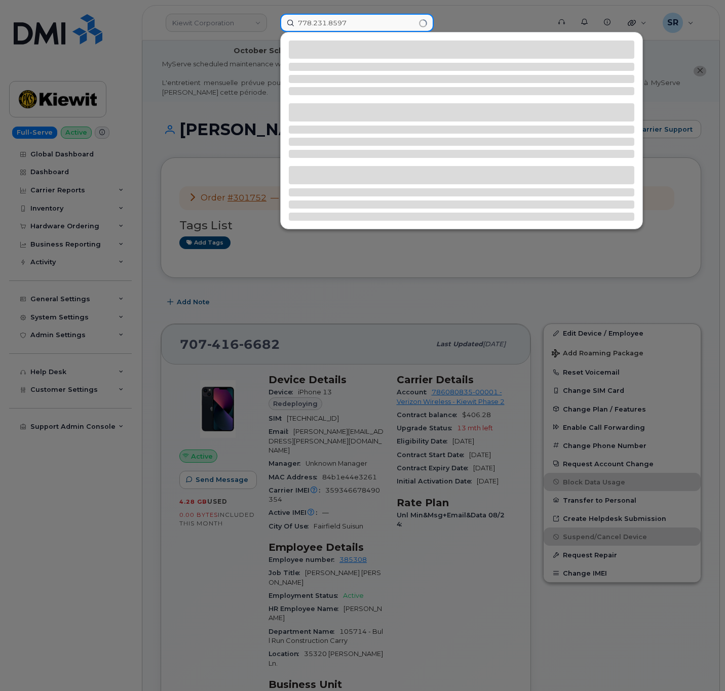
type input "778.231.8597"
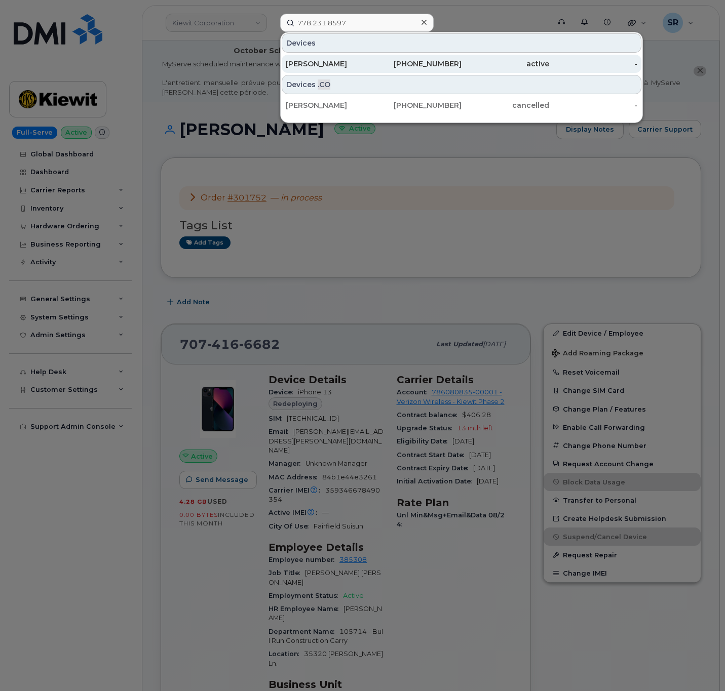
click at [359, 62] on div "[PERSON_NAME]" at bounding box center [330, 64] width 88 height 10
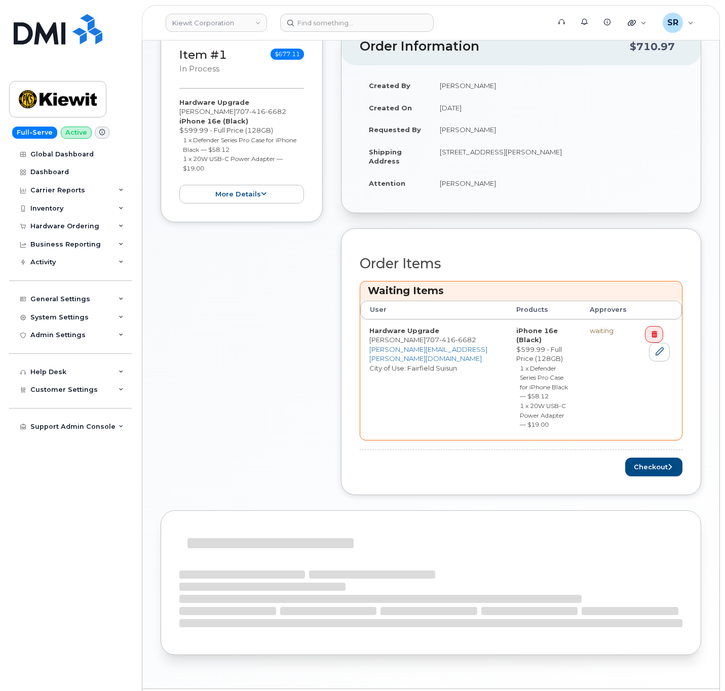
scroll to position [280, 0]
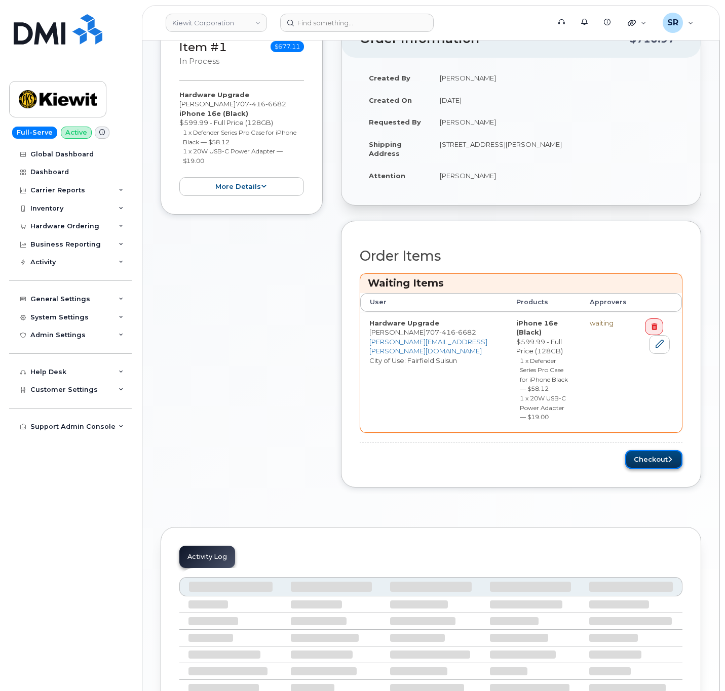
click at [651, 450] on button "Checkout" at bounding box center [653, 459] width 57 height 19
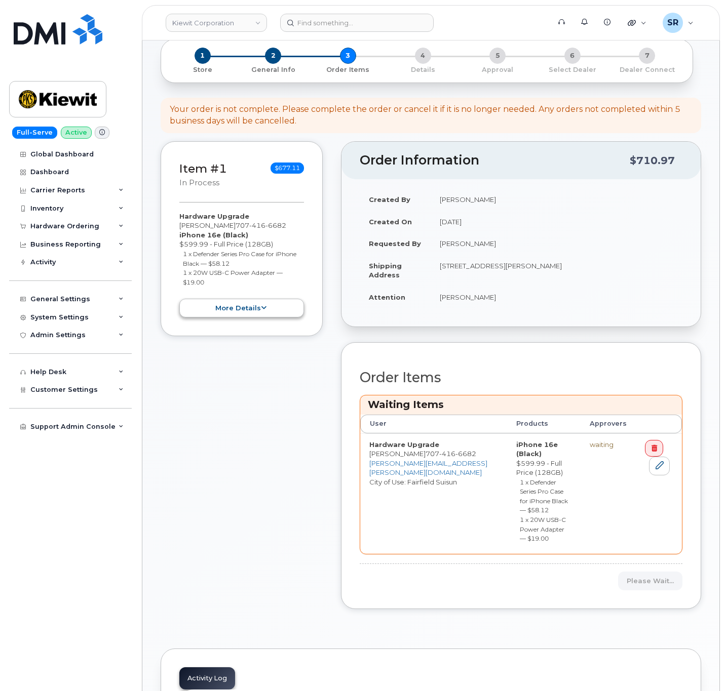
scroll to position [61, 0]
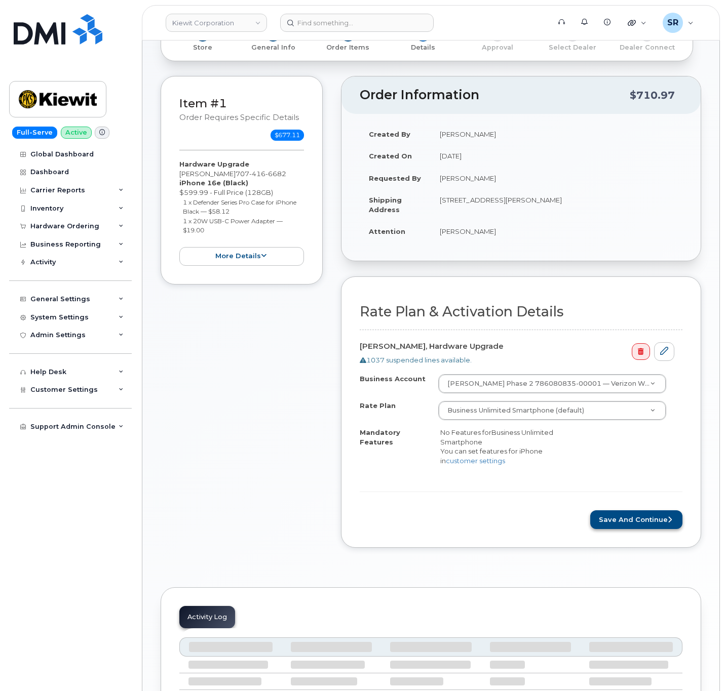
scroll to position [137, 0]
click at [650, 529] on button "Save and Continue" at bounding box center [636, 519] width 92 height 19
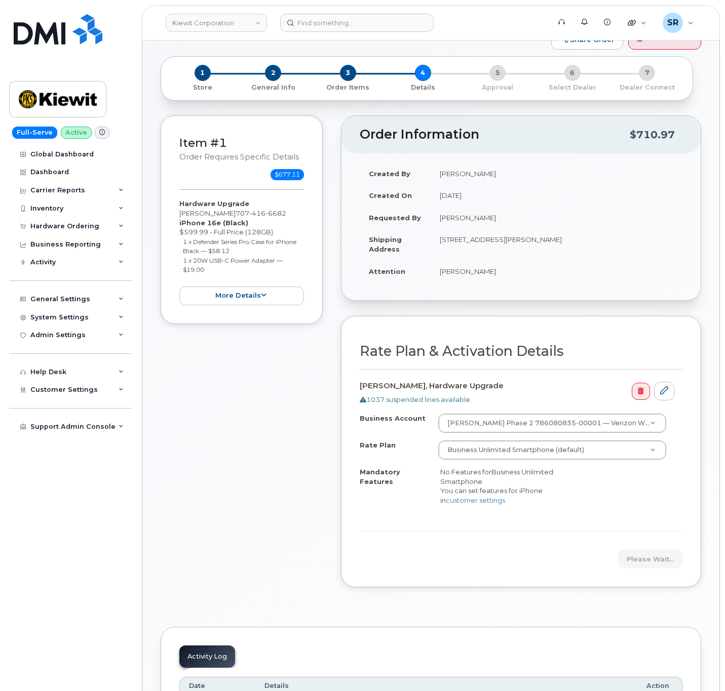
scroll to position [228, 0]
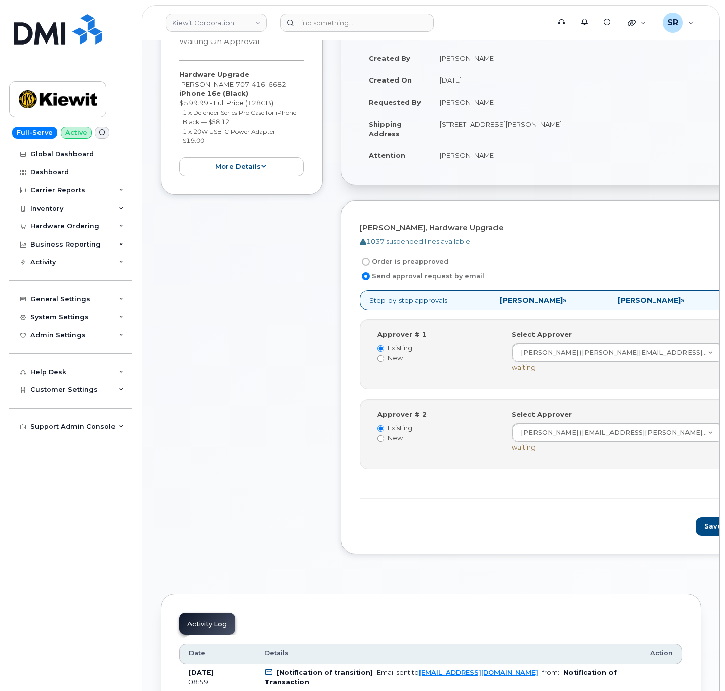
scroll to position [213, 0]
click at [575, 404] on div "Approver # 2 Existing New Select Approver [PERSON_NAME] ([EMAIL_ADDRESS][PERSON…" at bounding box center [571, 435] width 422 height 70
click at [520, 452] on div "Select Approver [PERSON_NAME] ([EMAIL_ADDRESS][PERSON_NAME][PERSON_NAME][DOMAIN…" at bounding box center [621, 431] width 220 height 42
click at [695, 530] on button "Save and Continue" at bounding box center [738, 527] width 86 height 19
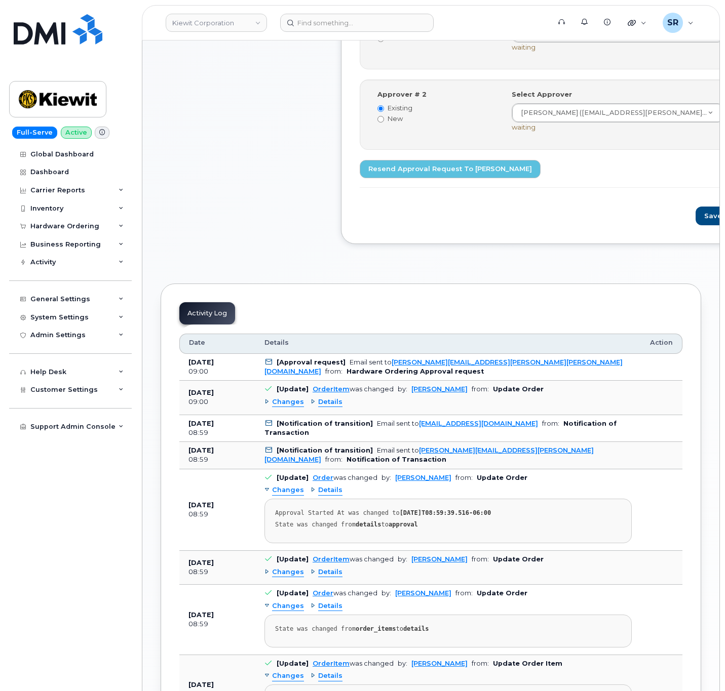
scroll to position [532, 0]
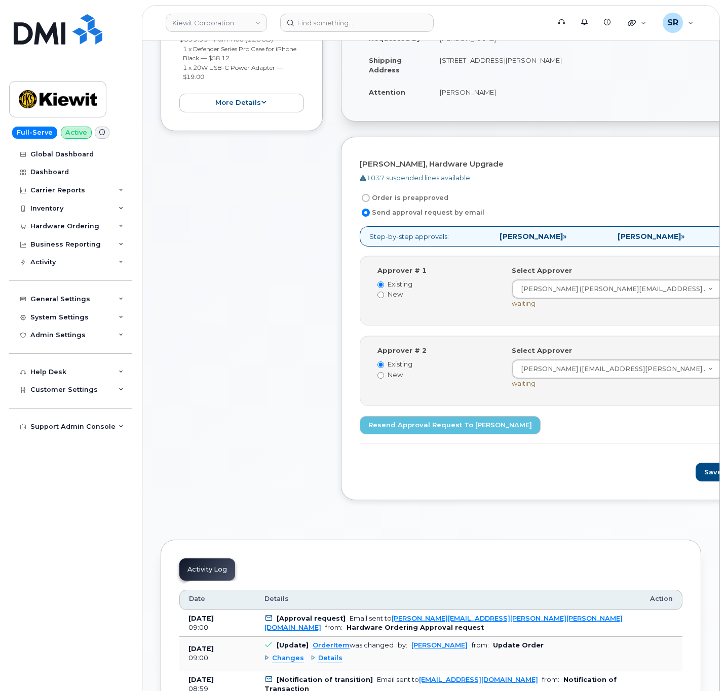
scroll to position [172, 0]
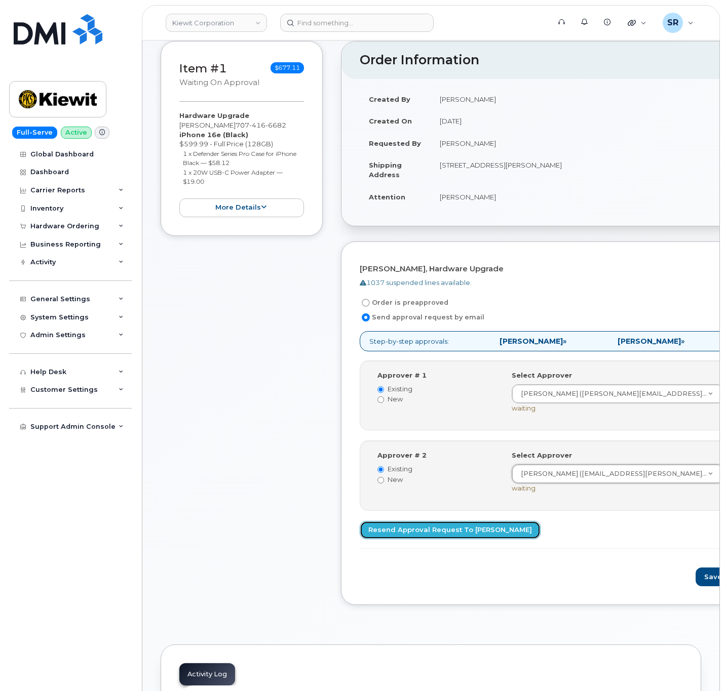
click at [414, 534] on link "Resend Approval Request to Brian Gardner" at bounding box center [450, 530] width 181 height 19
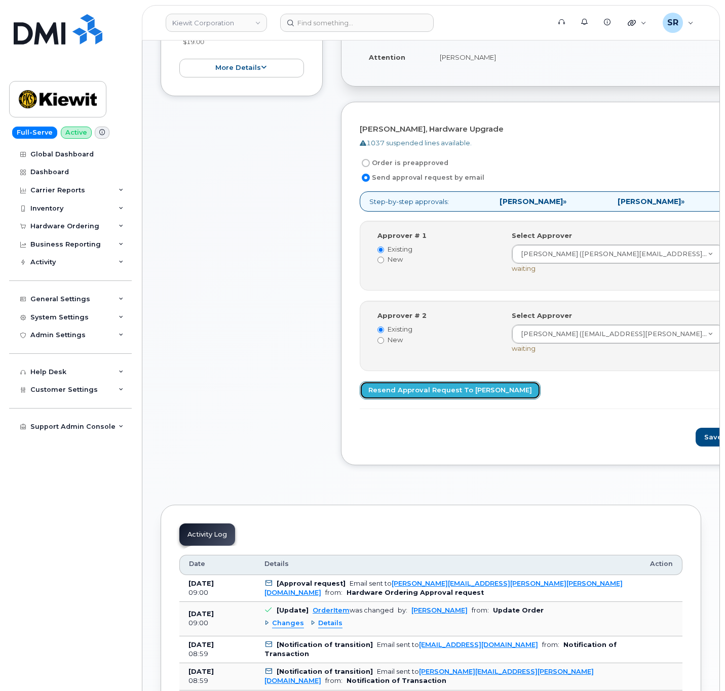
scroll to position [324, 0]
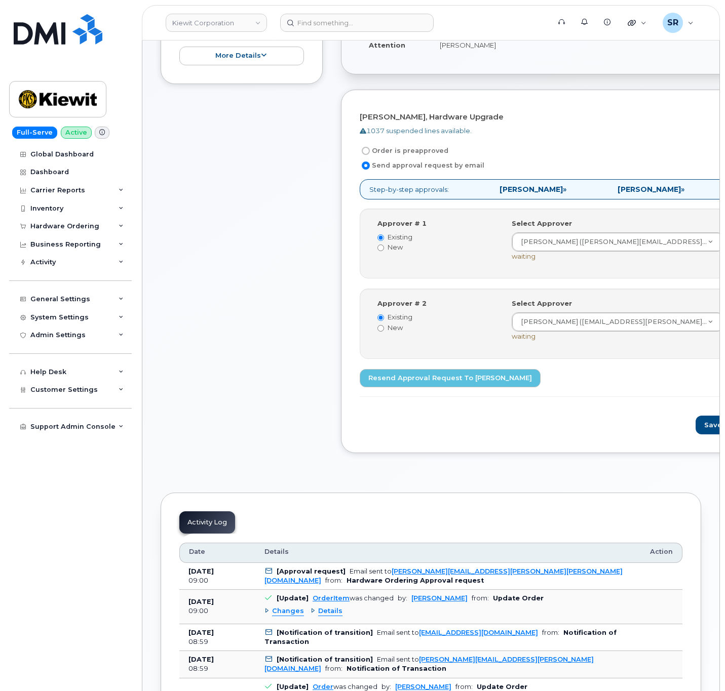
click at [251, 125] on div "Item #1 Waiting On Approval $677.11 Hardware Upgrade William Lewis 707 416 6682…" at bounding box center [242, 178] width 162 height 579
drag, startPoint x: 307, startPoint y: 321, endPoint x: 316, endPoint y: 326, distance: 9.7
click at [313, 325] on div "Item #1 Waiting On Approval $677.11 Hardware Upgrade William Lewis 707 416 6682…" at bounding box center [242, 178] width 162 height 579
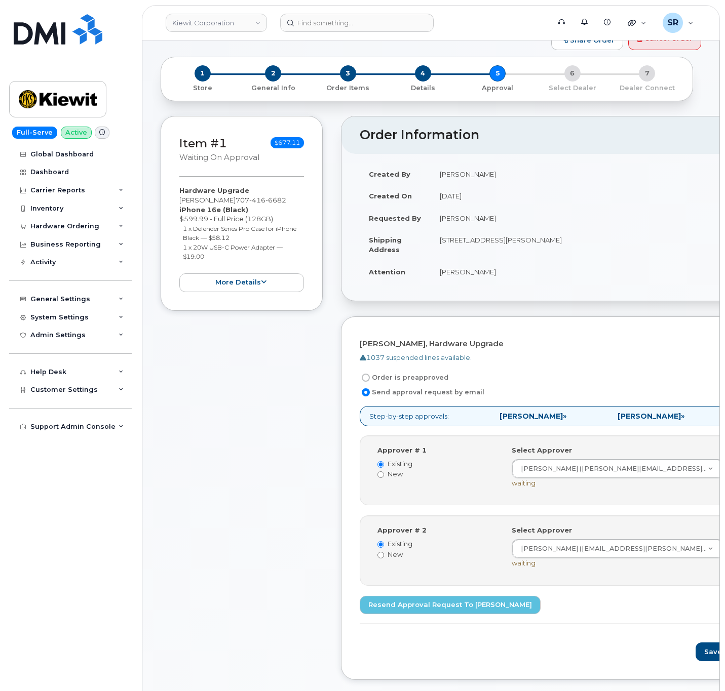
scroll to position [0, 0]
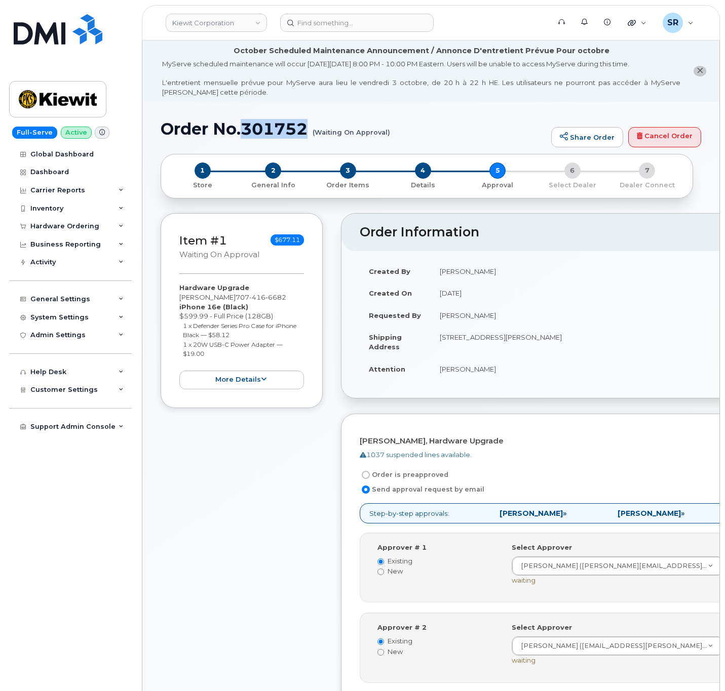
drag, startPoint x: 313, startPoint y: 125, endPoint x: 248, endPoint y: 125, distance: 65.3
click at [248, 125] on h1 "Order No.301752 (Waiting On Approval)" at bounding box center [353, 129] width 385 height 18
click at [313, 125] on h1 "Order No.301752 (Waiting On Approval)" at bounding box center [353, 129] width 385 height 18
drag, startPoint x: 310, startPoint y: 124, endPoint x: 240, endPoint y: 125, distance: 70.4
click at [240, 125] on h1 "Order No.301752 (Waiting On Approval)" at bounding box center [353, 129] width 385 height 18
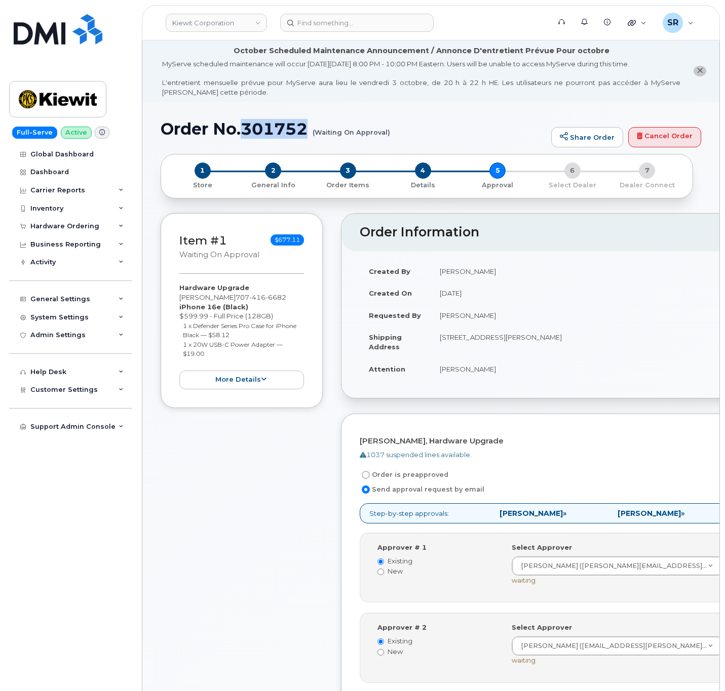
drag, startPoint x: 307, startPoint y: 127, endPoint x: 246, endPoint y: 126, distance: 60.8
click at [246, 126] on h1 "Order No.301752 (Waiting On Approval)" at bounding box center [353, 129] width 385 height 18
drag, startPoint x: 307, startPoint y: 127, endPoint x: 155, endPoint y: 131, distance: 152.5
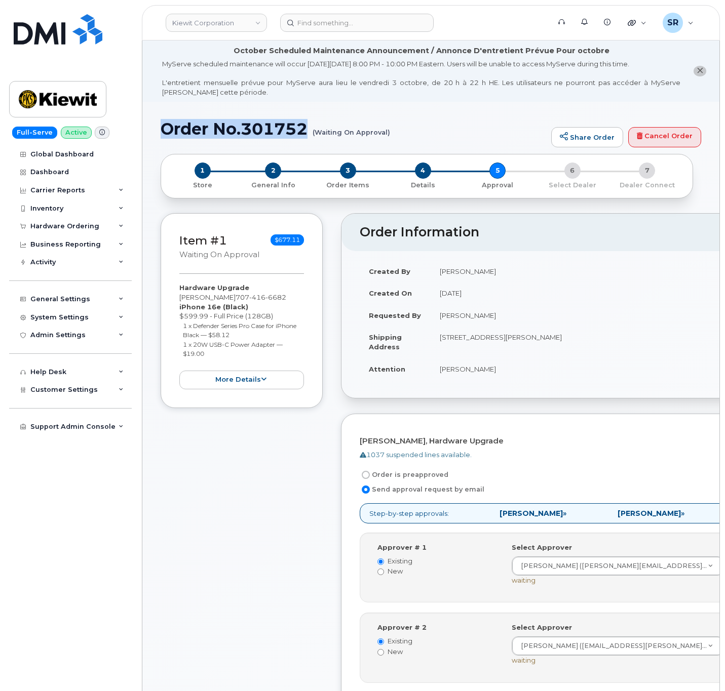
copy h1 "Order No.301752"
click at [389, 98] on li "October Scheduled Maintenance Announcement / Annonce D'entretient Prévue Pour o…" at bounding box center [430, 71] width 577 height 61
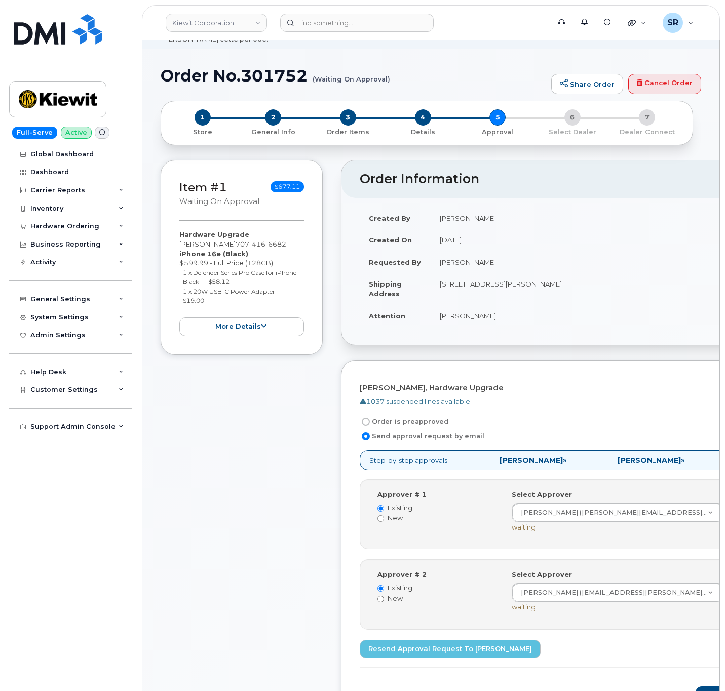
scroll to position [76, 0]
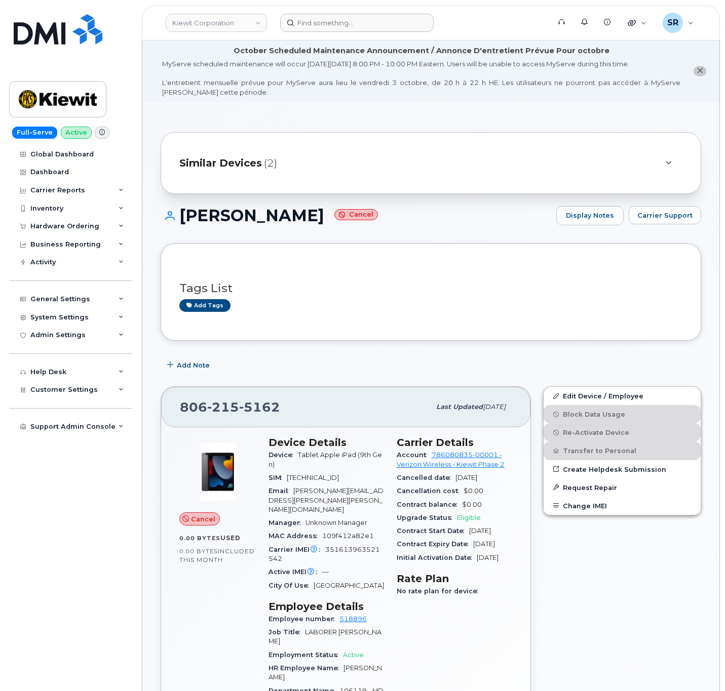
scroll to position [152, 0]
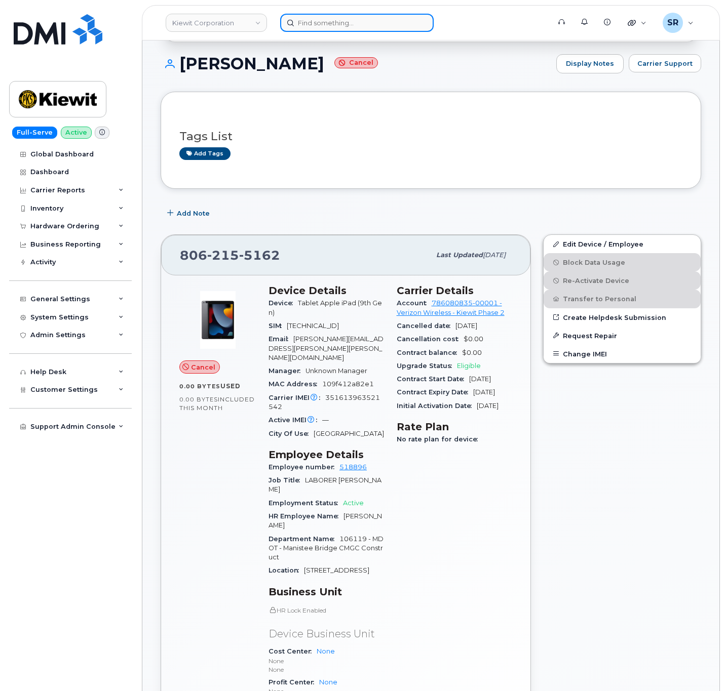
click at [359, 23] on input at bounding box center [356, 23] width 153 height 18
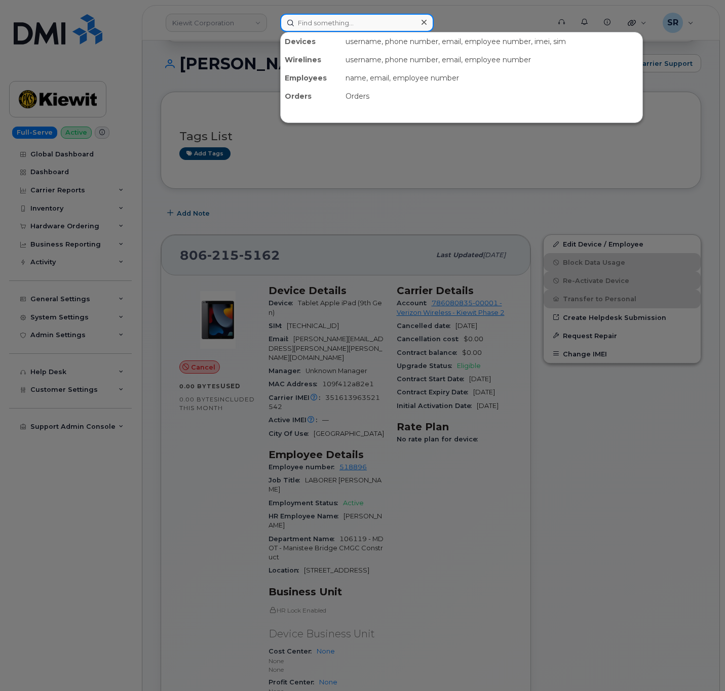
paste input "300705"
type input "300705"
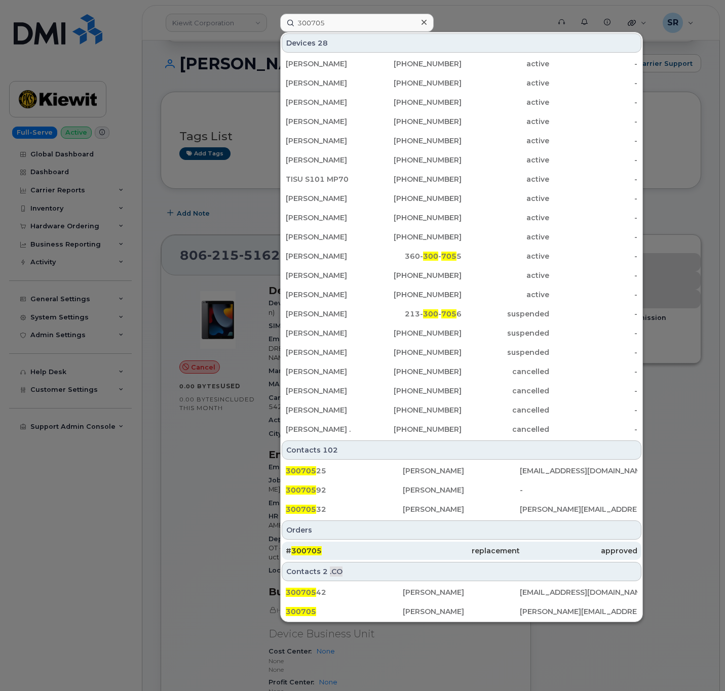
click at [346, 549] on div "# 300705" at bounding box center [344, 551] width 117 height 10
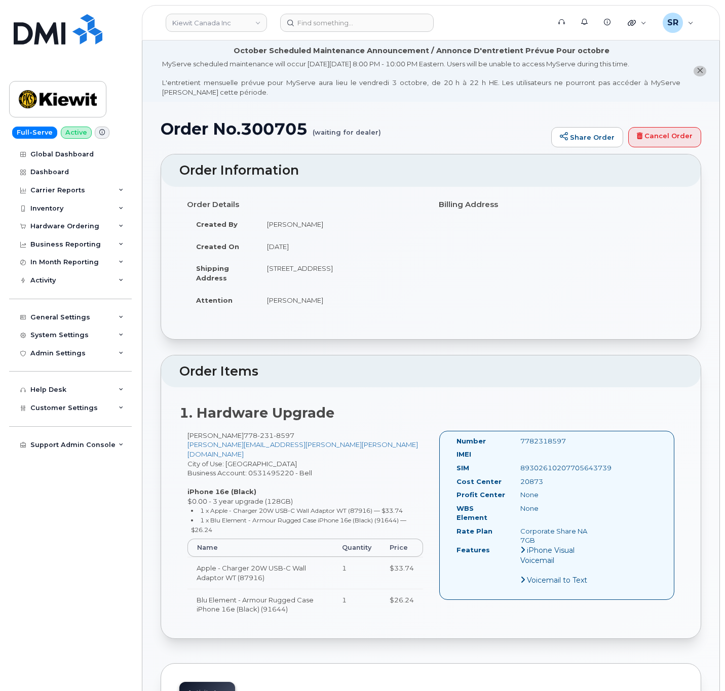
drag, startPoint x: 289, startPoint y: 462, endPoint x: 248, endPoint y: 465, distance: 41.6
click at [248, 465] on div "Ashley Smidt 778 231 8597 ASHLEY.SMIDT@KIEWIT.COM City of Use: Vancouver Busine…" at bounding box center [305, 530] width 252 height 199
click at [309, 465] on div "Ashley Smidt 778 231 8597 ASHLEY.SMIDT@KIEWIT.COM City of Use: Vancouver Busine…" at bounding box center [305, 530] width 252 height 199
click at [323, 462] on div "Ashley Smidt 778 231 8597 ASHLEY.SMIDT@KIEWIT.COM City of Use: Vancouver Busine…" at bounding box center [305, 530] width 252 height 199
click at [333, 463] on div "Ashley Smidt 778 231 8597 ASHLEY.SMIDT@KIEWIT.COM City of Use: Vancouver Busine…" at bounding box center [305, 530] width 252 height 199
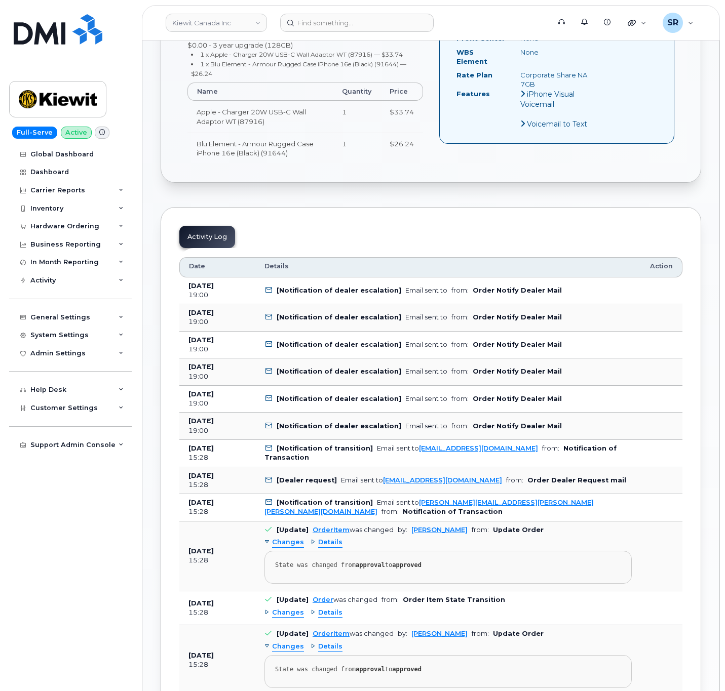
scroll to position [456, 0]
drag, startPoint x: 371, startPoint y: 479, endPoint x: 376, endPoint y: 479, distance: 5.1
click at [376, 479] on div "Email sent to procurement@myserve.ca" at bounding box center [421, 481] width 161 height 8
click at [593, 489] on td "[Dealer request] Email sent to procurement@myserve.ca from: Order Dealer Reques…" at bounding box center [447, 481] width 385 height 27
drag, startPoint x: 412, startPoint y: 422, endPoint x: 520, endPoint y: 427, distance: 107.5
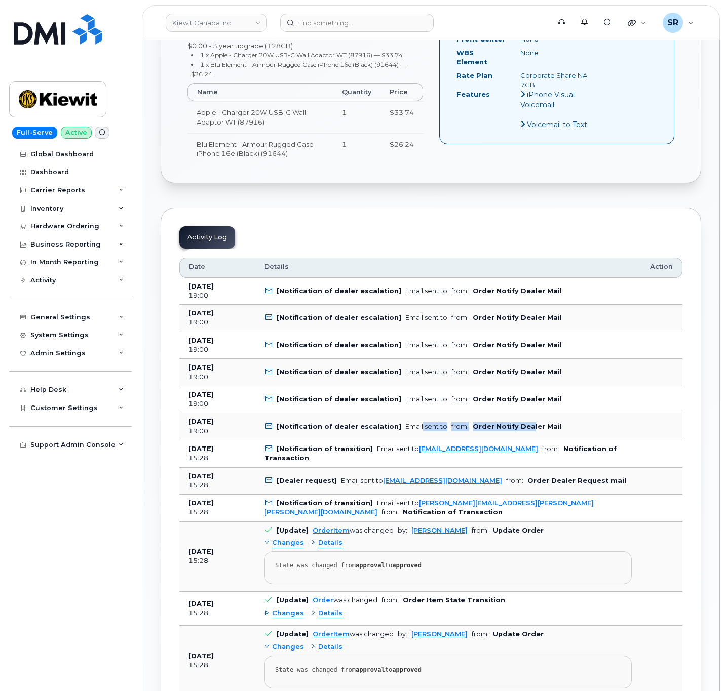
click at [520, 427] on td "[Notification of dealer escalation] Email sent to from: Order Notify Dealer Mail" at bounding box center [447, 426] width 385 height 27
click at [568, 418] on td "[Notification of dealer escalation] Email sent to from: Order Notify Dealer Mail" at bounding box center [447, 426] width 385 height 27
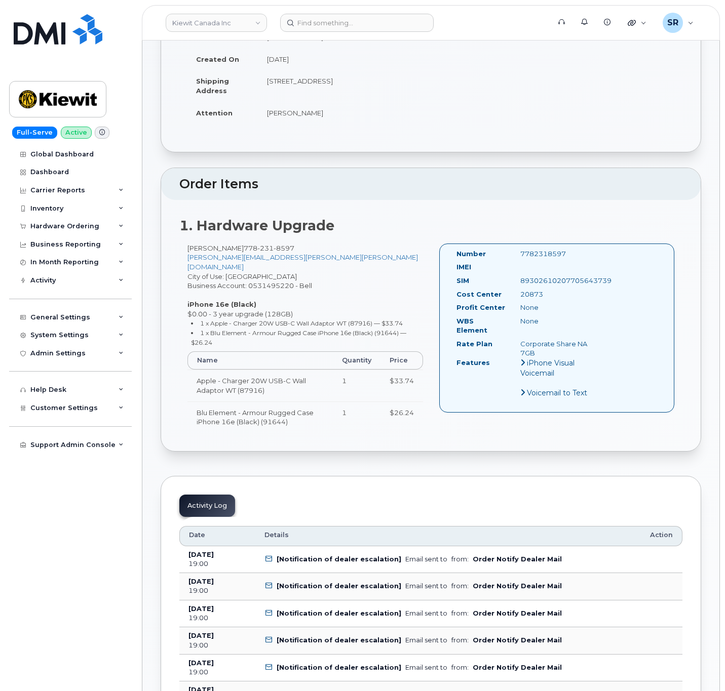
scroll to position [0, 0]
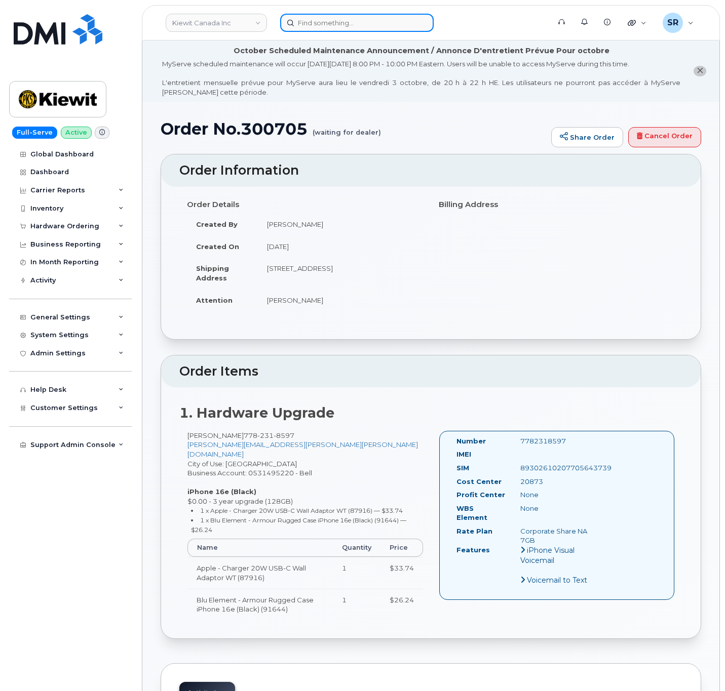
click at [347, 14] on input at bounding box center [356, 23] width 153 height 18
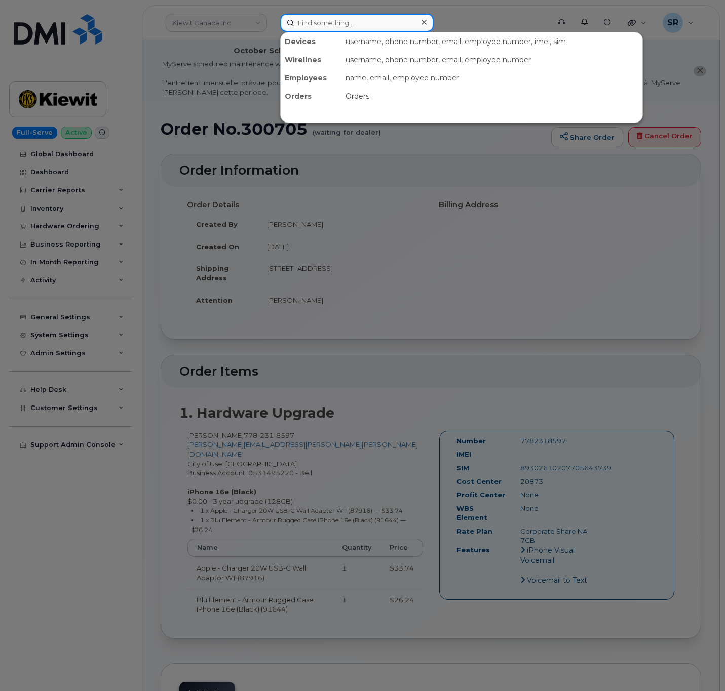
paste input "[PERSON_NAME]"
type input "[PERSON_NAME]"
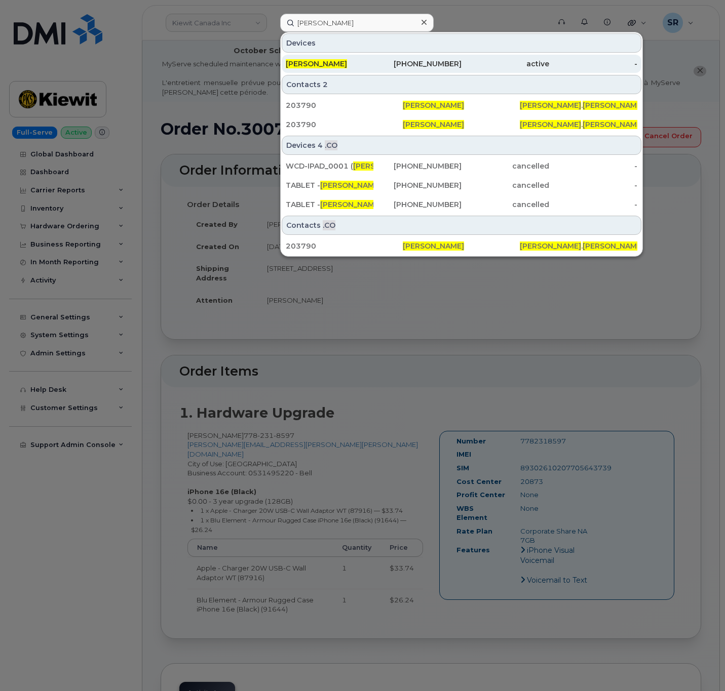
click at [370, 58] on div "[PERSON_NAME]" at bounding box center [330, 64] width 88 height 18
click at [433, 57] on div "778-231-8597" at bounding box center [417, 64] width 88 height 18
click at [358, 73] on div "[PERSON_NAME]" at bounding box center [330, 64] width 88 height 18
click at [400, 64] on div "778-231-8597" at bounding box center [417, 64] width 88 height 10
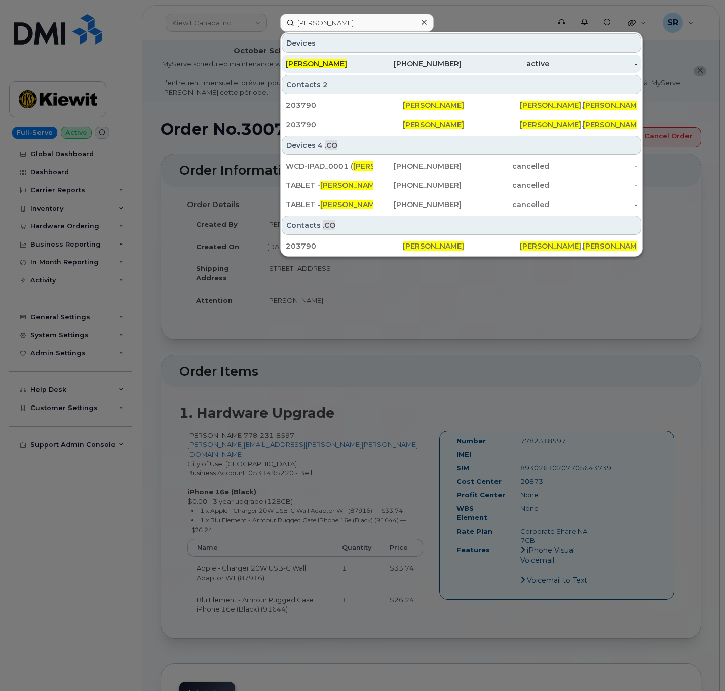
click at [400, 64] on div "778-231-8597" at bounding box center [417, 64] width 88 height 10
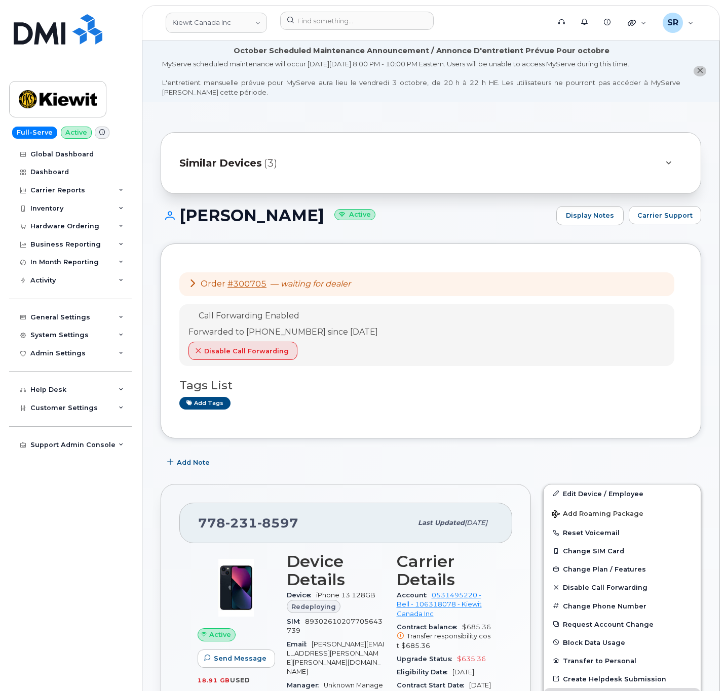
click at [242, 91] on div "MyServe scheduled maintenance will occur [DATE][DATE] 8:00 PM - 10:00 PM Easter…" at bounding box center [421, 77] width 518 height 37
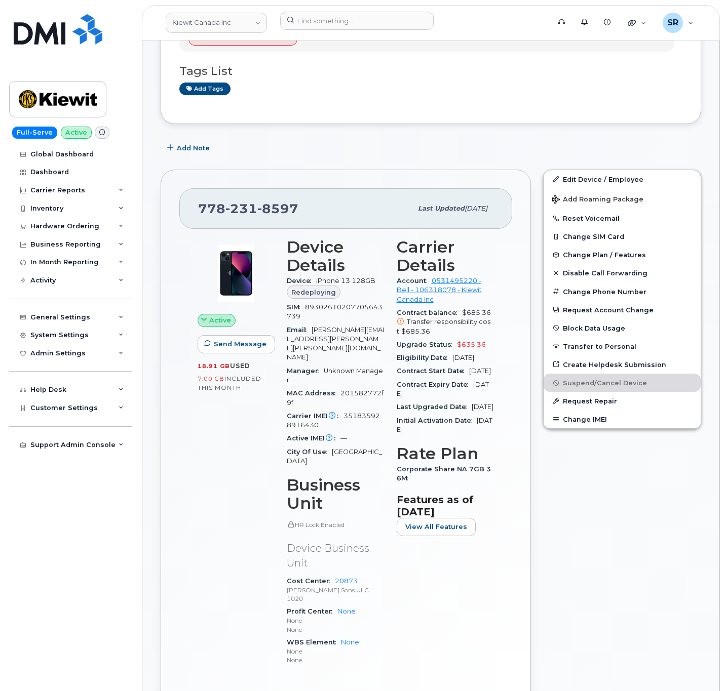
scroll to position [76, 0]
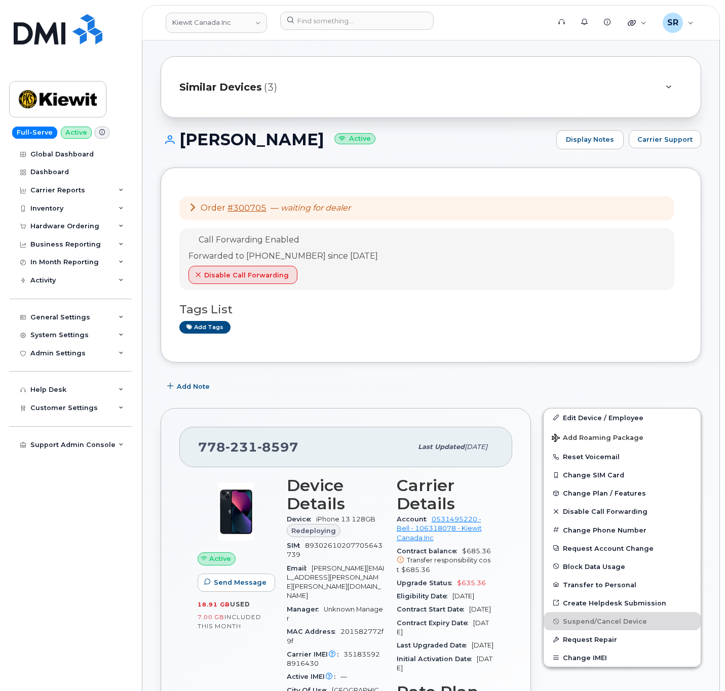
click at [194, 207] on icon at bounding box center [192, 207] width 8 height 8
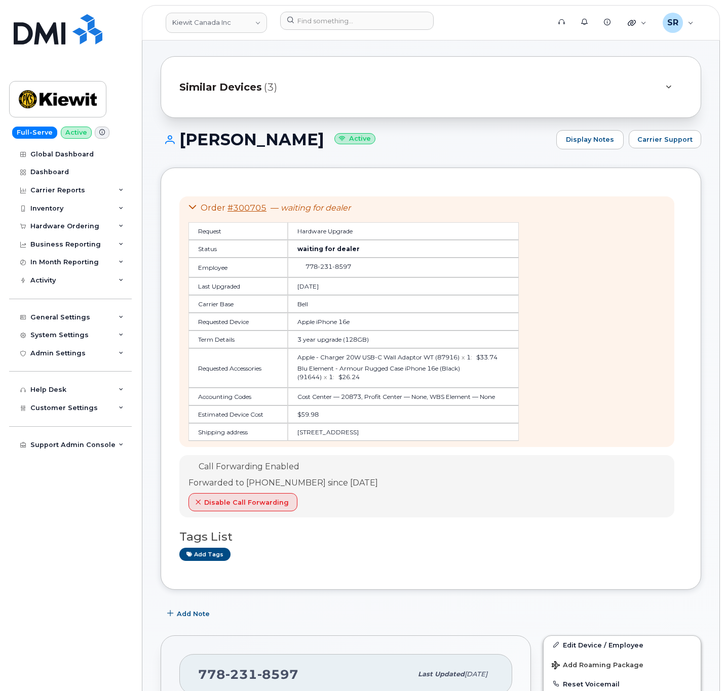
click at [194, 207] on icon at bounding box center [192, 207] width 8 height 8
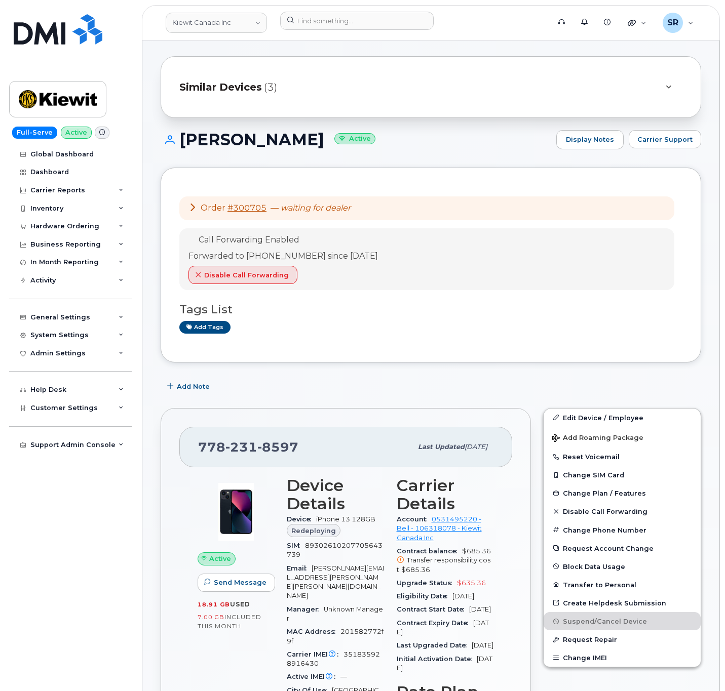
click at [413, 348] on div "Order #300705 — waiting for dealer Call Forwarding Enabled Forwarded to [PHONE_…" at bounding box center [431, 265] width 540 height 195
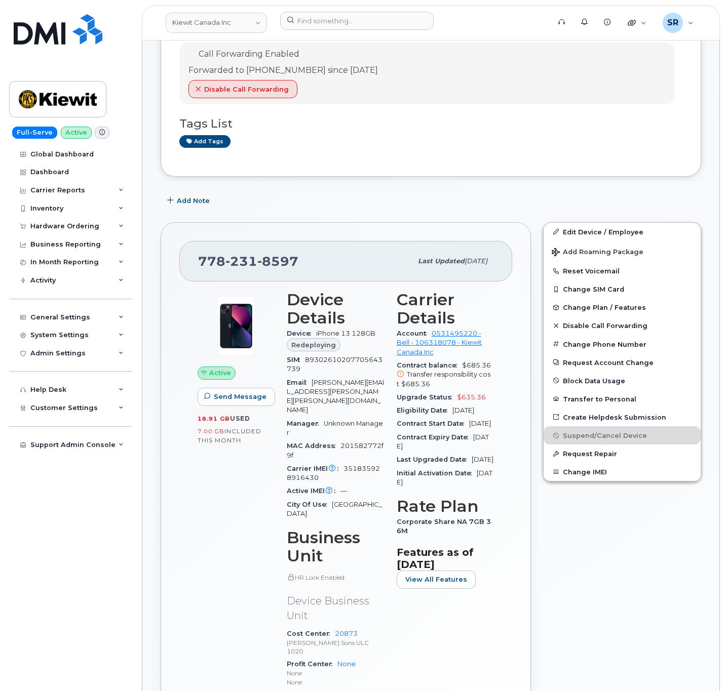
scroll to position [0, 0]
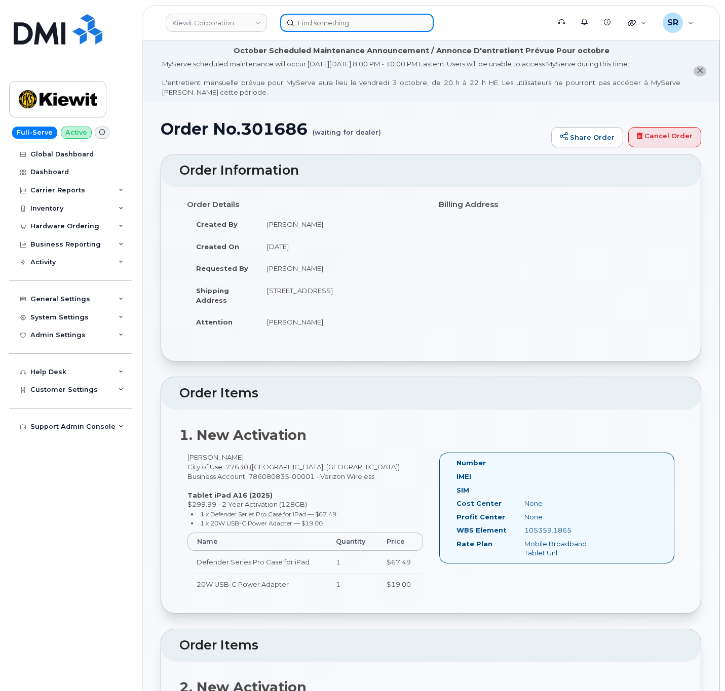
click at [335, 25] on input at bounding box center [356, 23] width 153 height 18
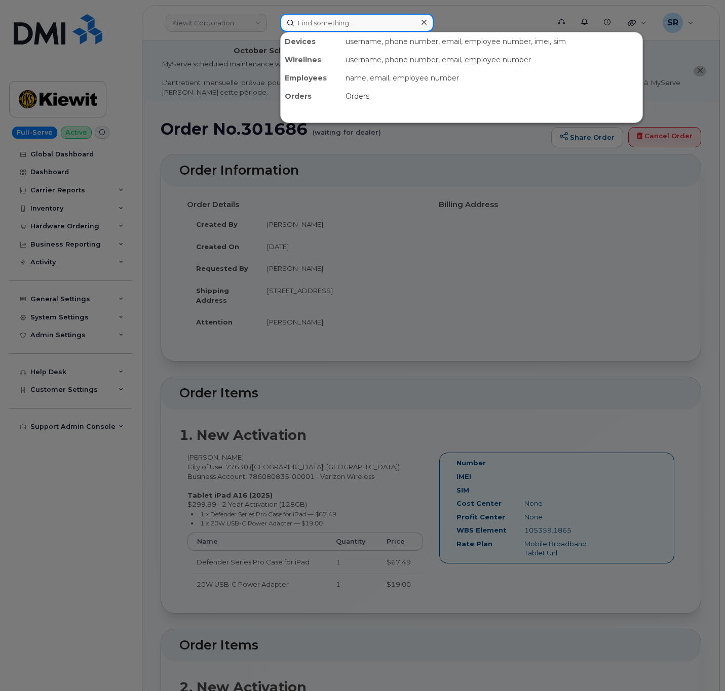
paste input "[PERSON_NAME]"
type input "[PERSON_NAME]"
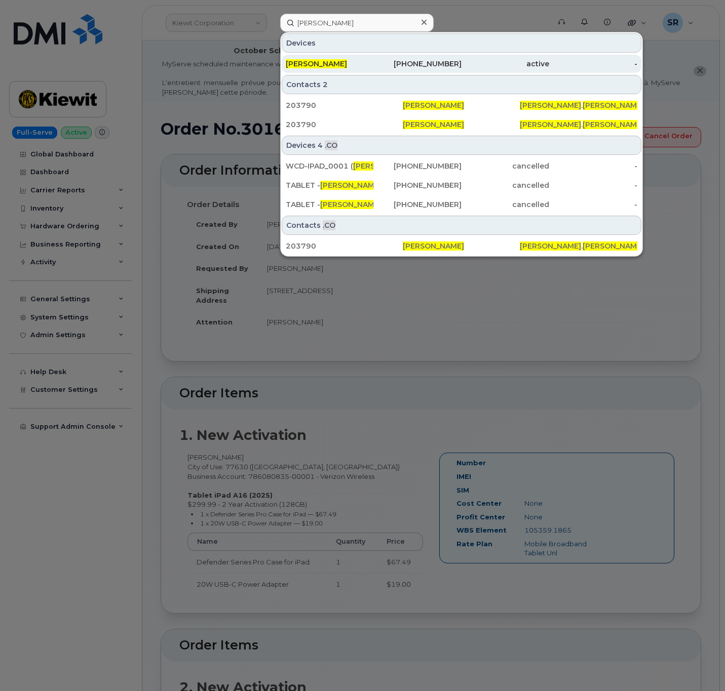
click at [373, 61] on div "[PERSON_NAME]" at bounding box center [330, 64] width 88 height 10
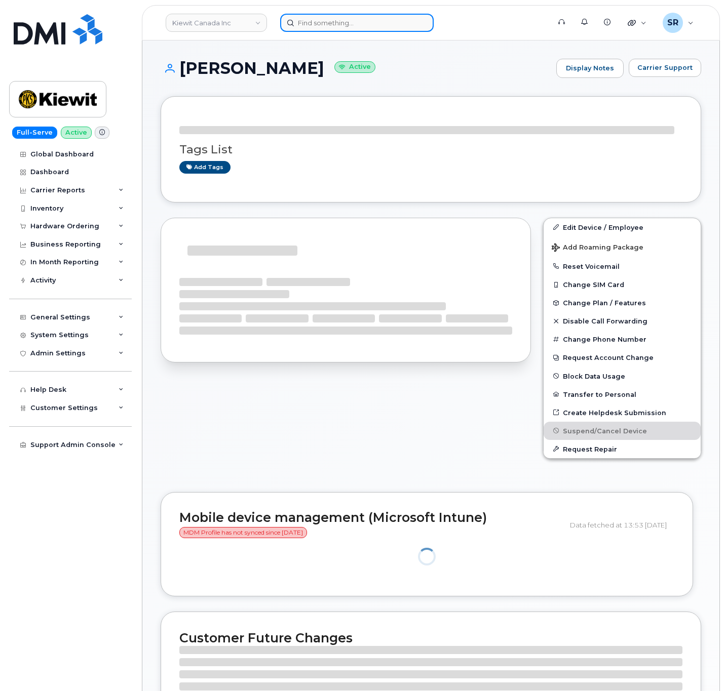
click at [351, 20] on input at bounding box center [356, 23] width 153 height 18
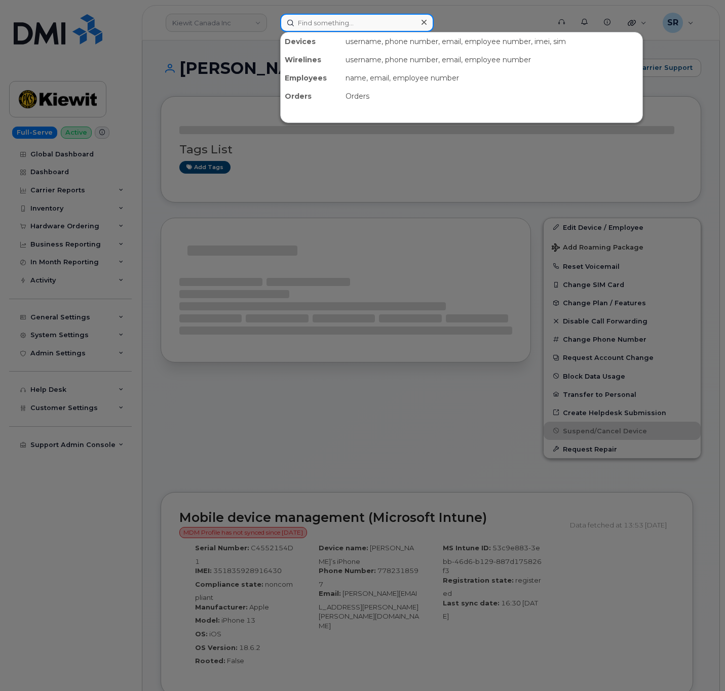
paste input "300705"
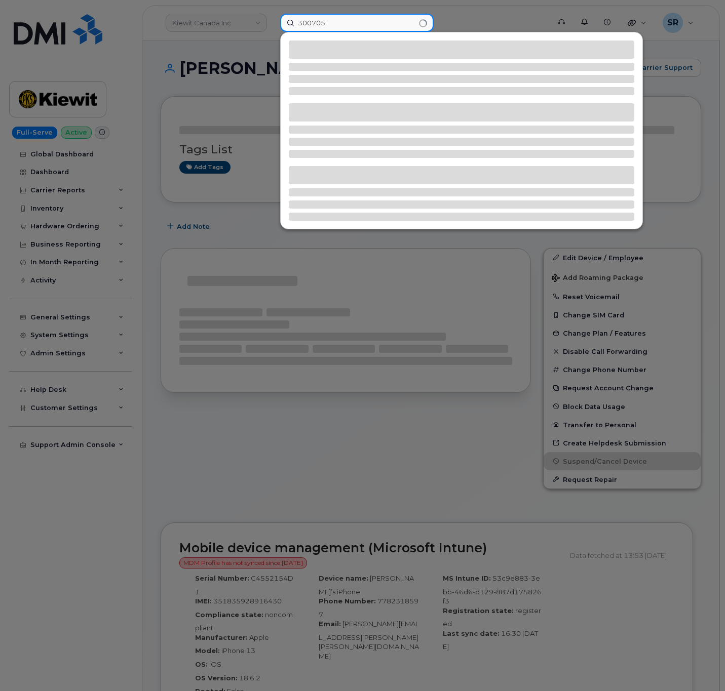
type input "300705"
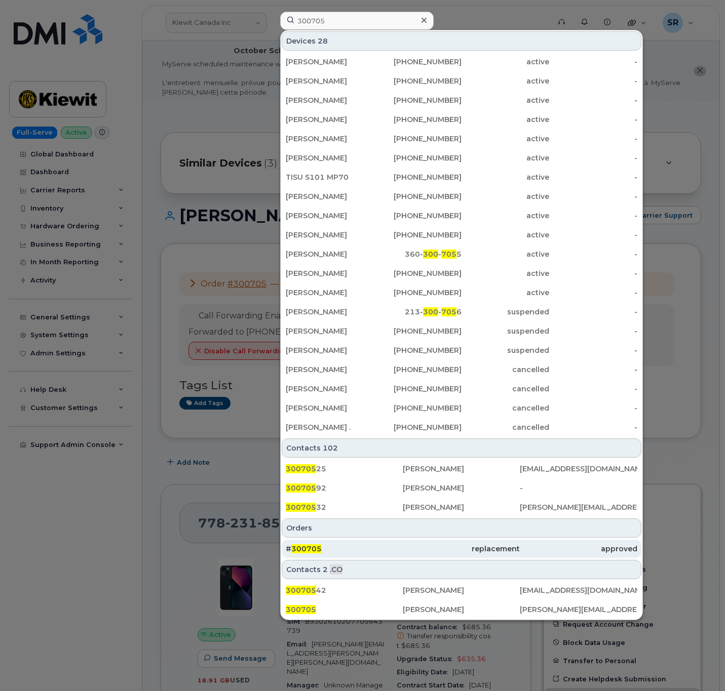
click at [334, 544] on div "# 300705" at bounding box center [344, 549] width 117 height 18
click at [358, 541] on link "# 300705 replacement approved" at bounding box center [462, 549] width 360 height 18
click at [350, 553] on div "# 300705" at bounding box center [344, 549] width 117 height 10
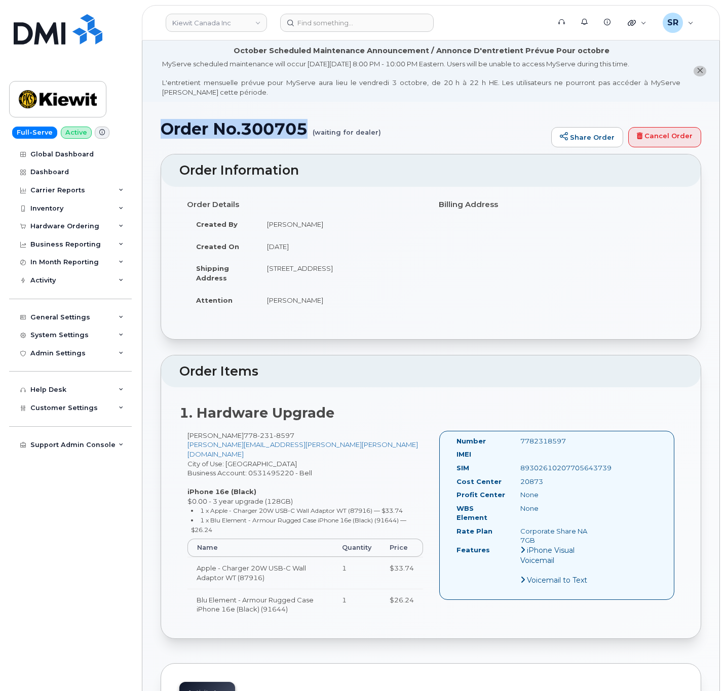
drag, startPoint x: 308, startPoint y: 126, endPoint x: 155, endPoint y: 134, distance: 153.1
copy h1 "Order No.300705"
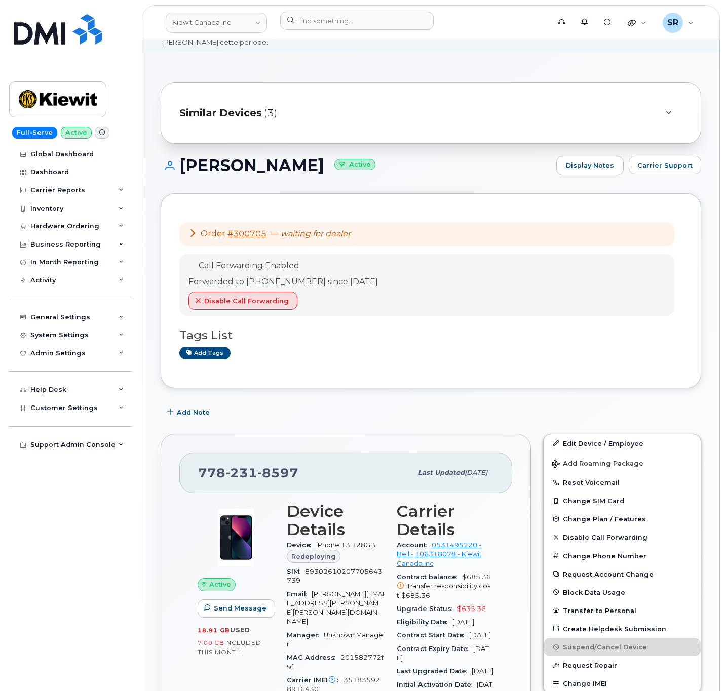
scroll to position [76, 0]
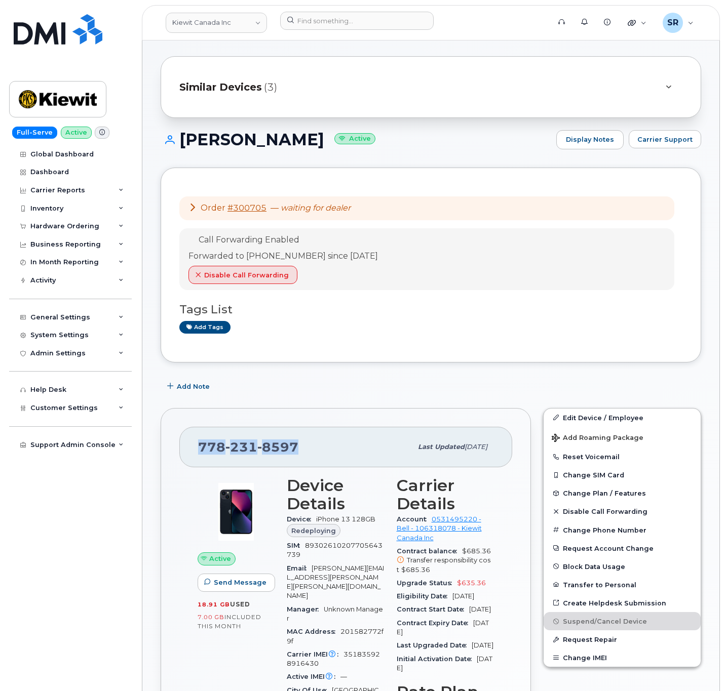
drag, startPoint x: 309, startPoint y: 453, endPoint x: 163, endPoint y: 450, distance: 145.9
click at [163, 450] on div "[PHONE_NUMBER] Last updated [DATE] Active Send Message 18.91 GB  used 7.00 GB  …" at bounding box center [346, 692] width 370 height 569
click at [448, 388] on div "Add Note" at bounding box center [431, 387] width 540 height 18
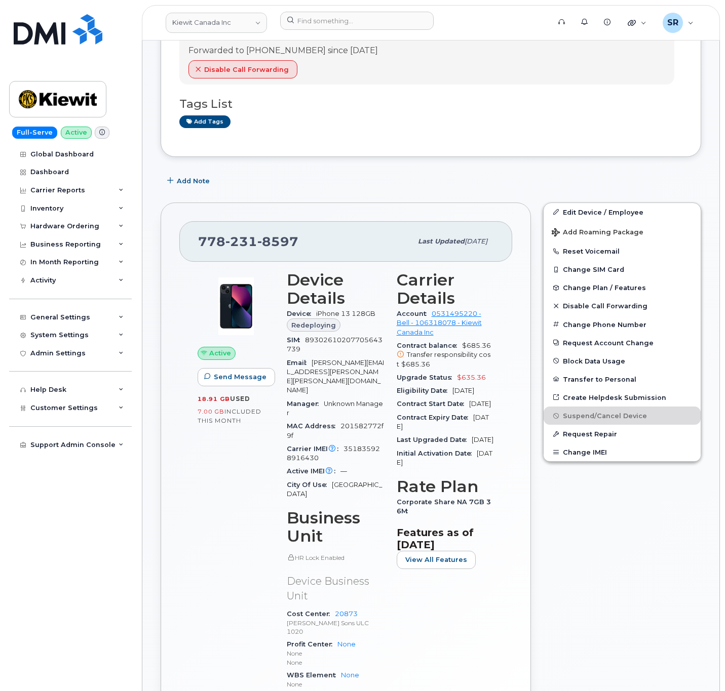
scroll to position [304, 0]
